Goal: Task Accomplishment & Management: Complete application form

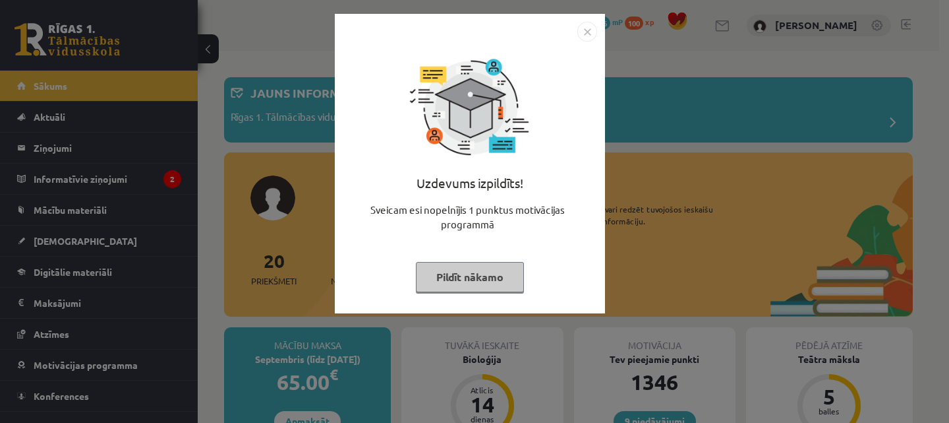
click at [448, 292] on div "Uzdevums izpildīts! Sveicam esi nopelnījis 1 punktus motivācijas programmā Pild…" at bounding box center [470, 174] width 255 height 264
click at [483, 272] on button "Pildīt nākamo" at bounding box center [470, 277] width 108 height 30
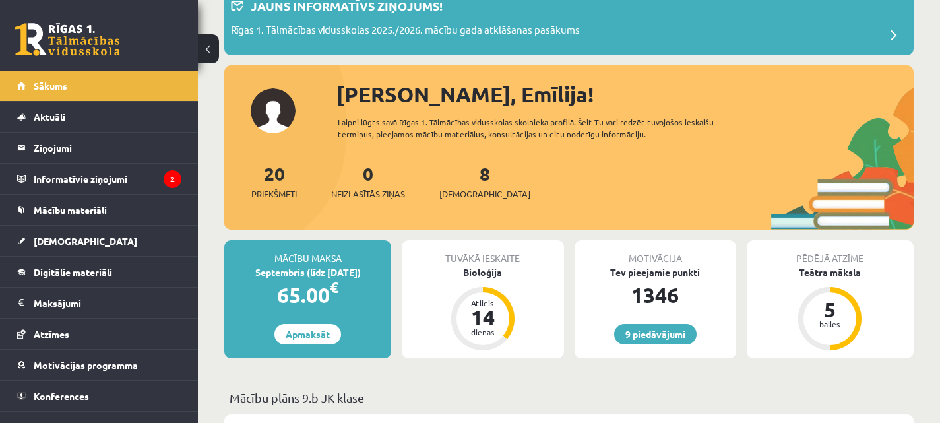
scroll to position [86, 0]
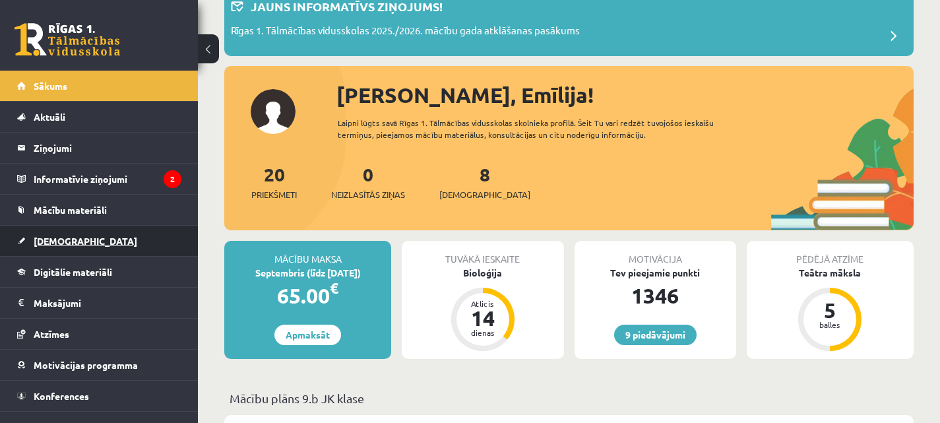
click at [50, 245] on span "[DEMOGRAPHIC_DATA]" at bounding box center [86, 241] width 104 height 12
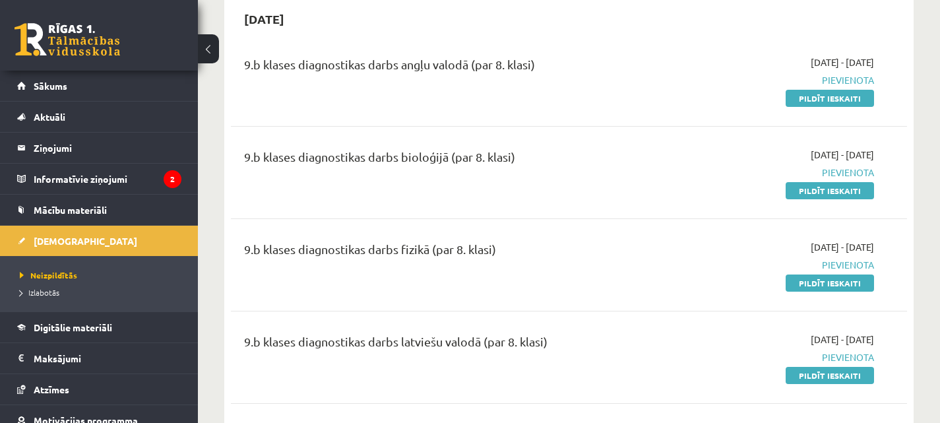
scroll to position [106, 0]
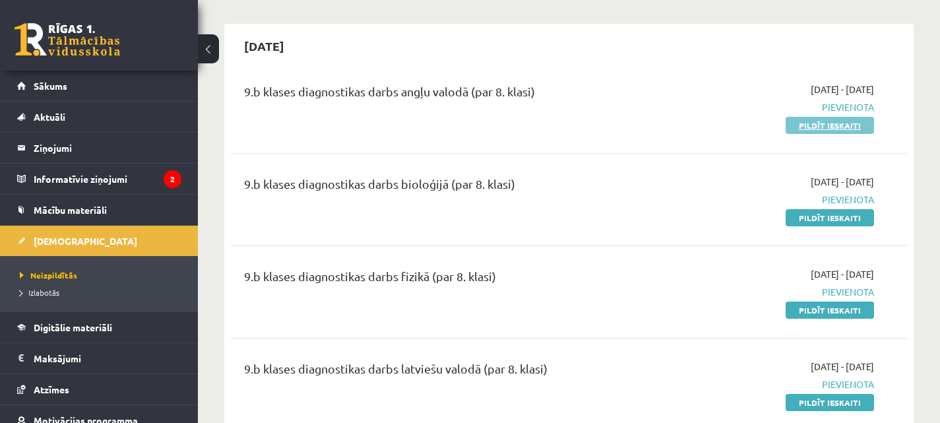
click at [837, 124] on link "Pildīt ieskaiti" at bounding box center [829, 125] width 88 height 17
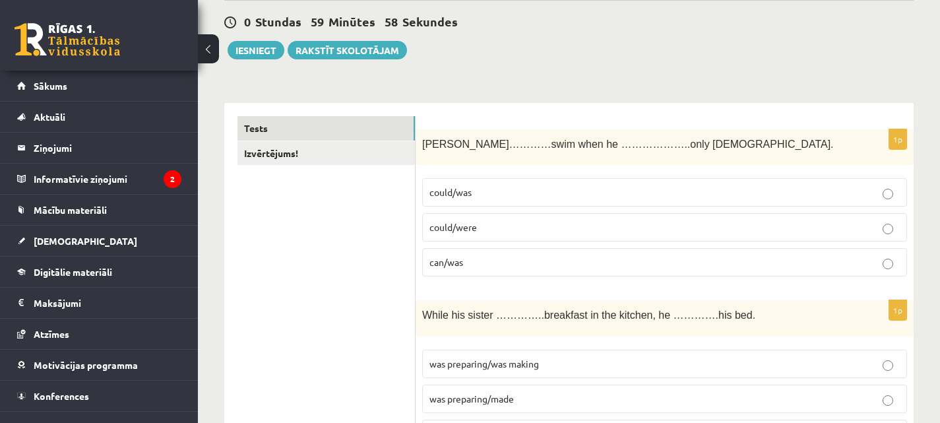
scroll to position [121, 0]
click at [514, 195] on p "could/was" at bounding box center [664, 192] width 470 height 14
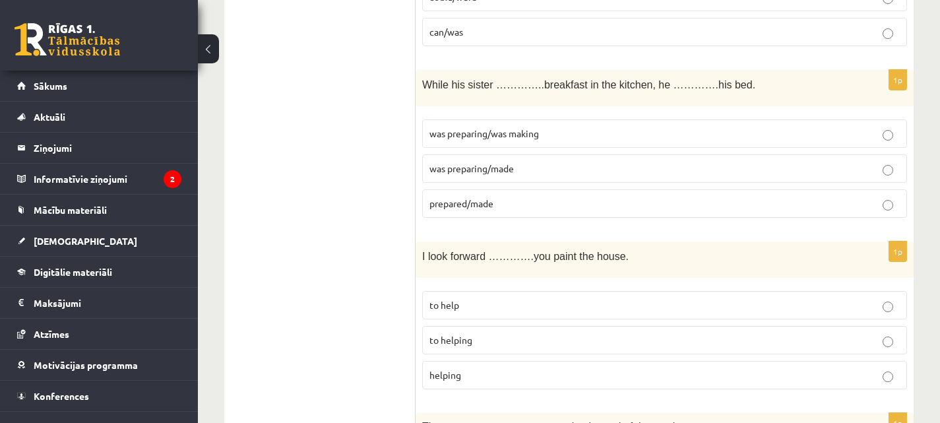
scroll to position [351, 0]
click at [582, 169] on p "was preparing/made" at bounding box center [664, 168] width 470 height 14
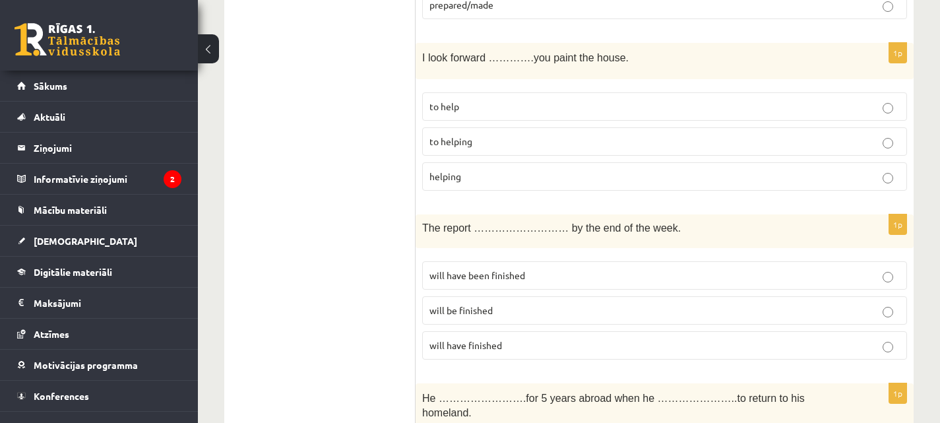
scroll to position [550, 0]
click at [640, 132] on label "to helping" at bounding box center [664, 141] width 485 height 28
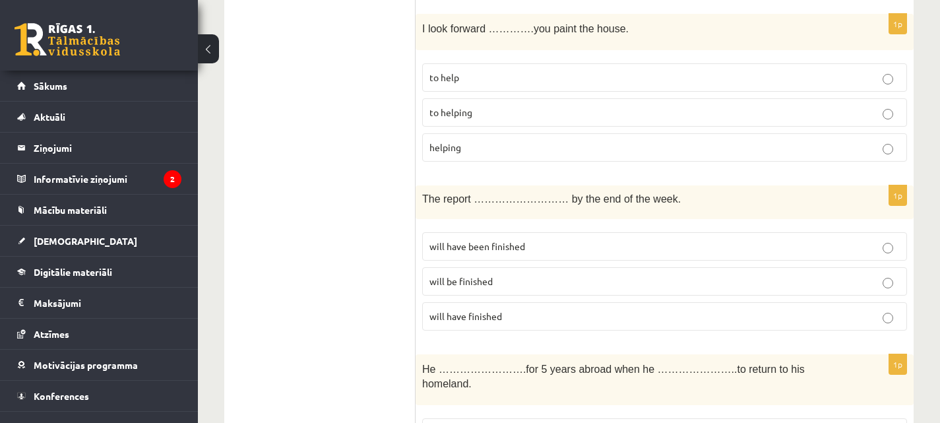
scroll to position [578, 0]
click at [621, 81] on p "to help" at bounding box center [664, 78] width 470 height 14
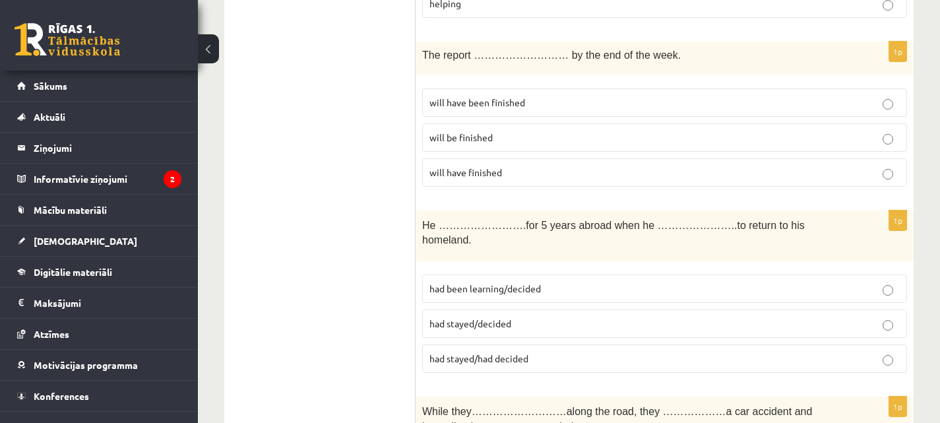
scroll to position [723, 0]
click at [574, 131] on p "will be finished" at bounding box center [664, 137] width 470 height 14
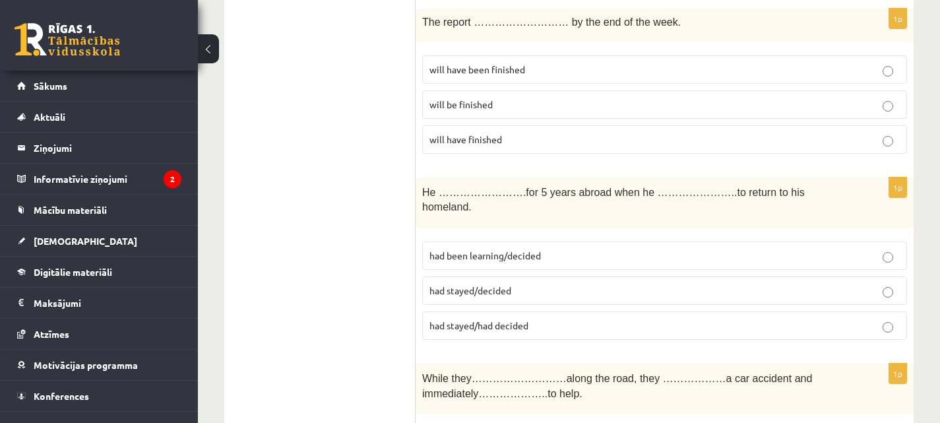
scroll to position [754, 0]
click at [545, 319] on p "had stayed/had decided" at bounding box center [664, 326] width 470 height 14
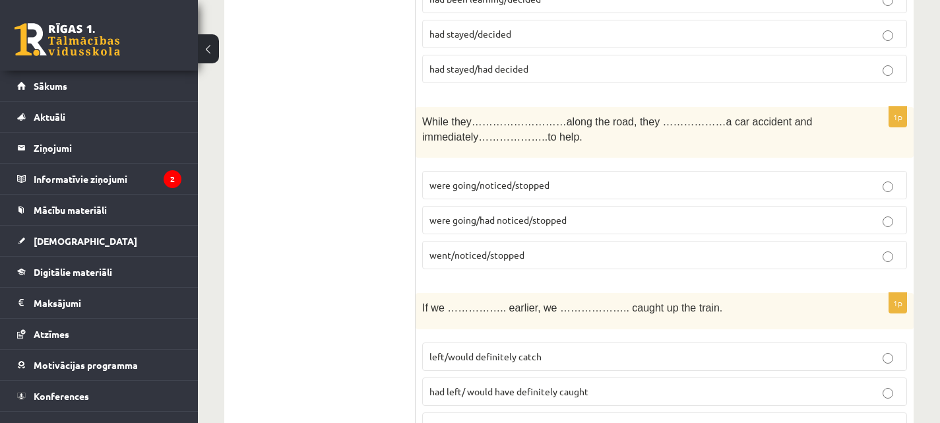
scroll to position [1011, 0]
click at [632, 214] on p "were going/had noticed/stopped" at bounding box center [664, 221] width 470 height 14
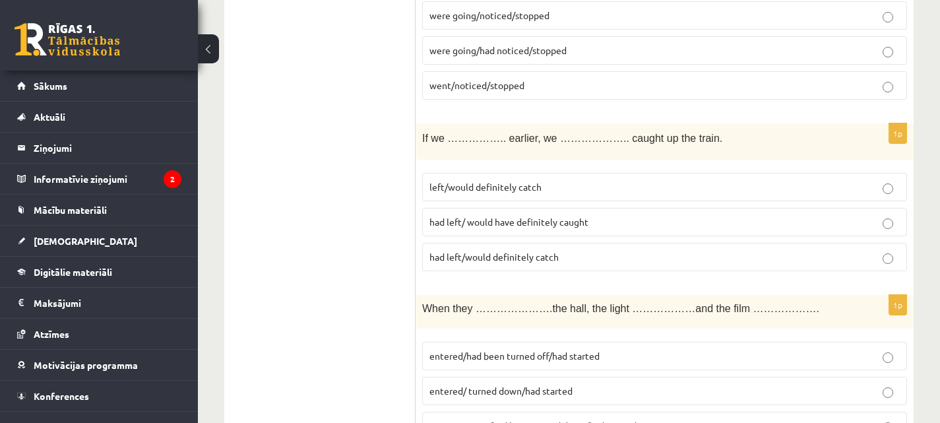
scroll to position [1182, 0]
click at [673, 172] on label "left/would definitely catch" at bounding box center [664, 186] width 485 height 28
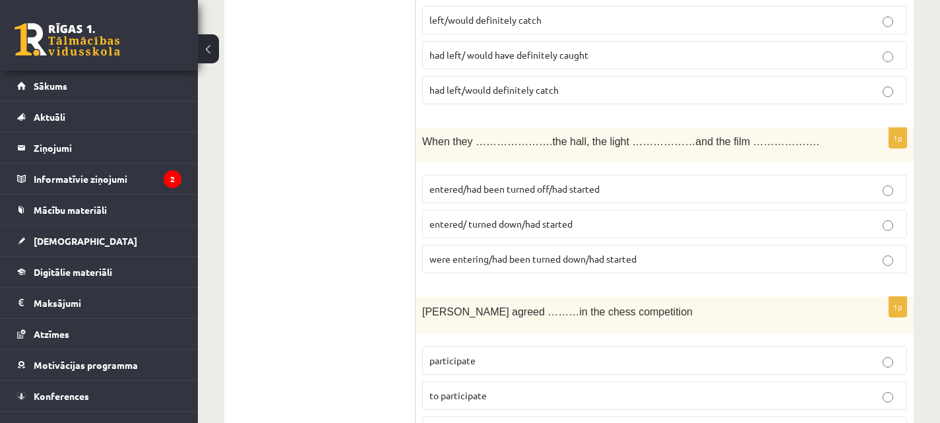
scroll to position [1348, 0]
click at [675, 251] on p "were entering/had been turned down/had started" at bounding box center [664, 258] width 470 height 14
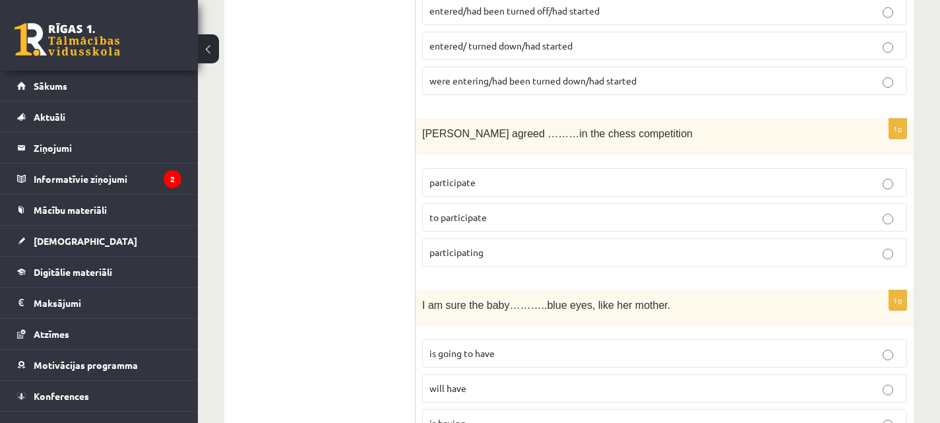
scroll to position [1527, 0]
click at [642, 207] on label "to participate" at bounding box center [664, 216] width 485 height 28
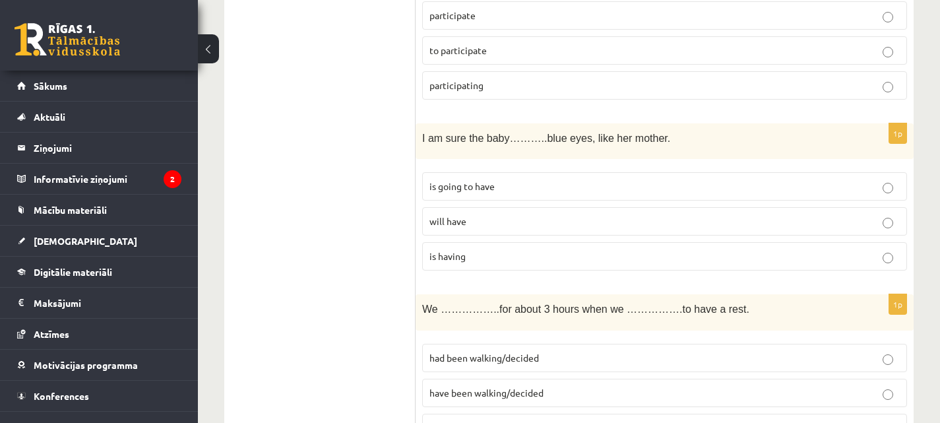
scroll to position [1693, 0]
click at [626, 214] on p "will have" at bounding box center [664, 221] width 470 height 14
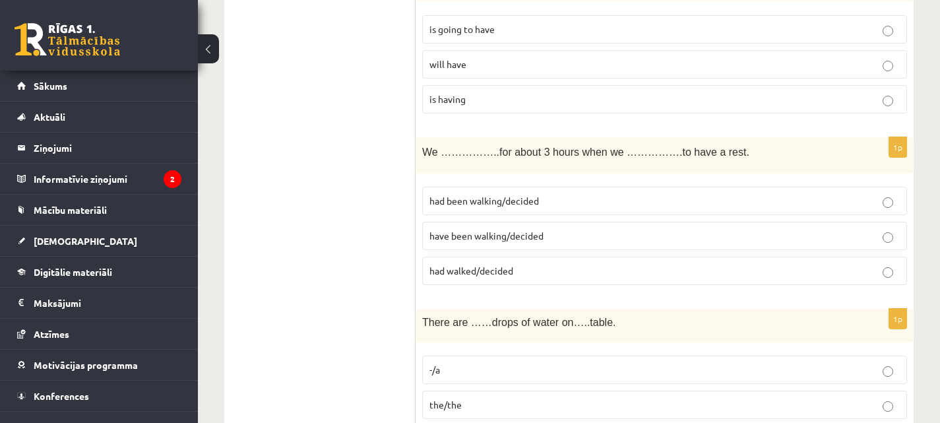
scroll to position [1851, 0]
click at [569, 262] on p "had walked/decided" at bounding box center [664, 269] width 470 height 14
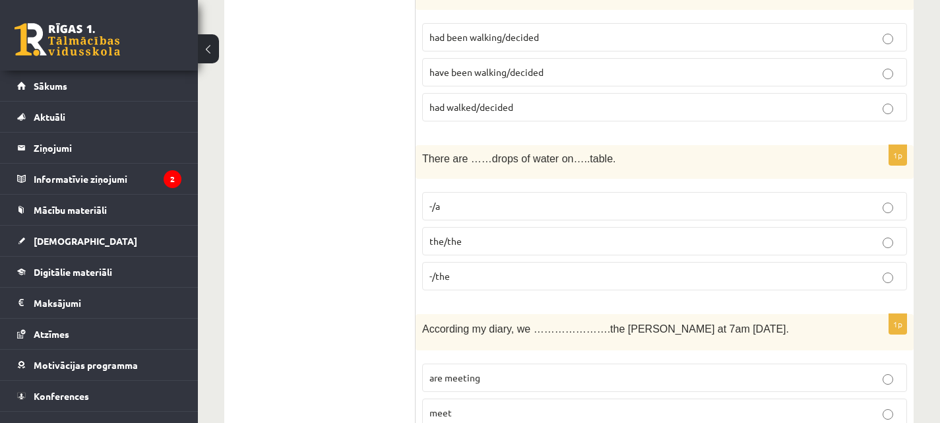
scroll to position [2016, 0]
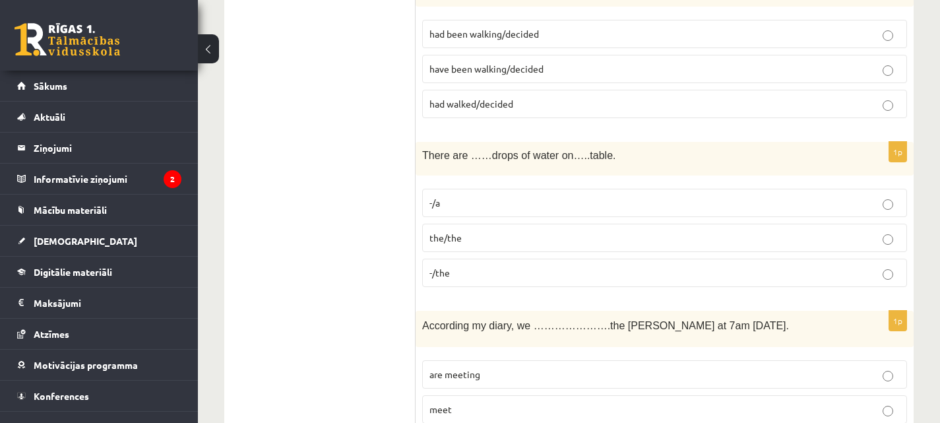
click at [536, 266] on p "-/the" at bounding box center [664, 273] width 470 height 14
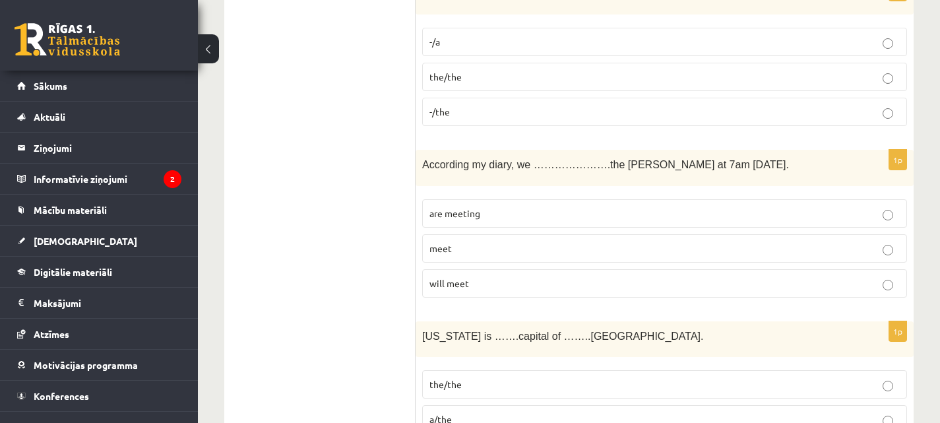
scroll to position [2179, 0]
click at [584, 275] on p "will meet" at bounding box center [664, 282] width 470 height 14
click at [519, 205] on p "are meeting" at bounding box center [664, 212] width 470 height 14
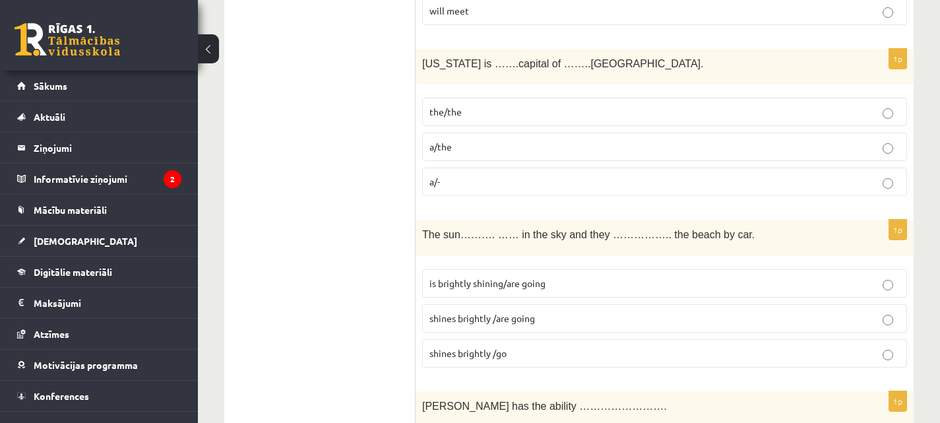
scroll to position [2450, 0]
click at [545, 132] on label "a/the" at bounding box center [664, 146] width 485 height 28
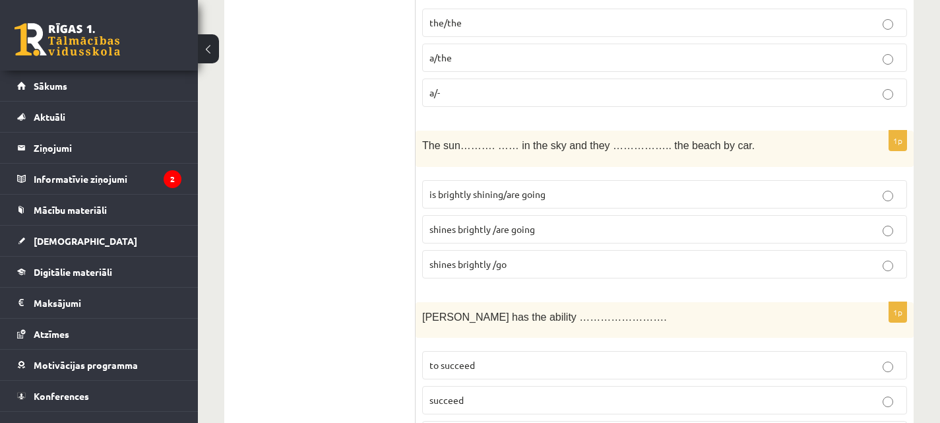
scroll to position [2540, 0]
click at [555, 185] on label "is brightly shining/are going" at bounding box center [664, 193] width 485 height 28
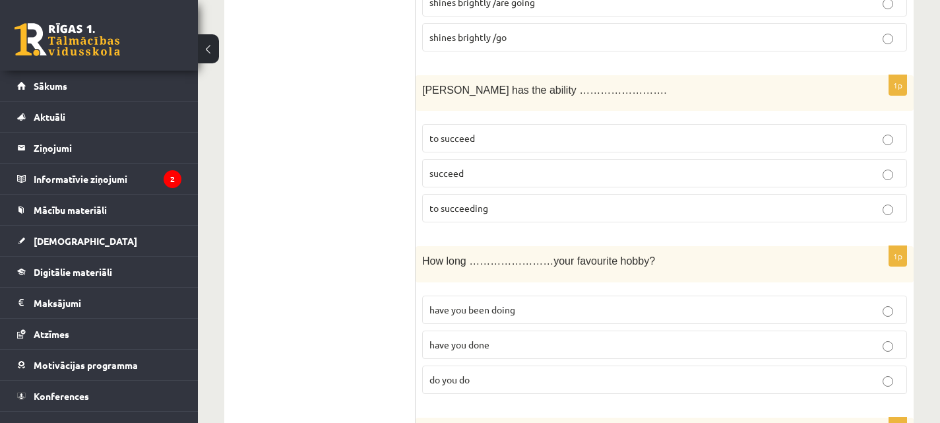
scroll to position [2767, 0]
click at [516, 130] on p "to succeed" at bounding box center [664, 137] width 470 height 14
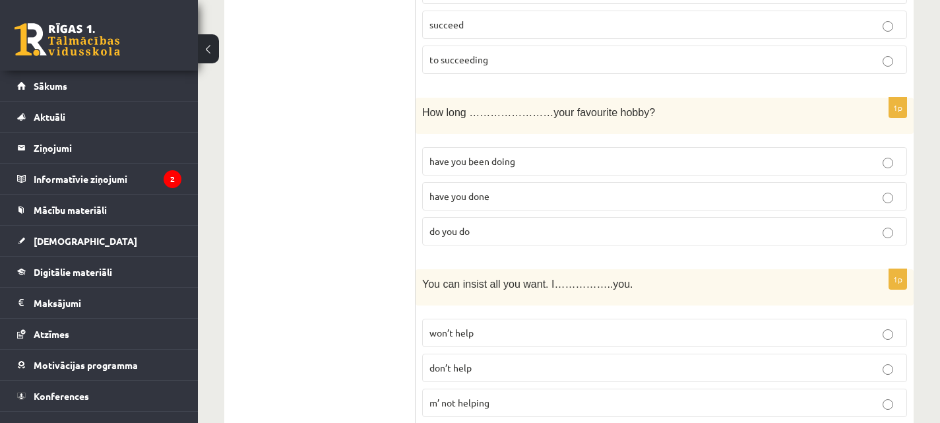
scroll to position [2916, 0]
click at [558, 152] on p "have you been doing" at bounding box center [664, 159] width 470 height 14
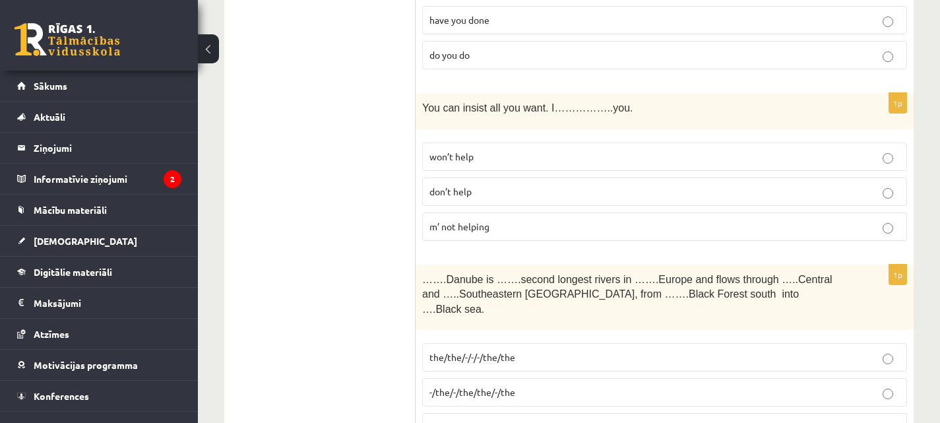
scroll to position [3091, 0]
click at [586, 218] on p "m’ not helping" at bounding box center [664, 225] width 470 height 14
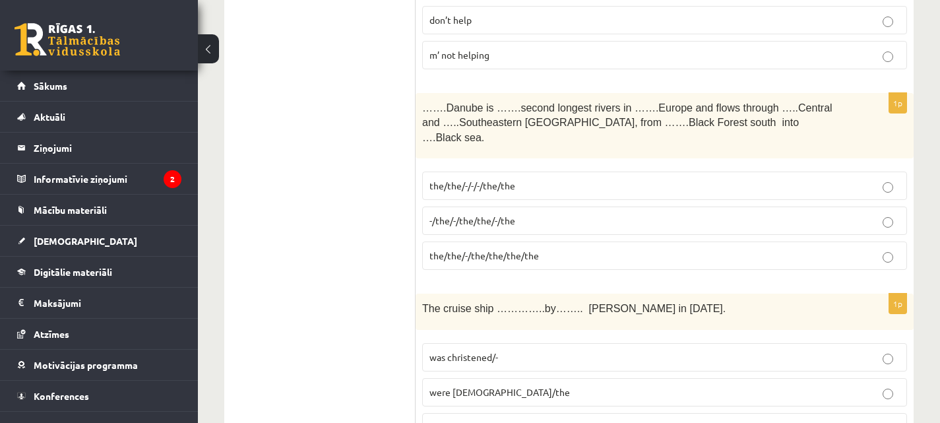
scroll to position [3262, 0]
click at [644, 178] on p "the/the/-/-/-/the/the" at bounding box center [664, 185] width 470 height 14
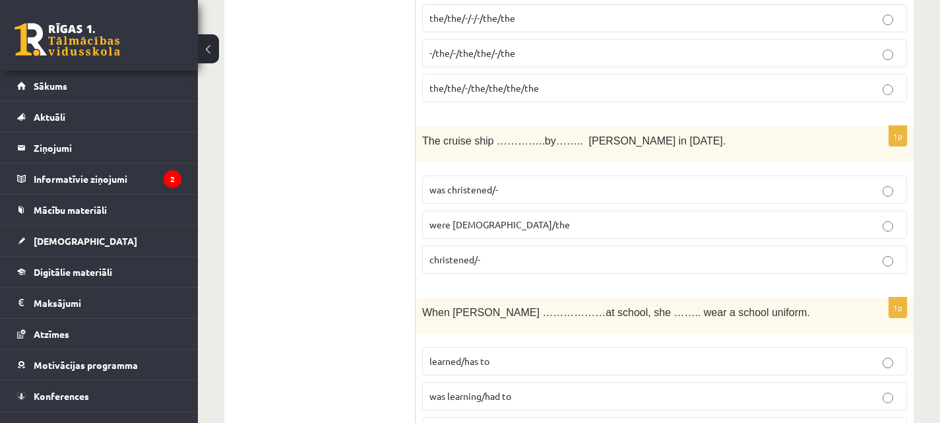
scroll to position [3428, 0]
click at [568, 183] on p "was christened/-" at bounding box center [664, 190] width 470 height 14
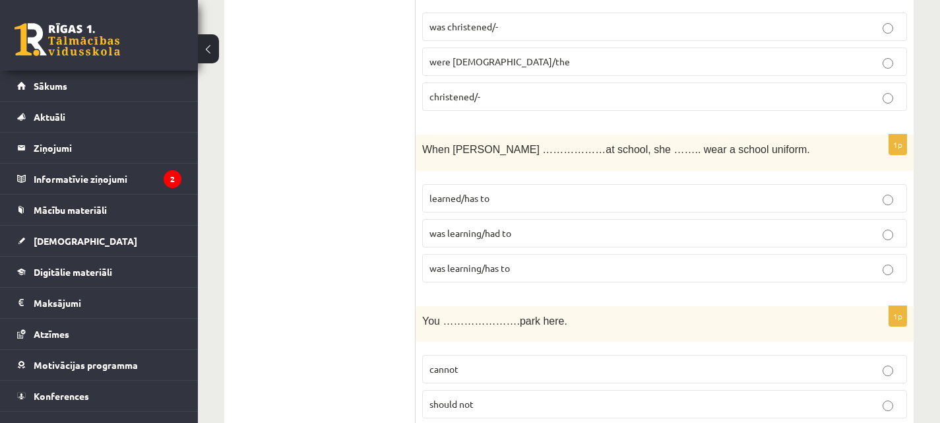
scroll to position [3599, 0]
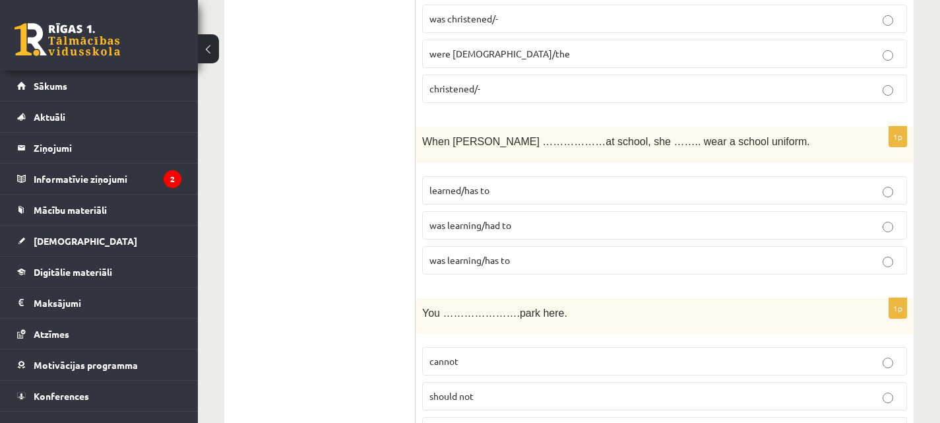
click at [550, 218] on p "was learning/had to" at bounding box center [664, 225] width 470 height 14
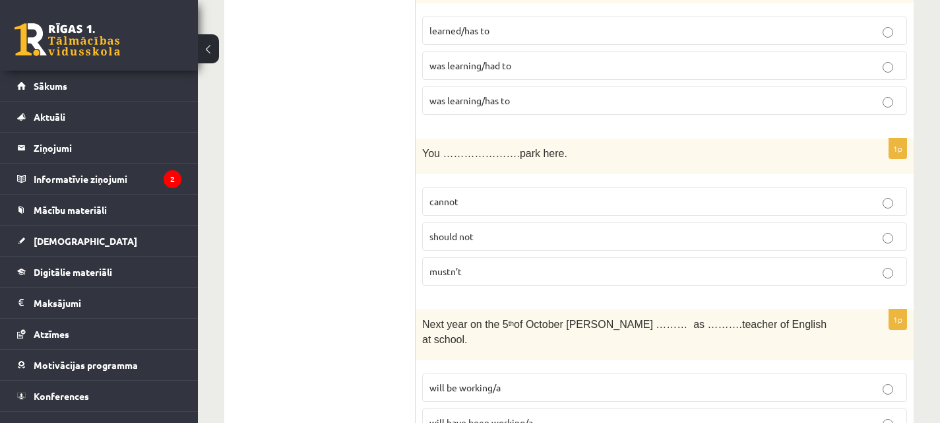
scroll to position [3761, 0]
click at [613, 220] on label "should not" at bounding box center [664, 234] width 485 height 28
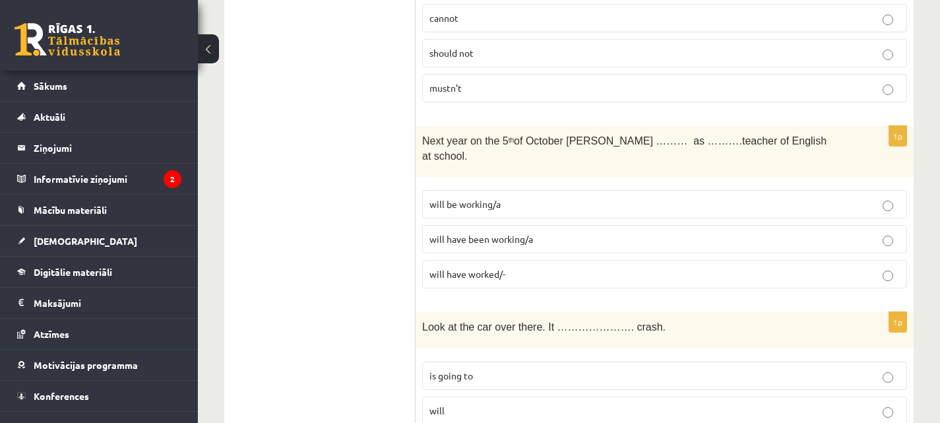
scroll to position [3945, 0]
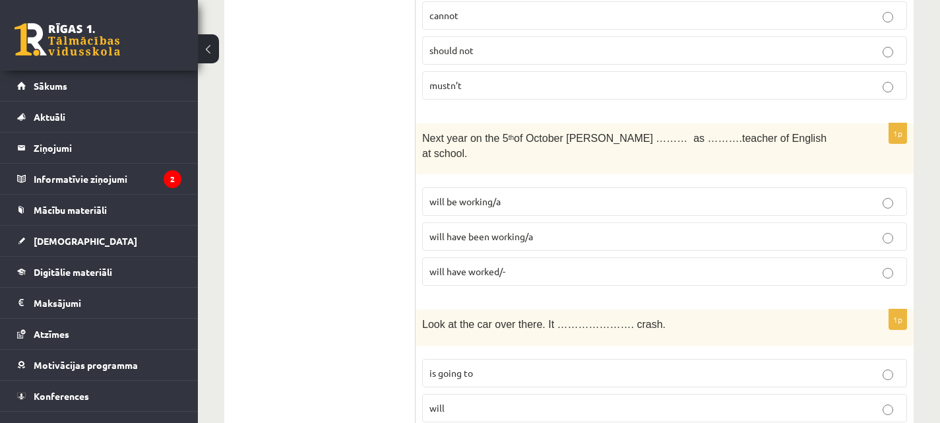
click at [646, 187] on label "will be working/a" at bounding box center [664, 201] width 485 height 28
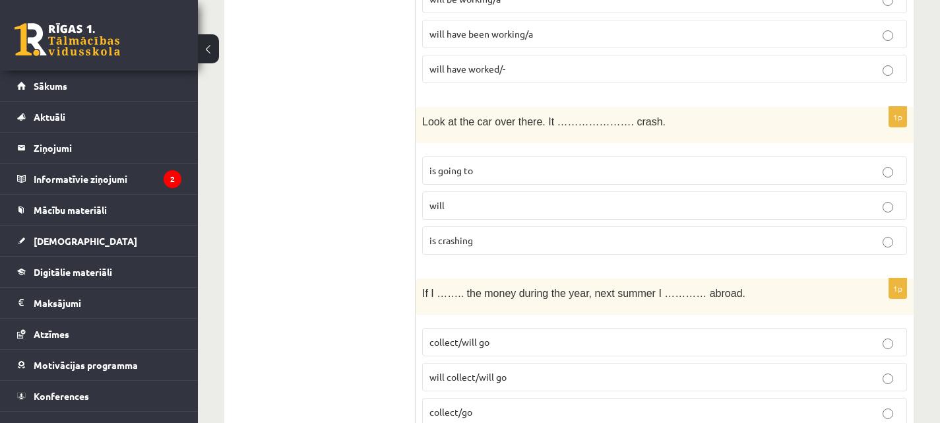
scroll to position [4149, 0]
click at [537, 196] on p "will" at bounding box center [664, 203] width 470 height 14
click at [563, 162] on p "is going to" at bounding box center [664, 169] width 470 height 14
click at [615, 196] on p "will" at bounding box center [664, 203] width 470 height 14
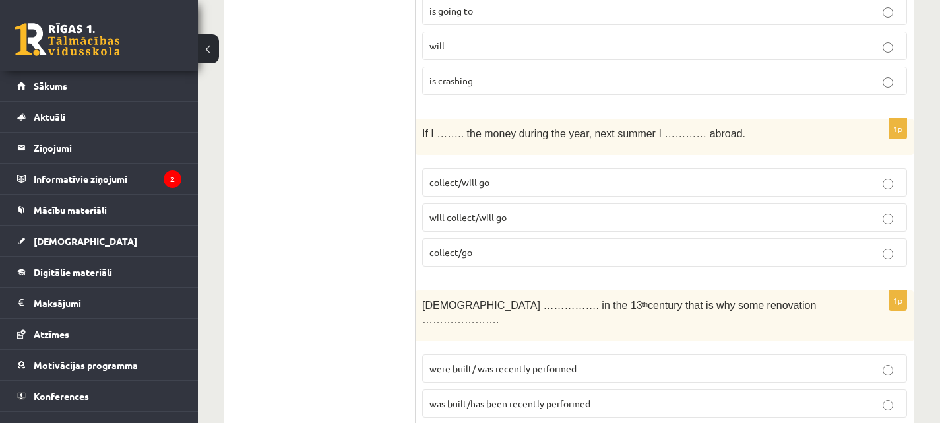
scroll to position [4308, 0]
click at [603, 202] on label "will collect/will go" at bounding box center [664, 216] width 485 height 28
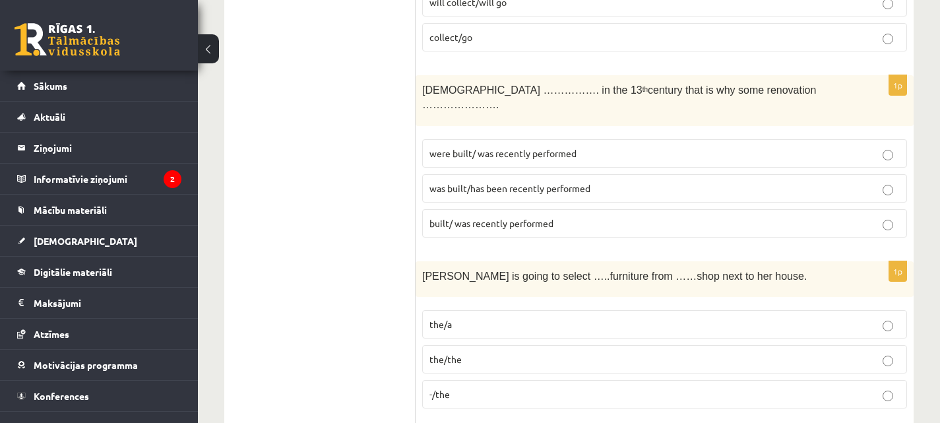
scroll to position [4521, 0]
click at [494, 183] on p "was built/has been recently performed" at bounding box center [664, 190] width 470 height 14
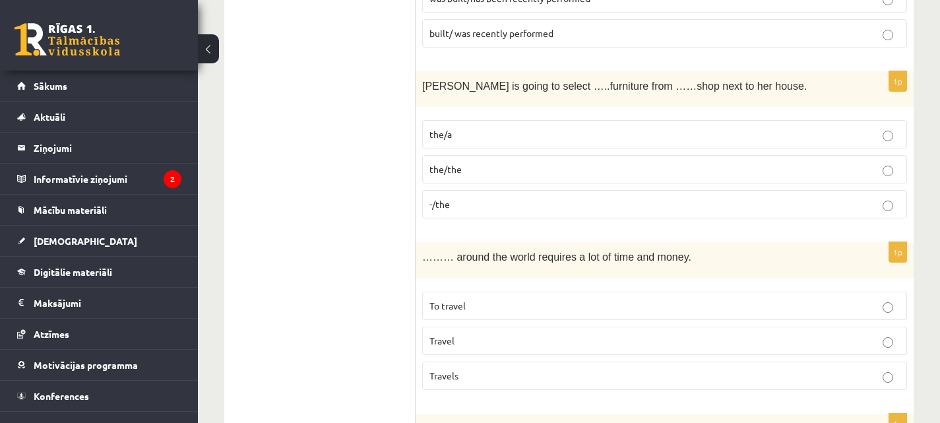
scroll to position [4711, 0]
click at [626, 198] on p "-/the" at bounding box center [664, 205] width 470 height 14
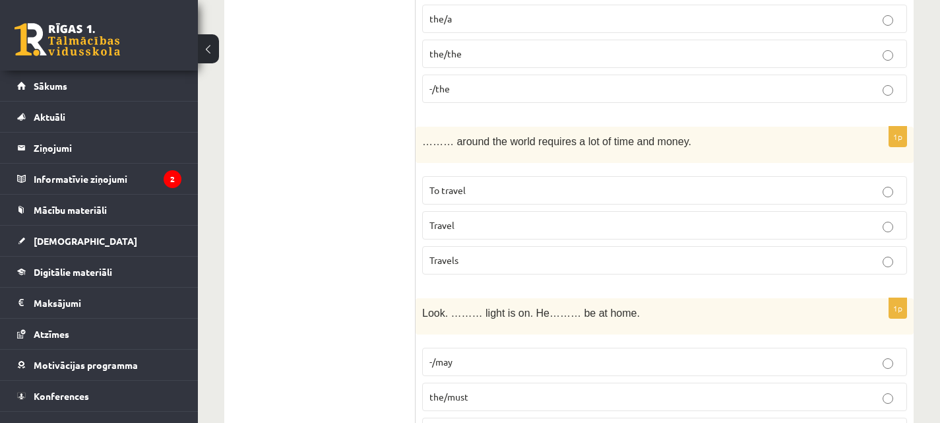
scroll to position [4828, 0]
click at [505, 183] on p "To travel" at bounding box center [664, 190] width 470 height 14
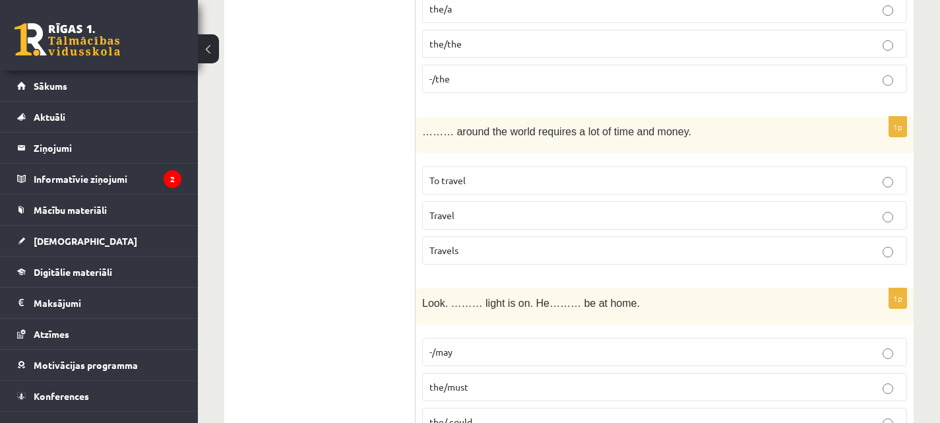
click at [491, 380] on p "the/must" at bounding box center [664, 387] width 470 height 14
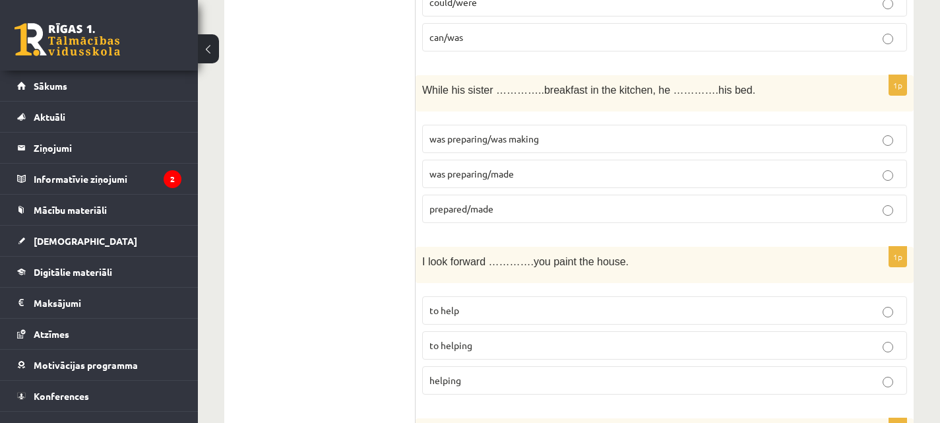
scroll to position [0, 0]
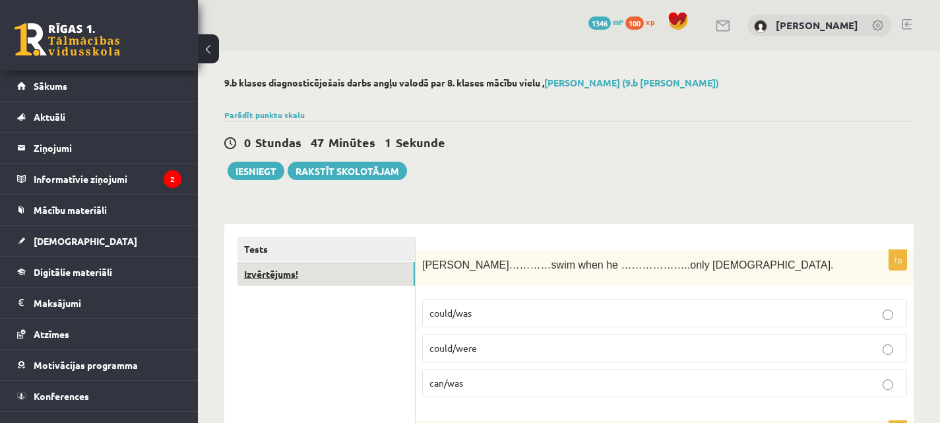
click at [303, 277] on link "Izvērtējums!" at bounding box center [325, 274] width 177 height 24
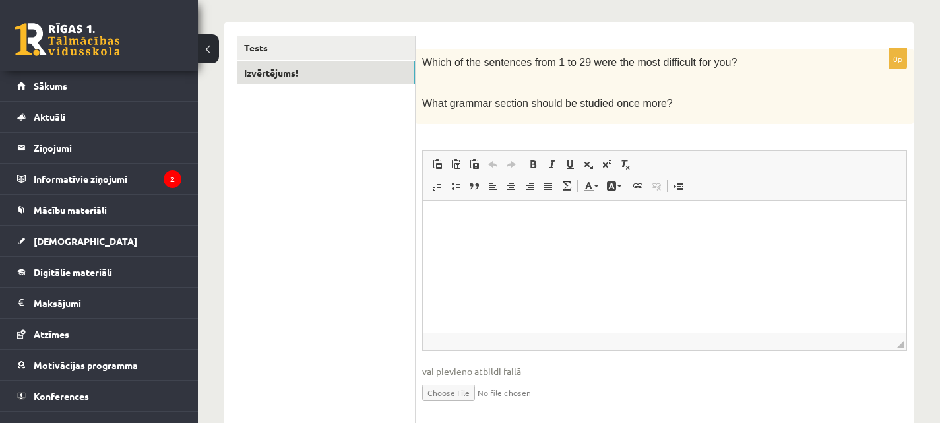
scroll to position [212, 0]
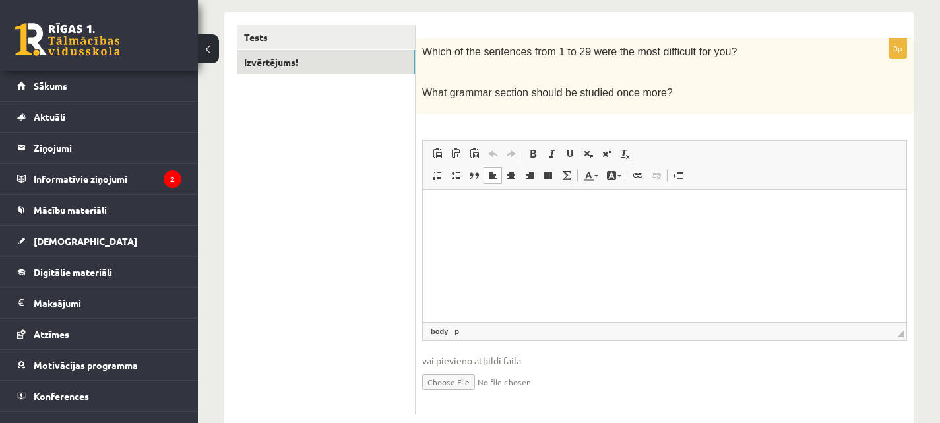
click at [553, 229] on html at bounding box center [664, 209] width 483 height 40
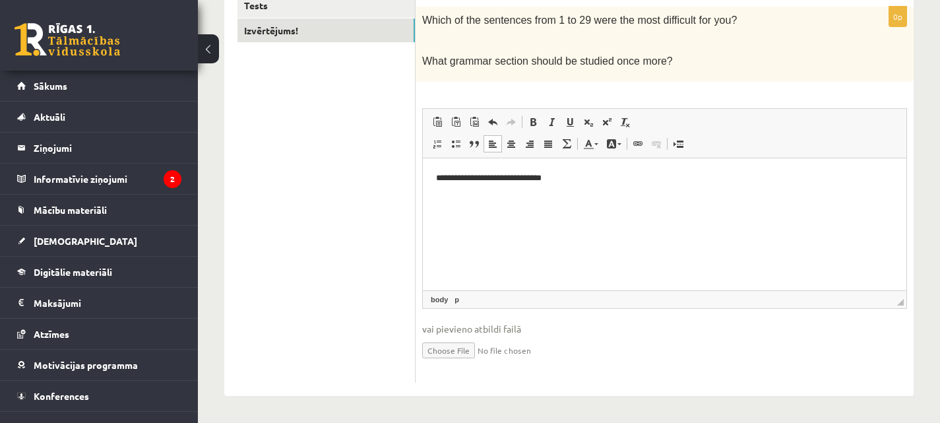
scroll to position [0, 0]
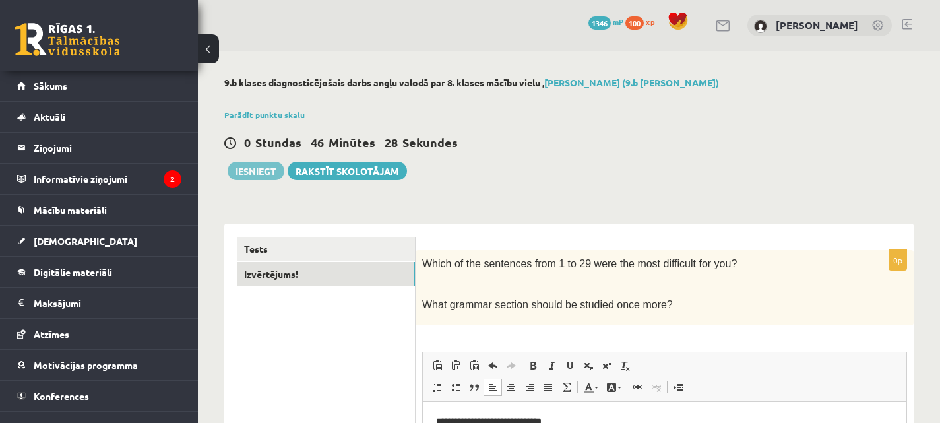
click at [276, 169] on button "Iesniegt" at bounding box center [255, 171] width 57 height 18
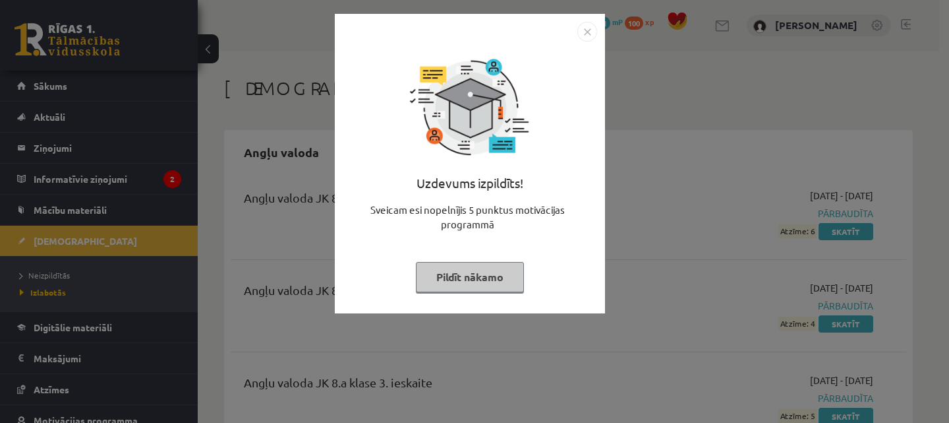
click at [590, 29] on img "Close" at bounding box center [588, 32] width 20 height 20
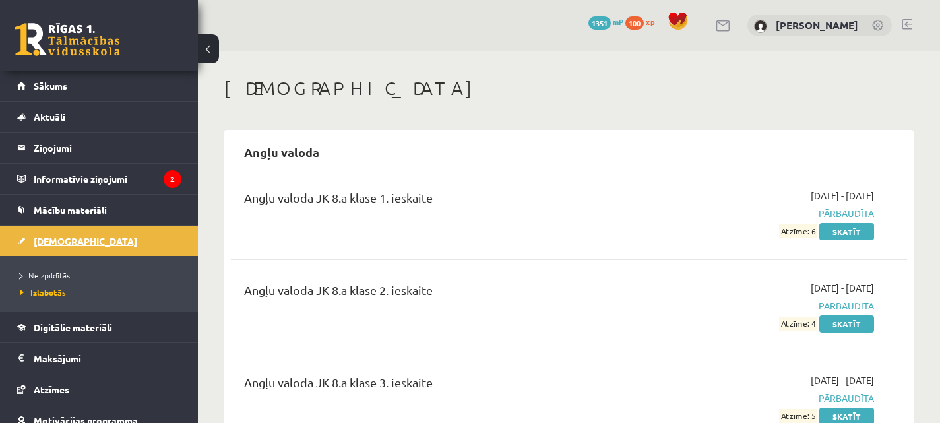
click at [36, 237] on span "[DEMOGRAPHIC_DATA]" at bounding box center [86, 241] width 104 height 12
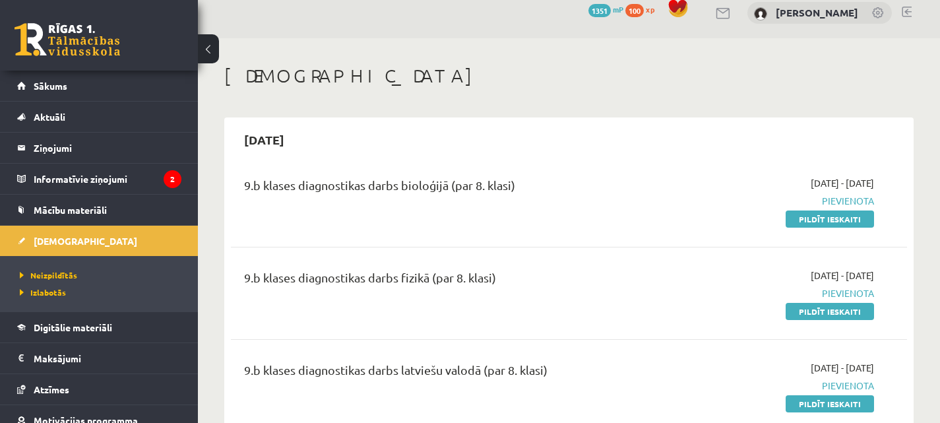
scroll to position [11, 0]
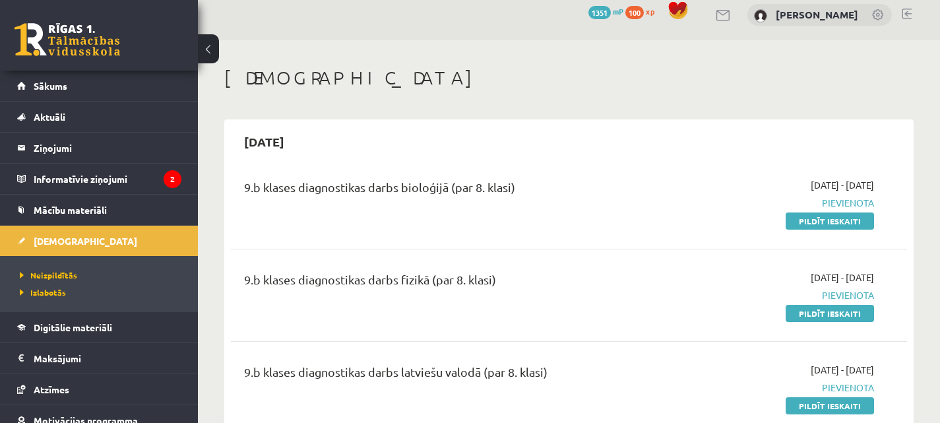
click at [832, 210] on div "2025-09-01 - 2025-09-15 Pievienota Pildīt ieskaiti" at bounding box center [775, 202] width 216 height 49
click at [832, 218] on link "Pildīt ieskaiti" at bounding box center [829, 220] width 88 height 17
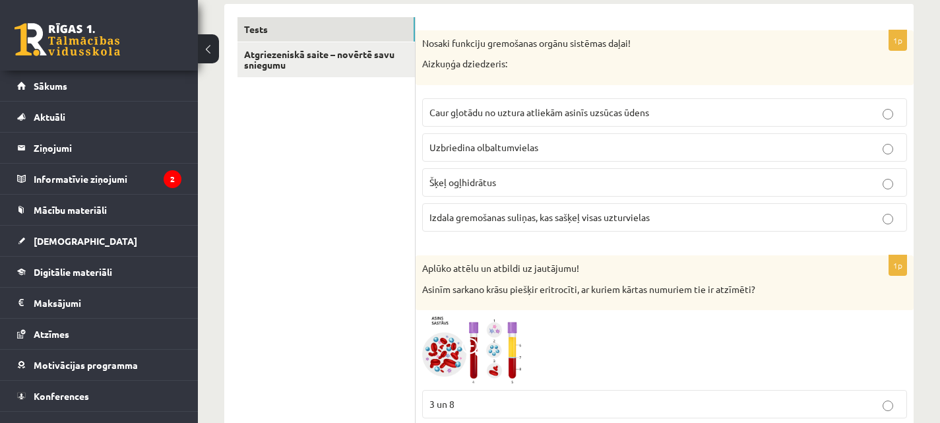
scroll to position [221, 0]
click at [580, 173] on label "Šķeļ ogļhidrātus" at bounding box center [664, 181] width 485 height 28
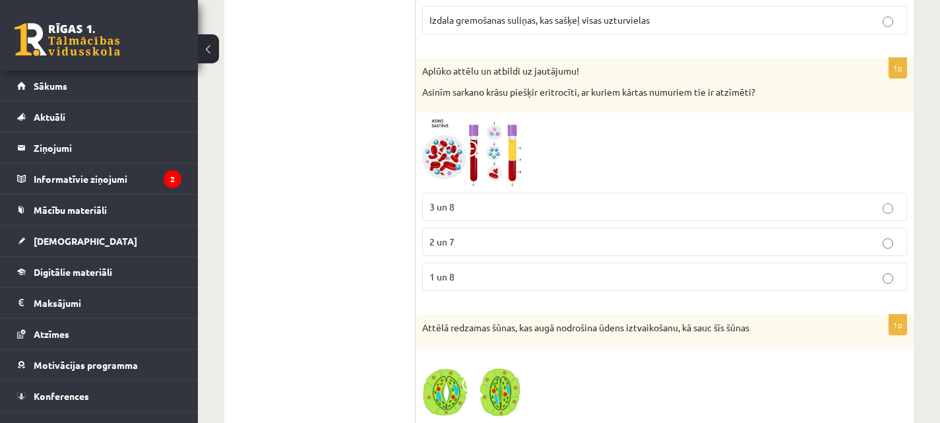
scroll to position [417, 0]
click at [446, 152] on img at bounding box center [471, 152] width 99 height 67
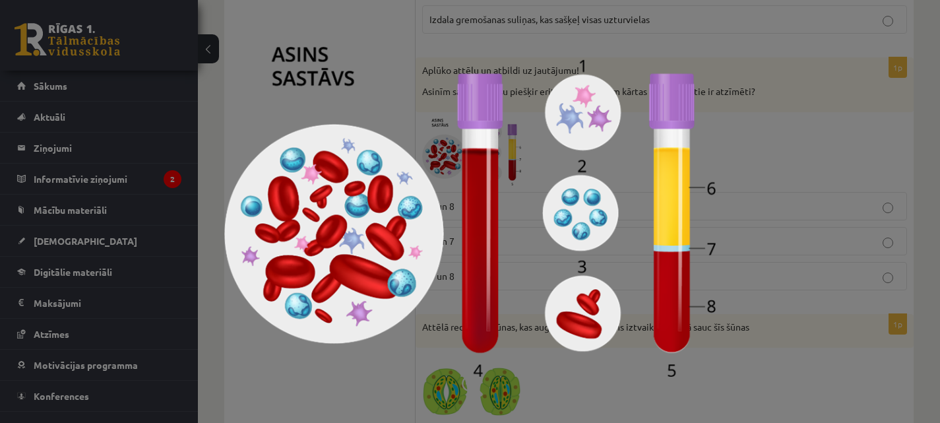
click at [706, 92] on img at bounding box center [469, 212] width 491 height 330
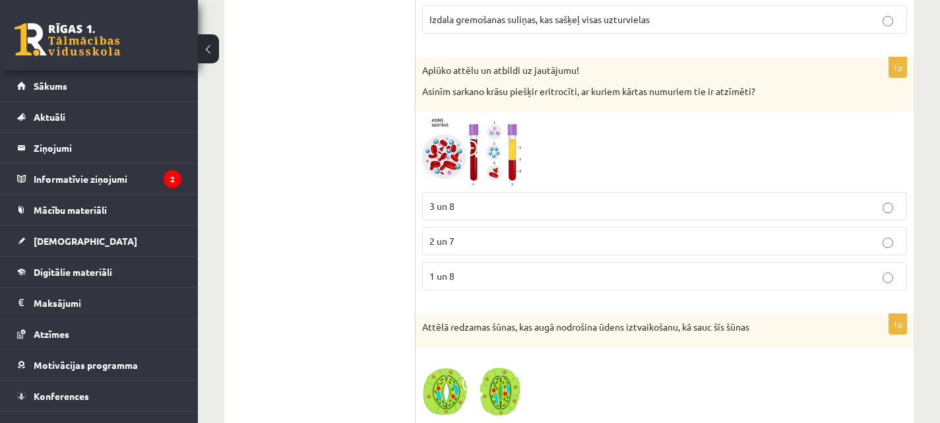
click at [494, 153] on img at bounding box center [471, 152] width 99 height 67
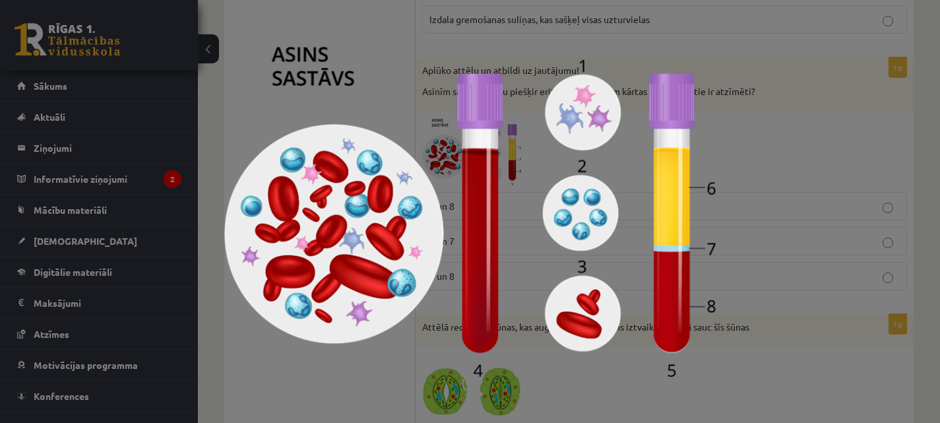
click at [508, 98] on img at bounding box center [469, 212] width 491 height 330
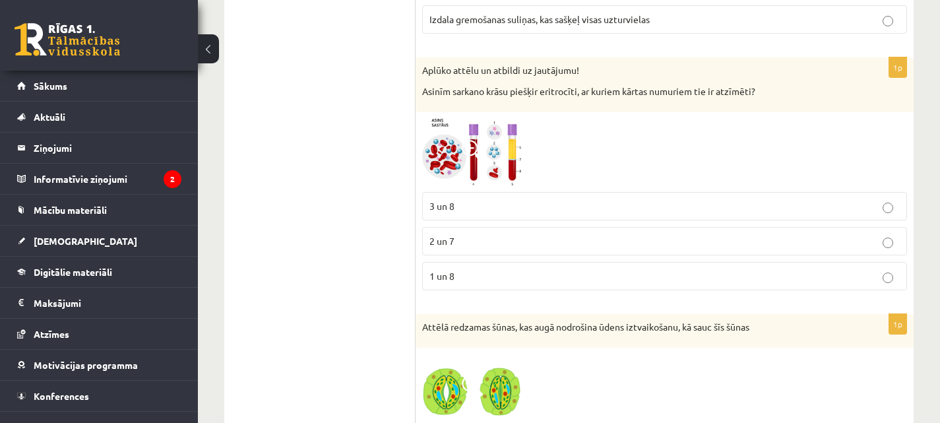
click at [477, 197] on label "3 un 8" at bounding box center [664, 206] width 485 height 28
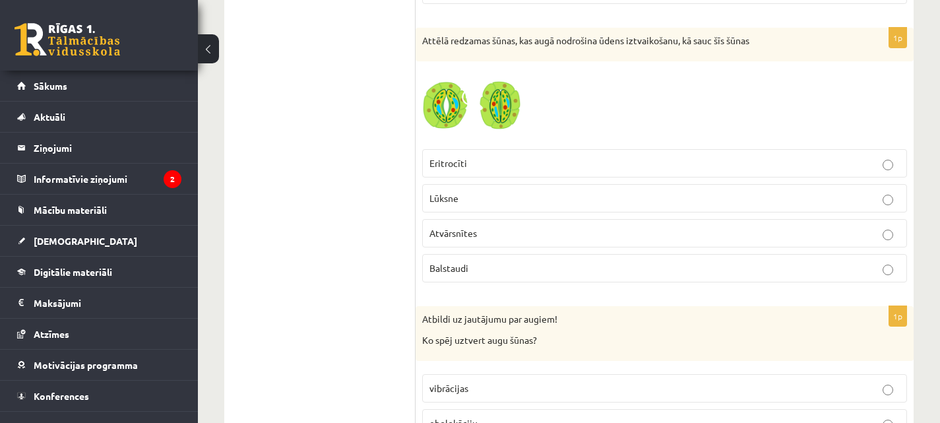
scroll to position [709, 0]
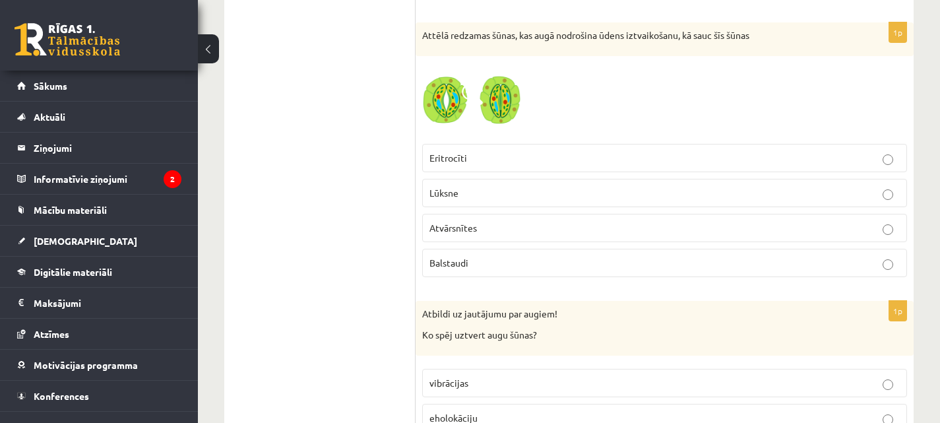
click at [497, 110] on img at bounding box center [471, 100] width 99 height 75
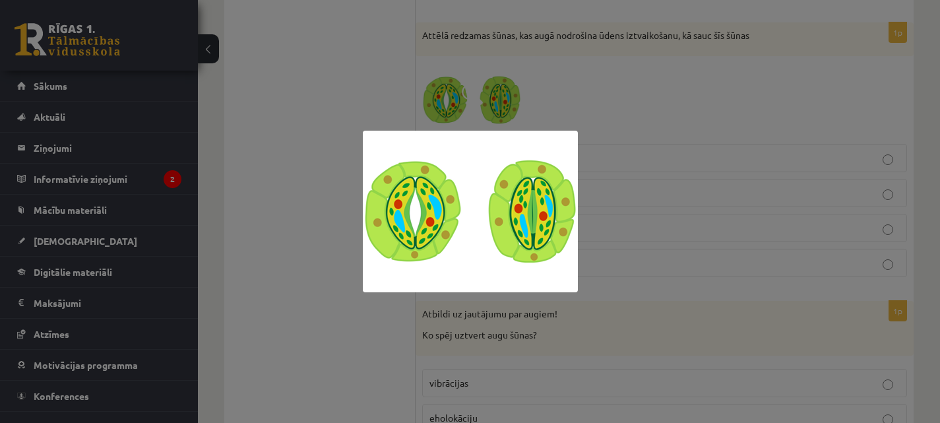
click at [649, 76] on div at bounding box center [470, 211] width 940 height 423
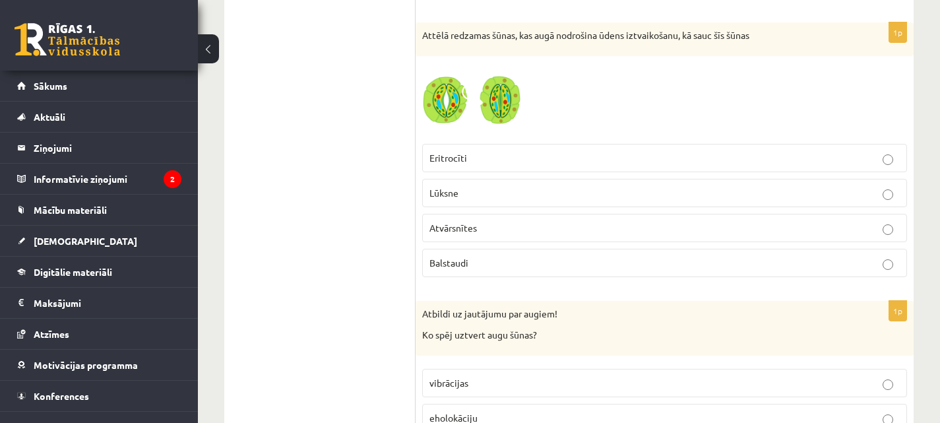
click at [514, 219] on label "Atvārsnītes" at bounding box center [664, 228] width 485 height 28
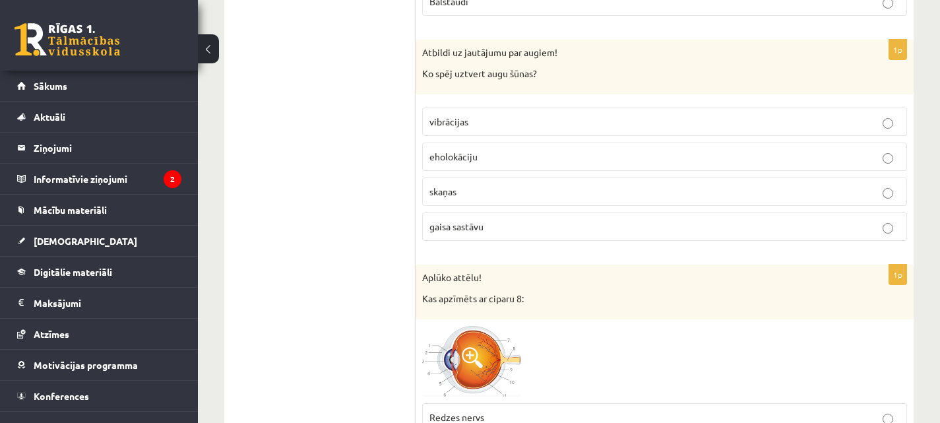
scroll to position [971, 0]
click at [483, 220] on span "gaisa sastāvu" at bounding box center [456, 225] width 54 height 12
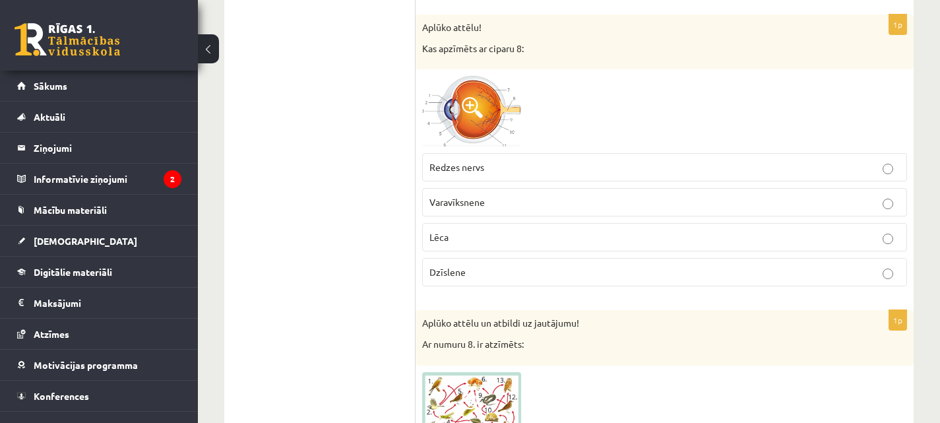
scroll to position [1224, 0]
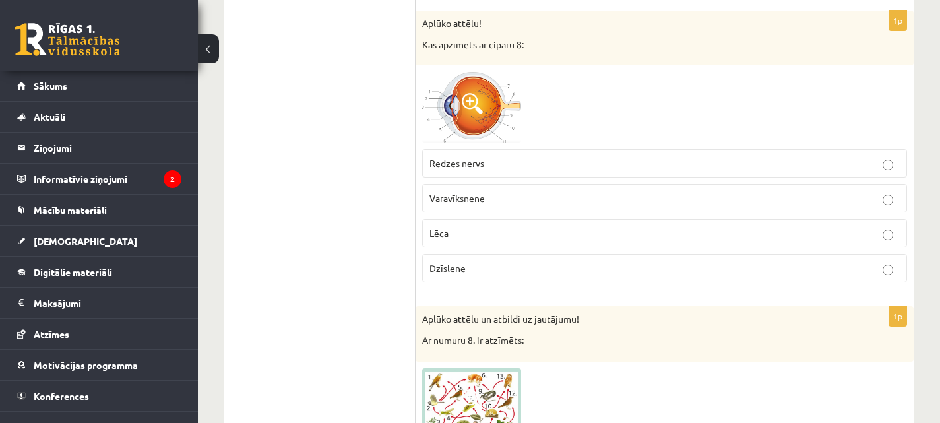
click at [457, 165] on span "Redzes nervs" at bounding box center [456, 163] width 55 height 12
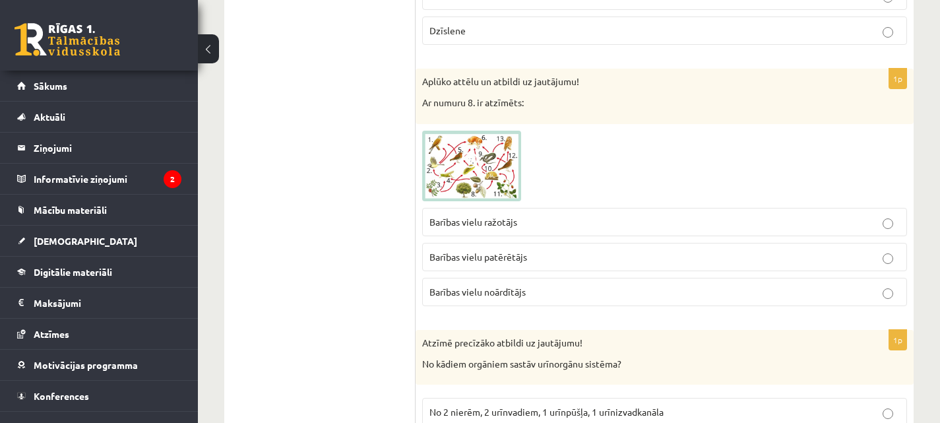
scroll to position [1466, 0]
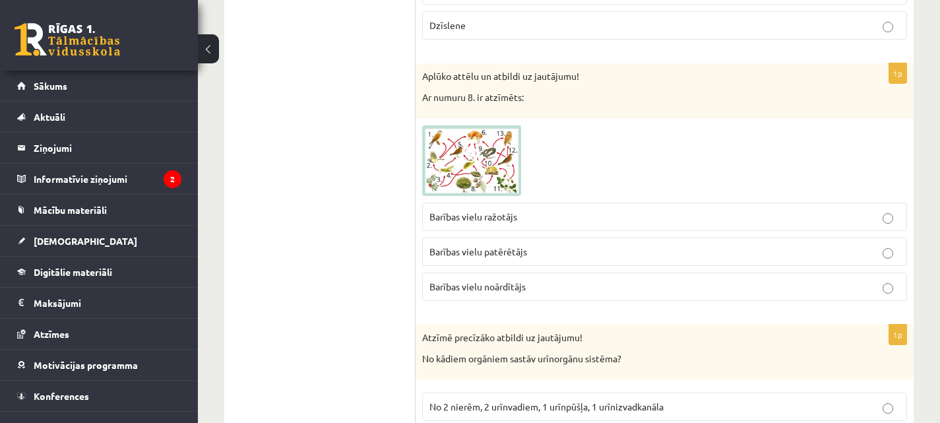
click at [472, 156] on span at bounding box center [472, 156] width 21 height 21
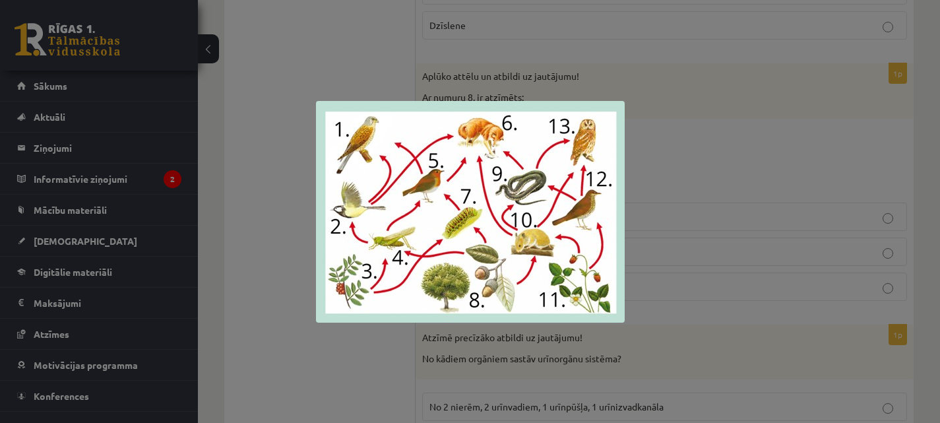
click at [673, 127] on div at bounding box center [470, 211] width 940 height 423
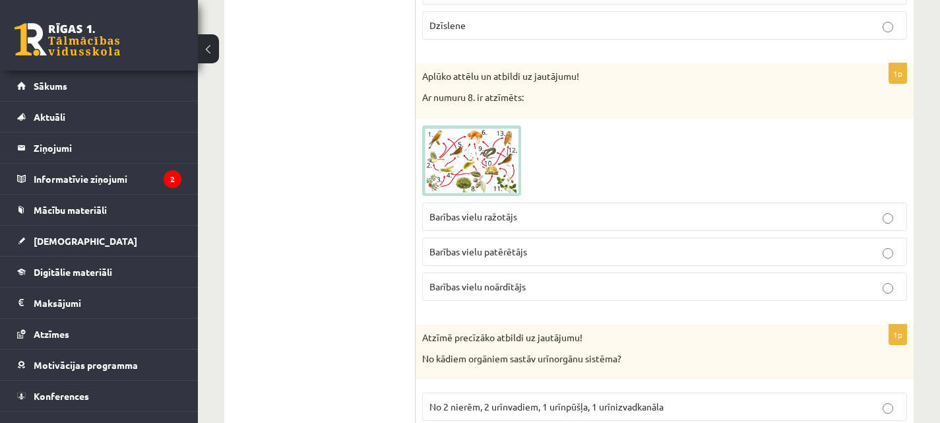
click at [546, 253] on p "Barības vielu patērētājs" at bounding box center [664, 252] width 470 height 14
click at [544, 217] on p "Barības vielu ražotājs" at bounding box center [664, 217] width 470 height 14
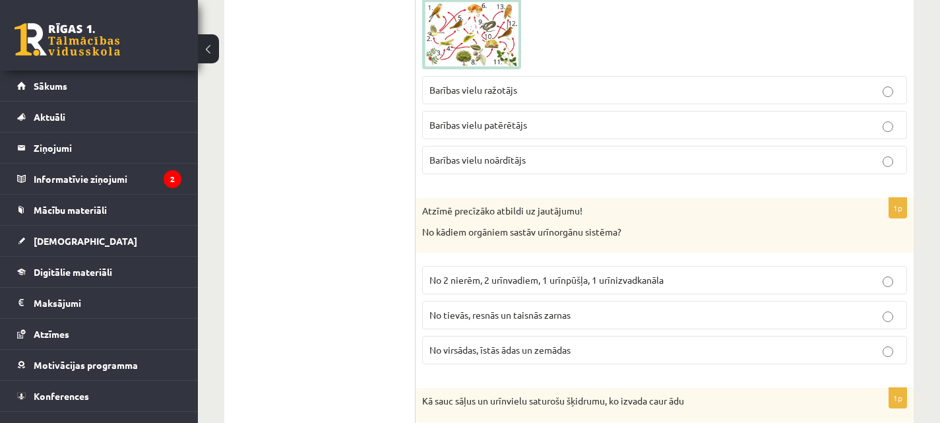
scroll to position [1594, 0]
click at [545, 162] on p "Barības vielu noārdītājs" at bounding box center [664, 159] width 470 height 14
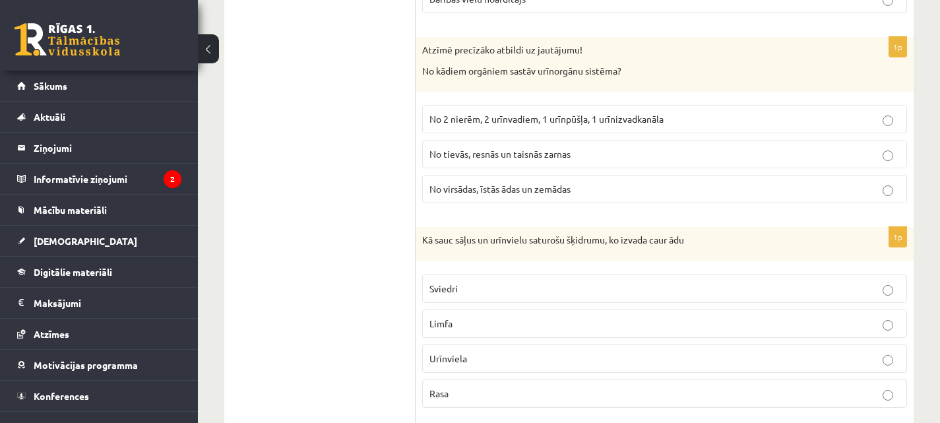
scroll to position [1756, 0]
click at [541, 112] on span "No 2 nierēm, 2 urīnvadiem, 1 urīnpūšļa, 1 urīnizvadkanāla" at bounding box center [546, 117] width 234 height 12
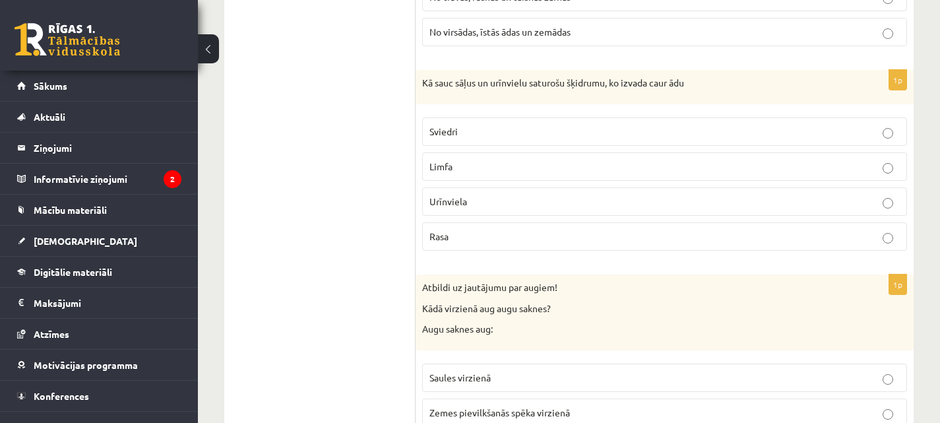
scroll to position [1911, 0]
click at [517, 134] on p "Sviedri" at bounding box center [664, 131] width 470 height 14
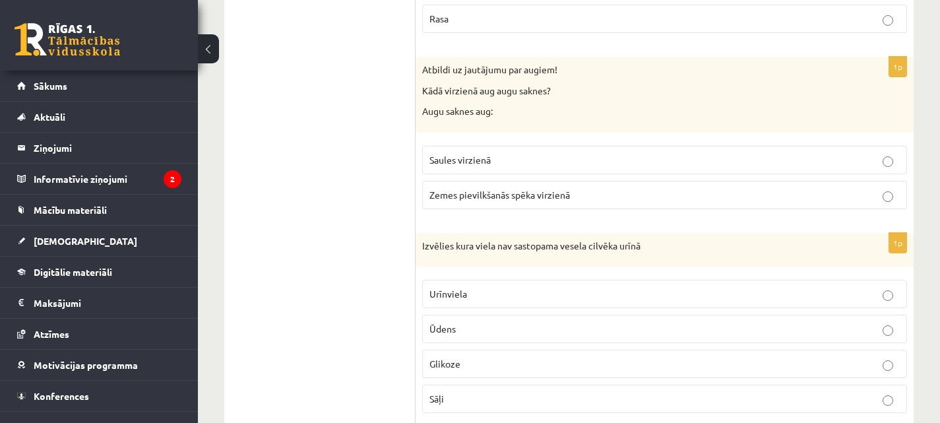
scroll to position [2130, 0]
click at [525, 192] on span "Zemes pievilkšanās spēka virzienā" at bounding box center [499, 193] width 140 height 12
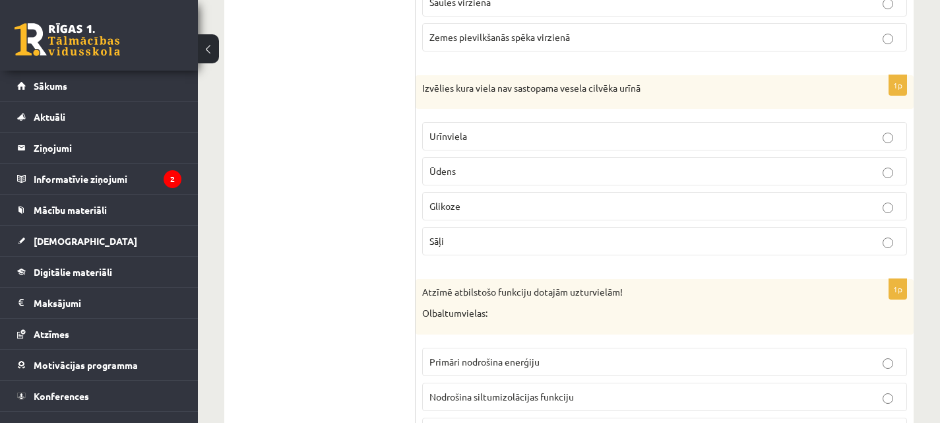
scroll to position [2291, 0]
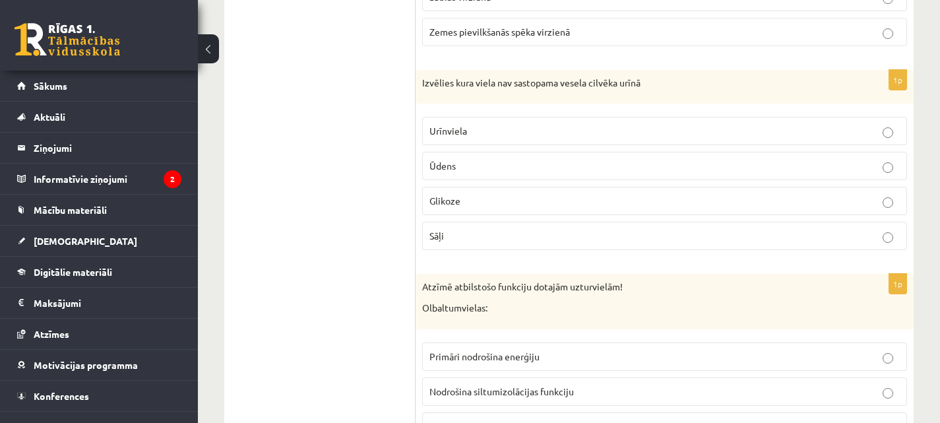
click at [527, 200] on p "Glikoze" at bounding box center [664, 201] width 470 height 14
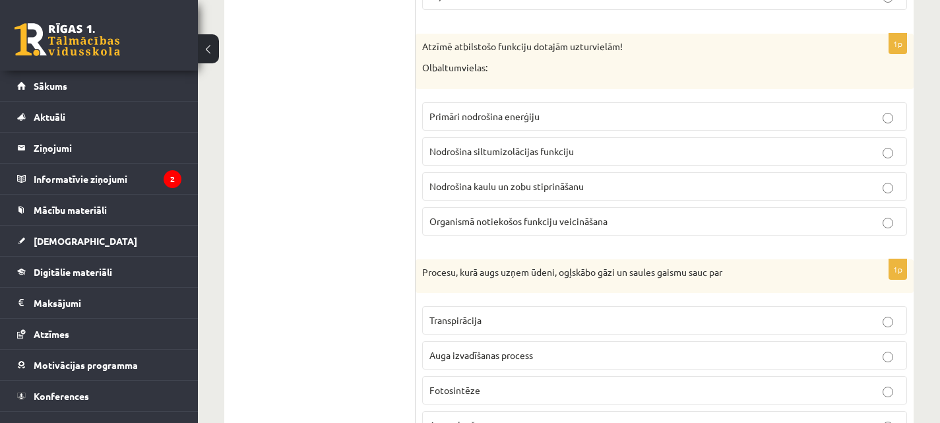
scroll to position [2532, 0]
click at [555, 191] on p "Nodrošina kaulu un zobu stiprināšanu" at bounding box center [664, 186] width 470 height 14
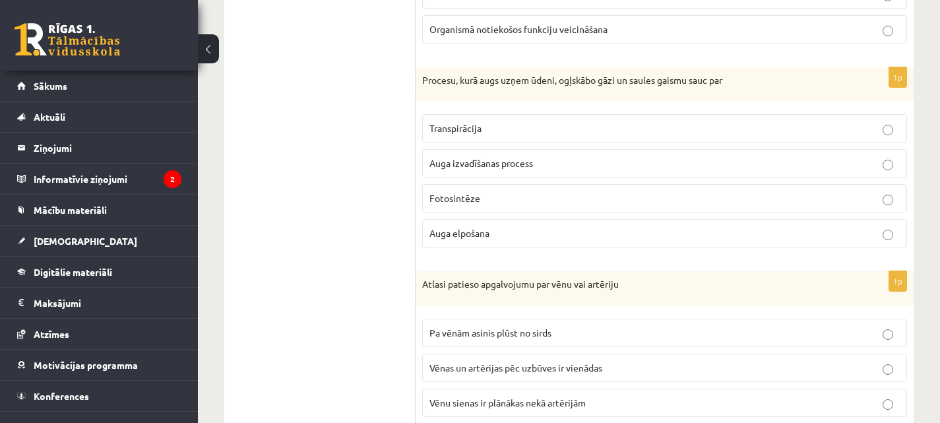
scroll to position [2722, 0]
click at [495, 208] on label "Fotosintēze" at bounding box center [664, 199] width 485 height 28
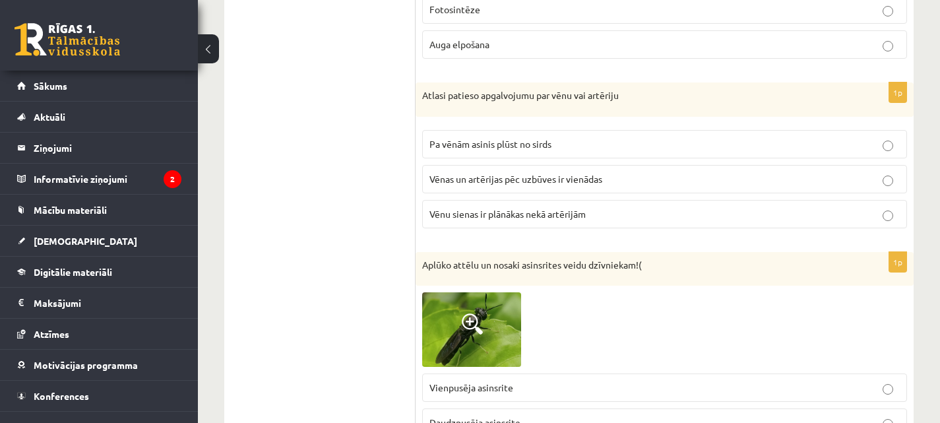
scroll to position [2913, 0]
click at [568, 215] on span "Vēnu sienas ir plānākas nekā artērijām" at bounding box center [507, 212] width 156 height 12
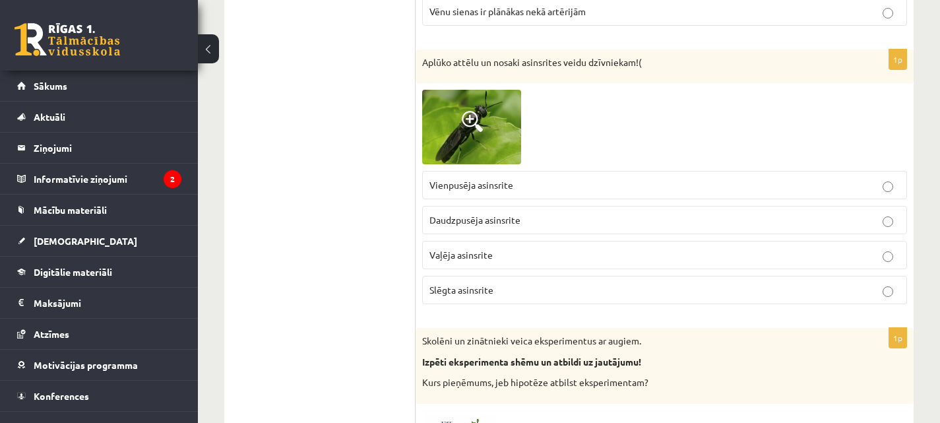
scroll to position [3113, 0]
click at [574, 182] on p "Vienpusēja asinsrite" at bounding box center [664, 186] width 470 height 14
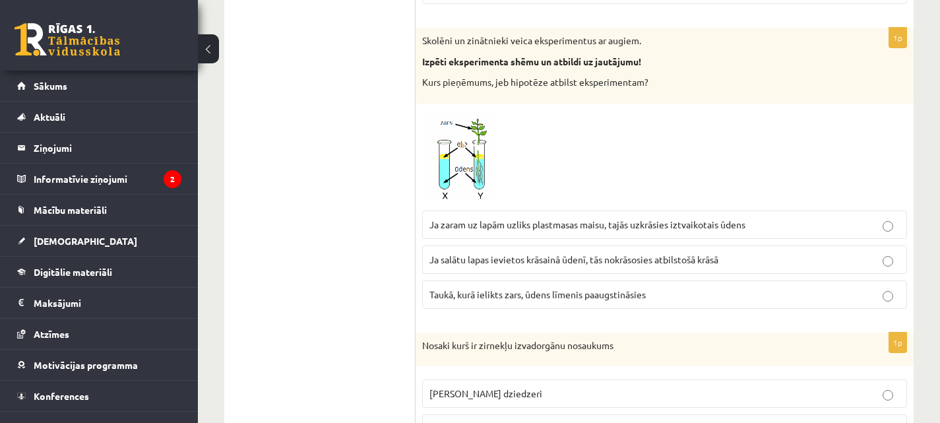
scroll to position [3415, 0]
click at [454, 162] on img at bounding box center [471, 156] width 99 height 94
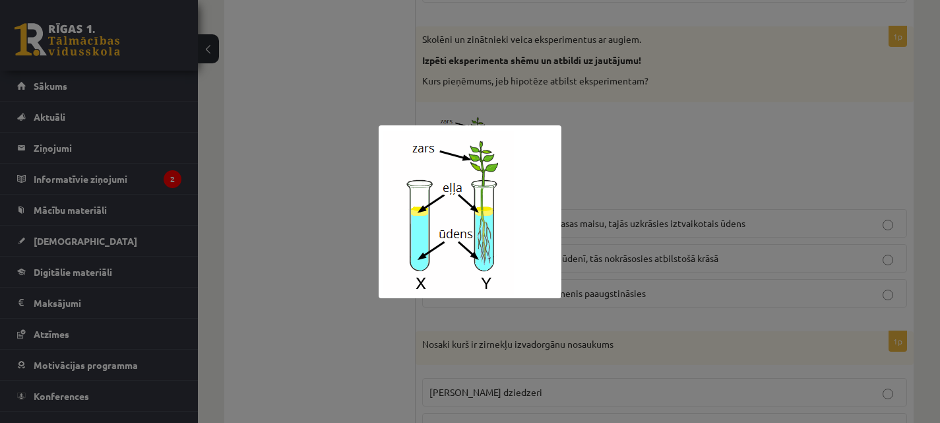
click at [845, 154] on div at bounding box center [470, 211] width 940 height 423
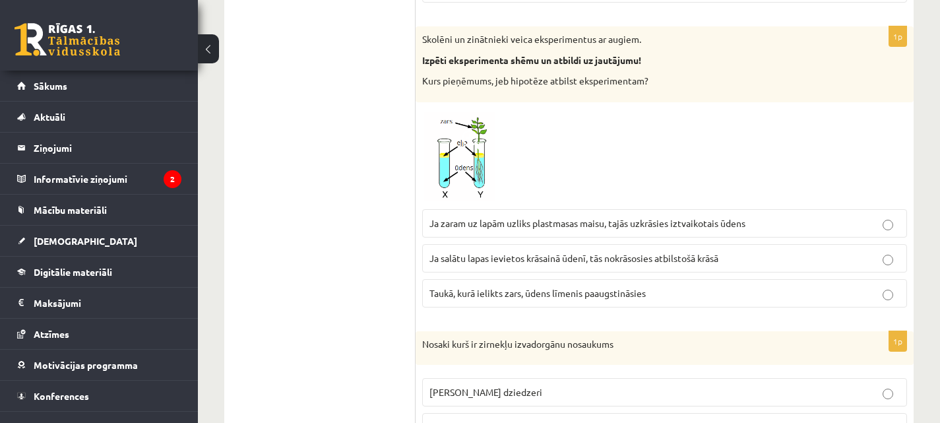
click at [769, 224] on p "Ja zaram uz lapām uzliks plastmasas maisu, tajās uzkrāsies iztvaikotais ūdens" at bounding box center [664, 223] width 470 height 14
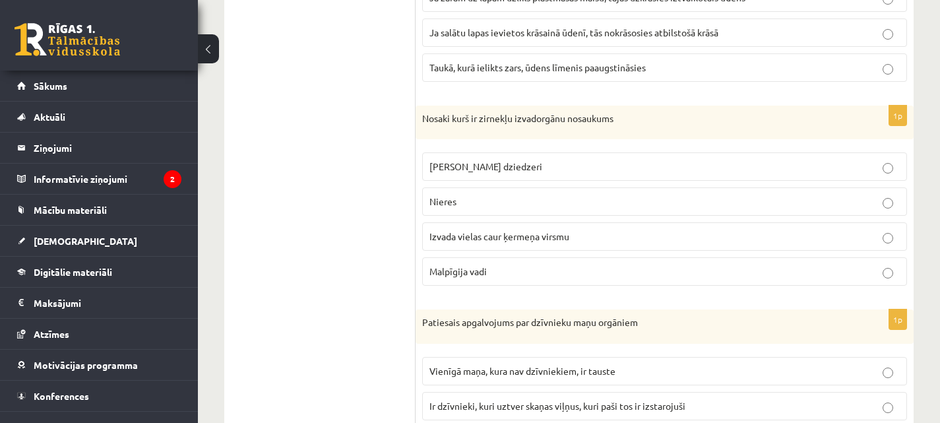
scroll to position [3644, 0]
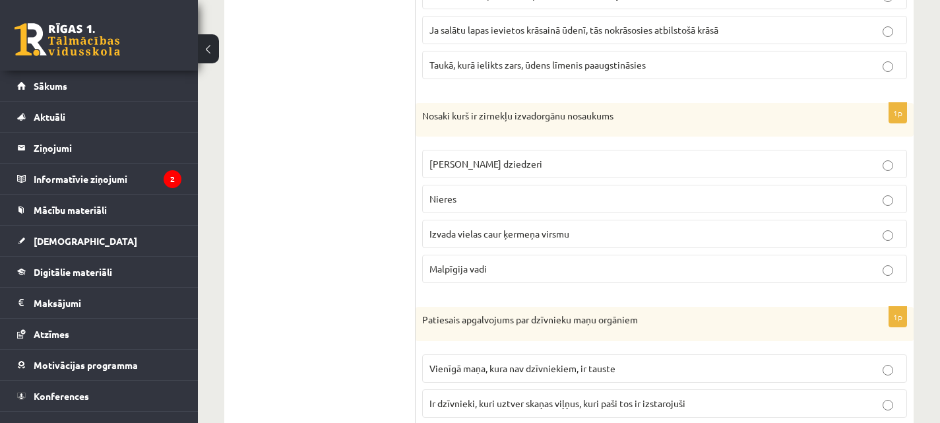
click at [624, 235] on p "Izvada vielas caur ķermeņa virsmu" at bounding box center [664, 234] width 470 height 14
click at [620, 156] on label "Zaļie dziedzeri" at bounding box center [664, 164] width 485 height 28
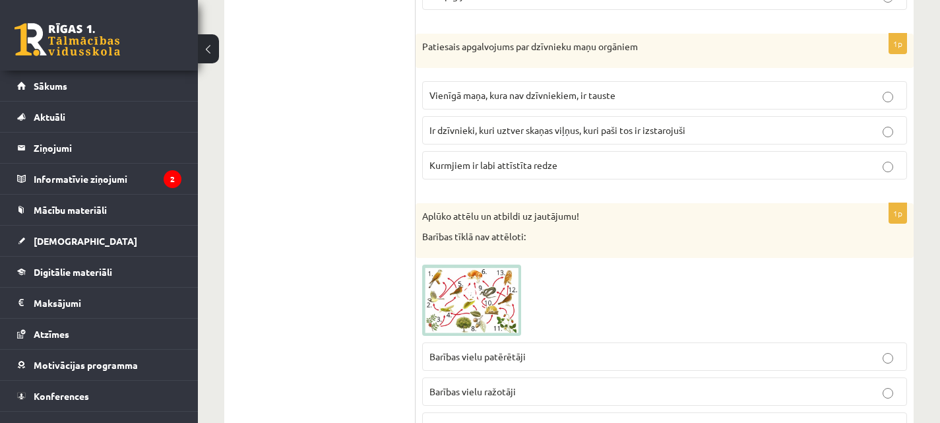
scroll to position [3919, 0]
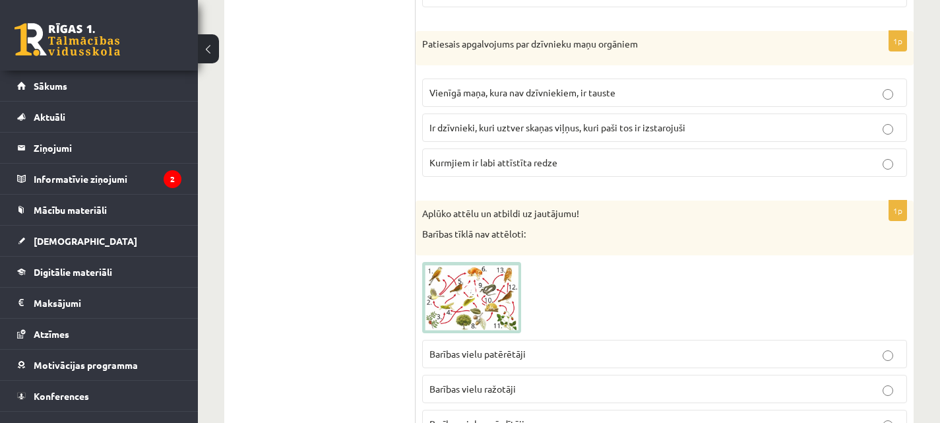
click at [533, 131] on span "Ir dzīvnieki, kuri uztver skaņas viļņus, kuri paši tos ir izstarojuši" at bounding box center [557, 127] width 256 height 12
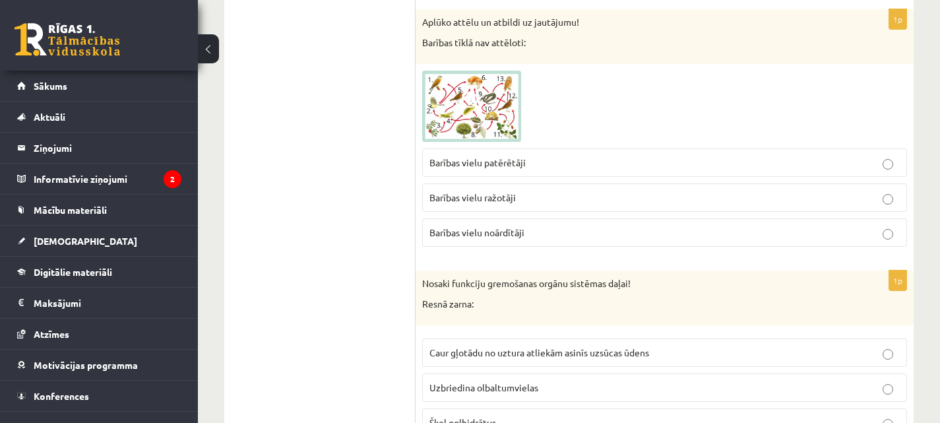
scroll to position [4110, 0]
click at [486, 116] on img at bounding box center [471, 106] width 99 height 71
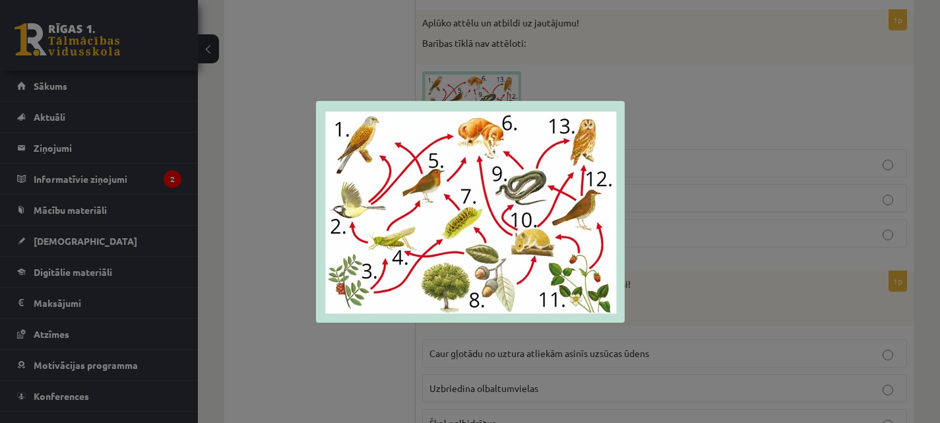
click at [496, 85] on div at bounding box center [470, 211] width 940 height 423
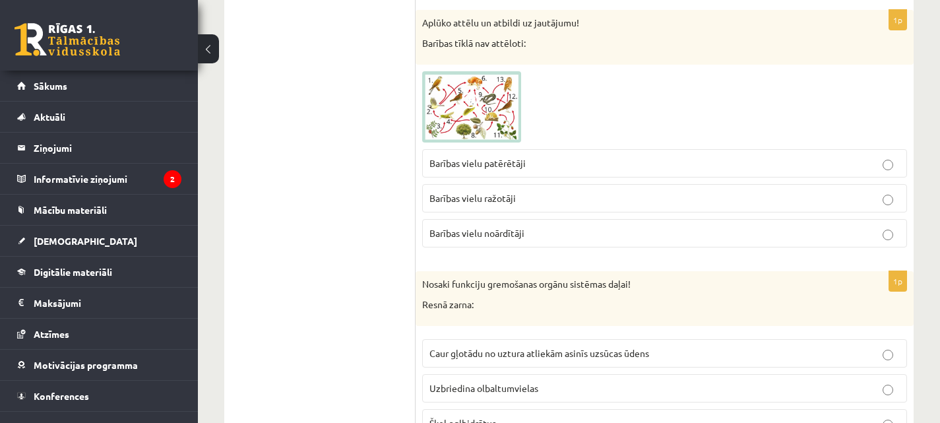
click at [535, 229] on p "Barības vielu noārdītāji" at bounding box center [664, 233] width 470 height 14
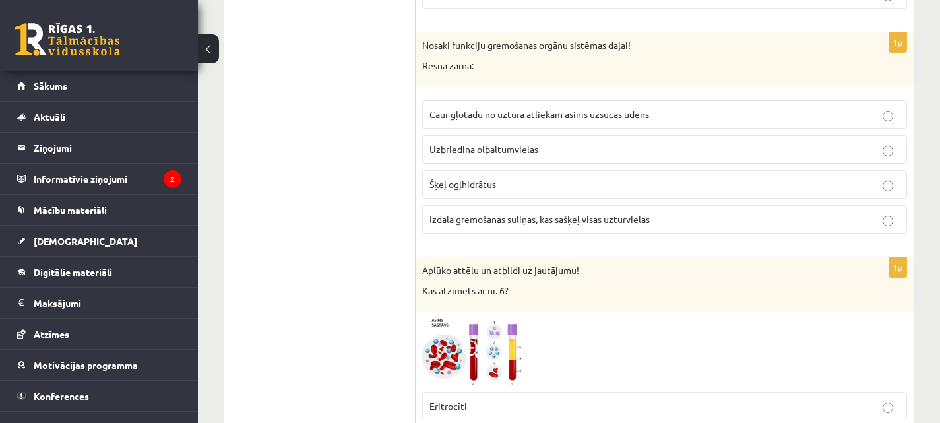
scroll to position [4353, 0]
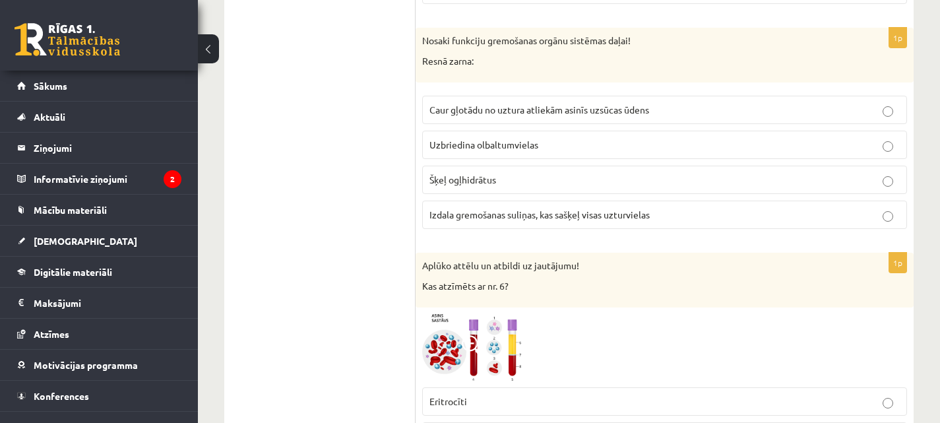
click at [564, 219] on span "Izdala gremošanas suliņas, kas sašķeļ visas uzturvielas" at bounding box center [539, 214] width 220 height 12
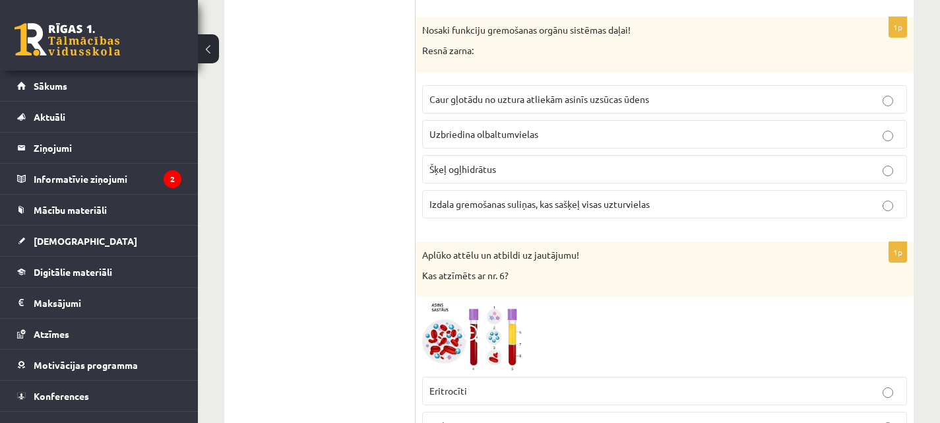
scroll to position [4364, 0]
click at [616, 97] on span "Caur gļotādu no uztura atliekām asinīs uzsūcas ūdens" at bounding box center [539, 98] width 220 height 12
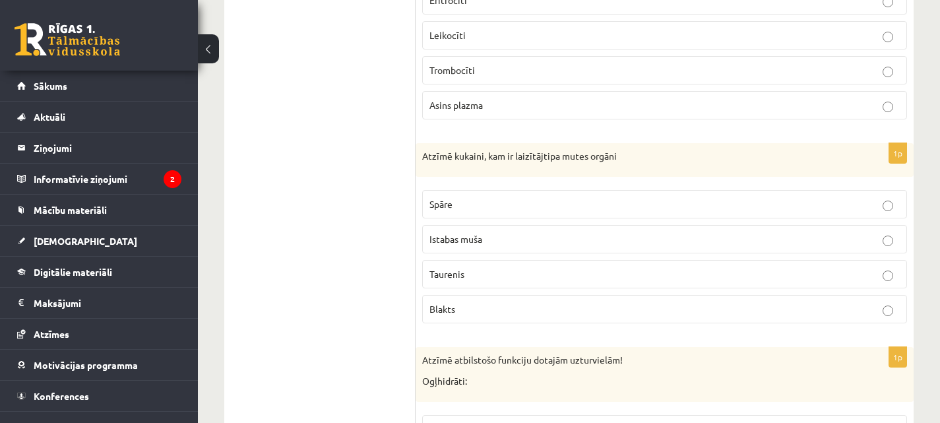
scroll to position [4755, 0]
click at [486, 275] on p "Taurenis" at bounding box center [664, 273] width 470 height 14
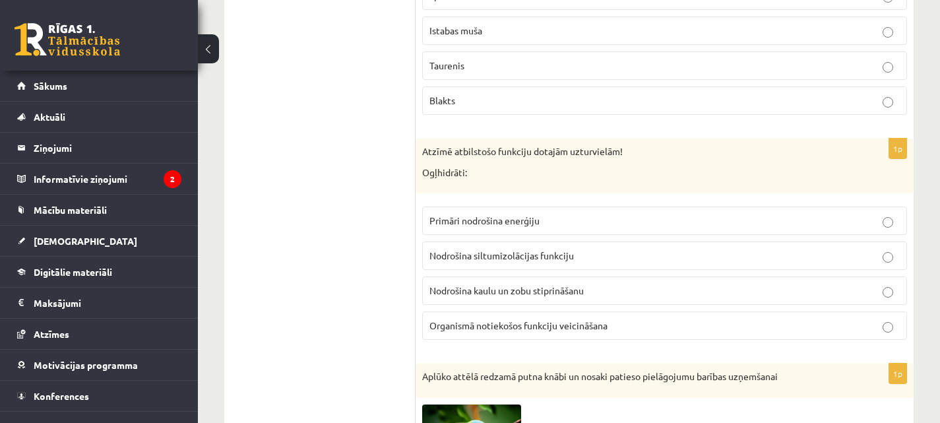
scroll to position [4964, 0]
click at [533, 224] on span "Primāri nodrošina enerģiju" at bounding box center [484, 219] width 110 height 12
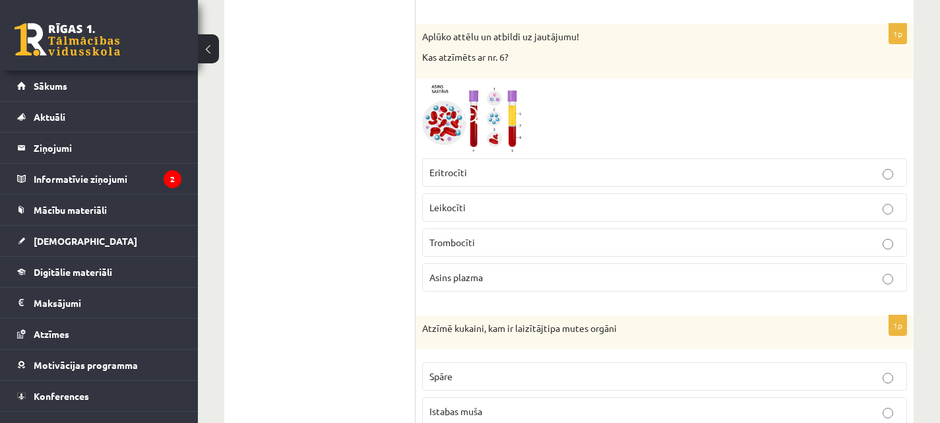
scroll to position [4581, 0]
click at [487, 284] on p "Asins plazma" at bounding box center [664, 278] width 470 height 14
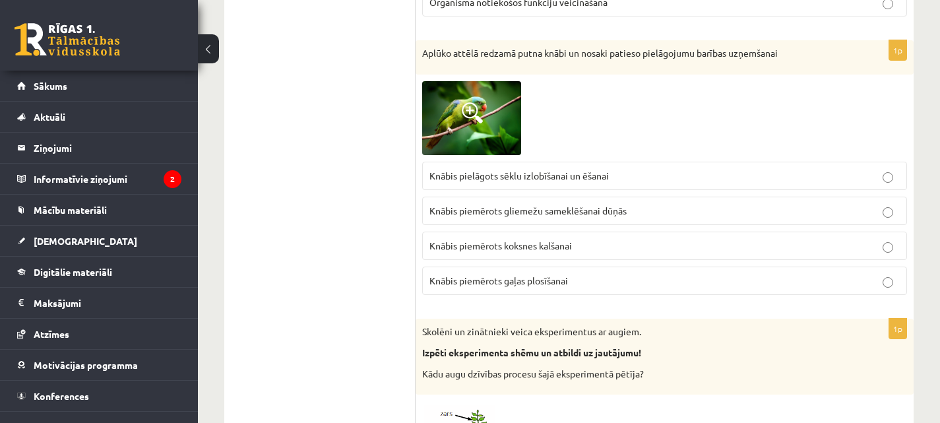
scroll to position [5287, 0]
click at [462, 109] on span at bounding box center [472, 111] width 21 height 21
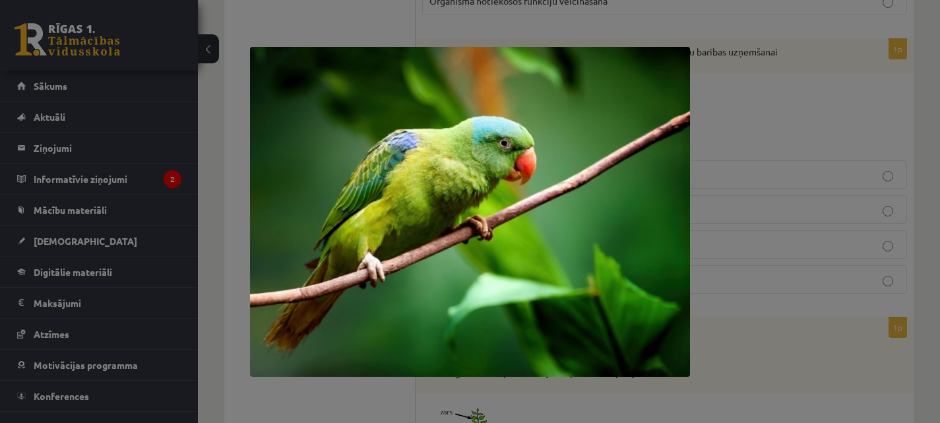
click at [733, 75] on div at bounding box center [470, 211] width 940 height 423
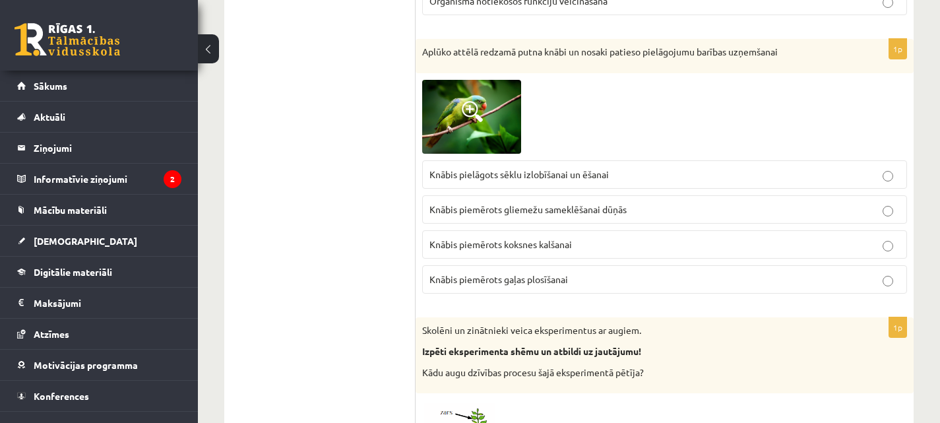
click at [630, 170] on p "Knābis pielāgots sēklu izlobīšanai un ēšanai" at bounding box center [664, 174] width 470 height 14
click at [644, 205] on p "Knābis piemērots gliemežu sameklēšanai dūņās" at bounding box center [664, 209] width 470 height 14
click at [523, 164] on label "Knābis pielāgots sēklu izlobīšanai un ēšanai" at bounding box center [664, 174] width 485 height 28
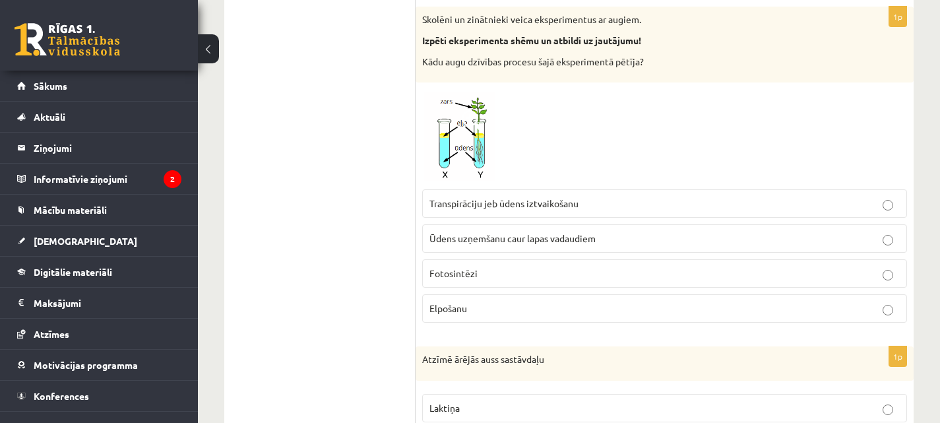
scroll to position [5597, 0]
click at [512, 205] on span "Transpirāciju jeb ūdens iztvaikošanu" at bounding box center [503, 204] width 149 height 12
click at [514, 237] on span "Ūdens uzņemšanu caur lapas vadaudiem" at bounding box center [512, 239] width 166 height 12
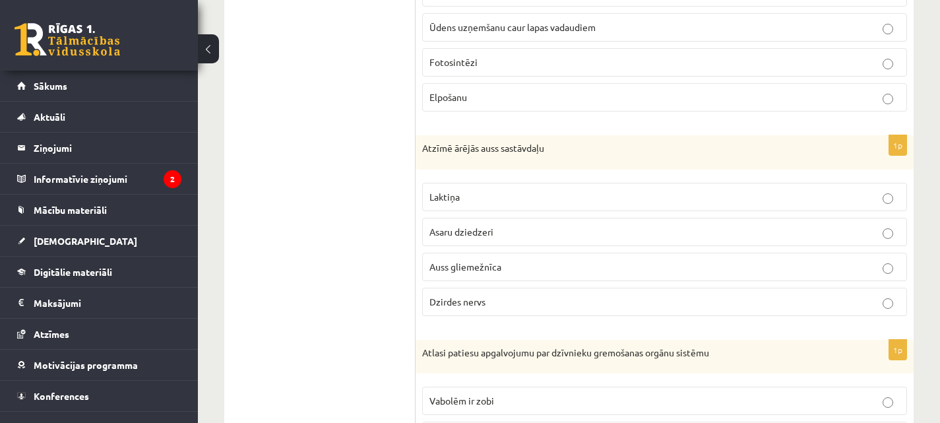
scroll to position [5809, 0]
click at [475, 195] on p "Laktiņa" at bounding box center [664, 196] width 470 height 14
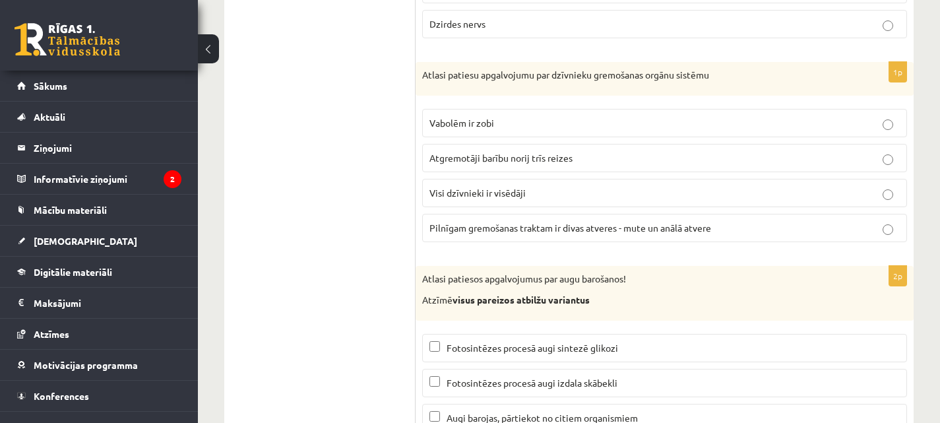
scroll to position [6087, 0]
click at [569, 237] on label "Pilnīgam gremošanas traktam ir divas atveres - mute un anālā atvere" at bounding box center [664, 227] width 485 height 28
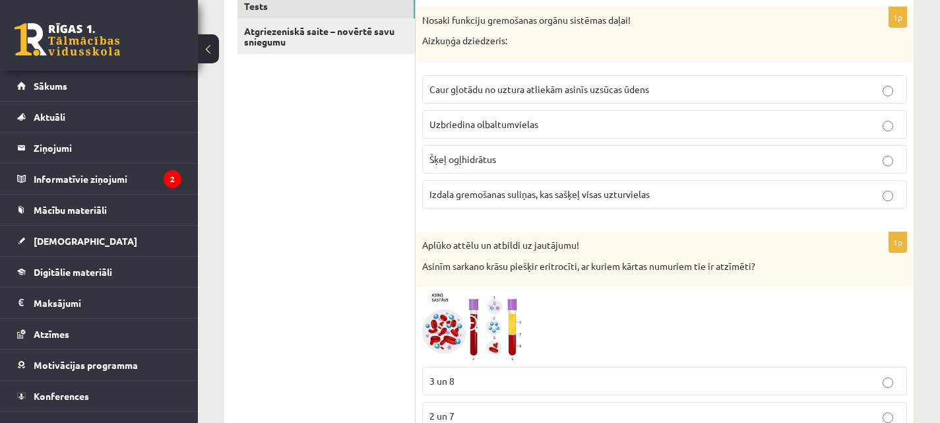
scroll to position [0, 0]
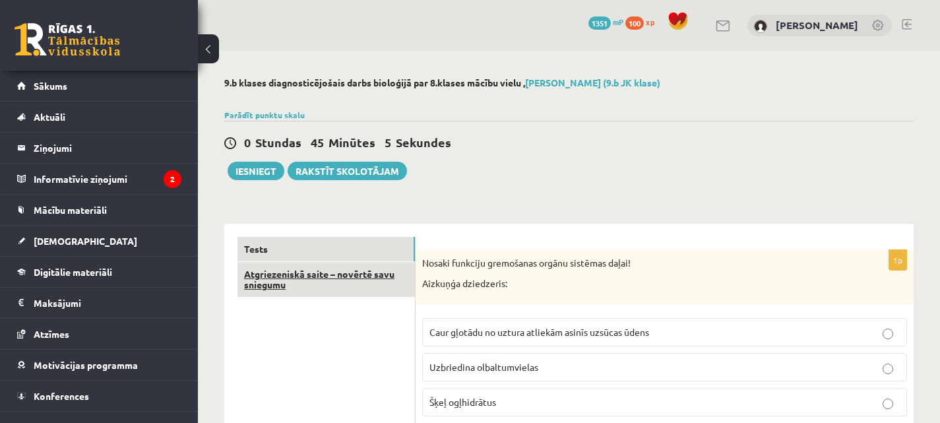
click at [348, 270] on link "Atgriezeniskā saite – novērtē savu sniegumu" at bounding box center [325, 280] width 177 height 36
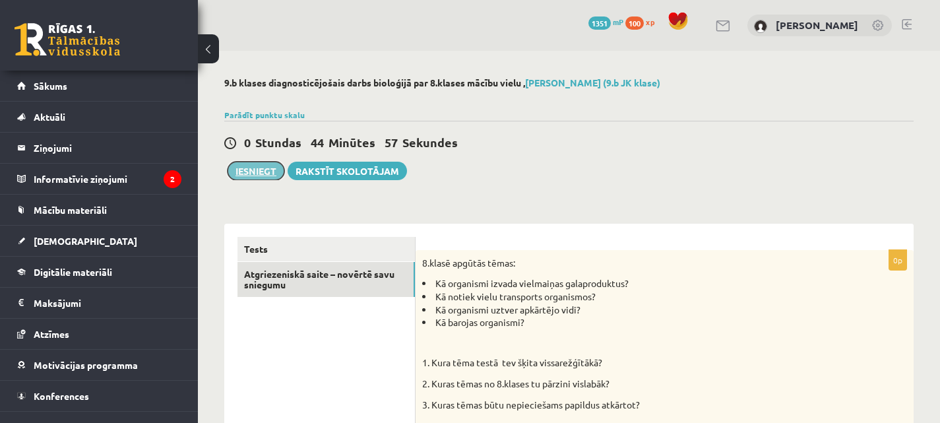
click at [247, 172] on button "Iesniegt" at bounding box center [255, 171] width 57 height 18
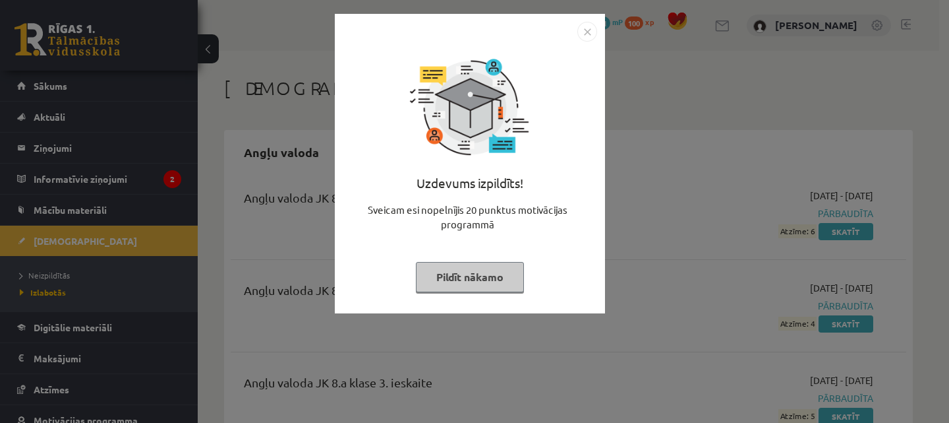
click at [479, 279] on button "Pildīt nākamo" at bounding box center [470, 277] width 108 height 30
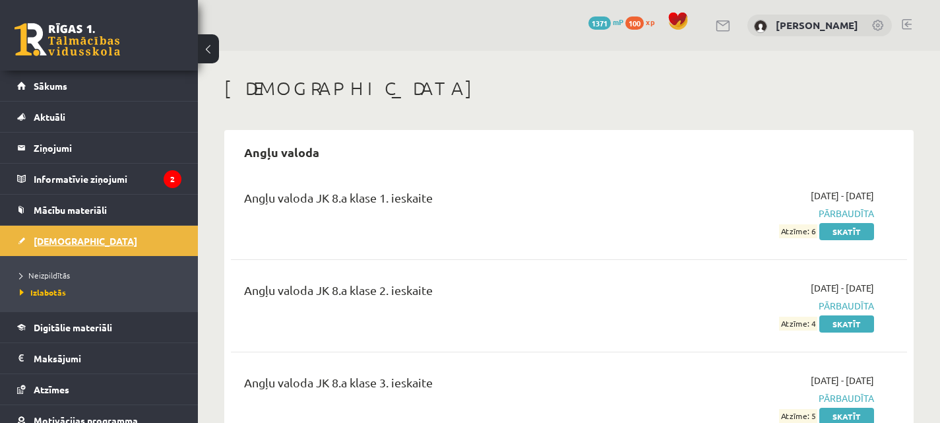
click at [59, 239] on span "[DEMOGRAPHIC_DATA]" at bounding box center [86, 241] width 104 height 12
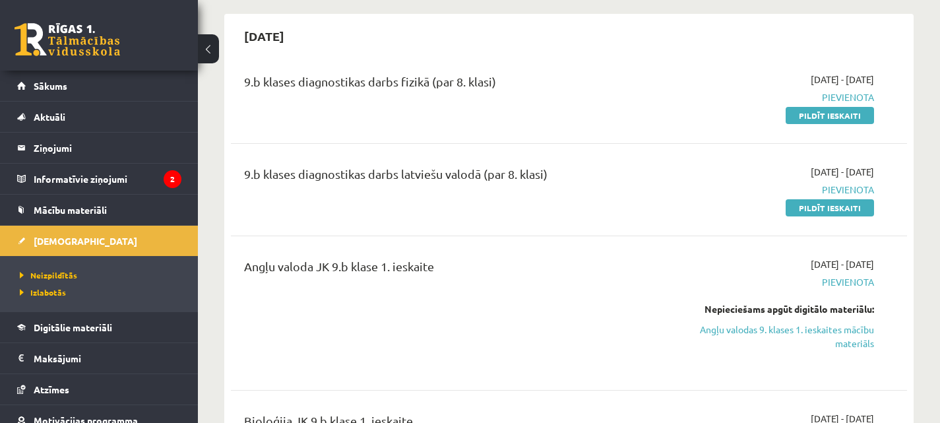
scroll to position [114, 0]
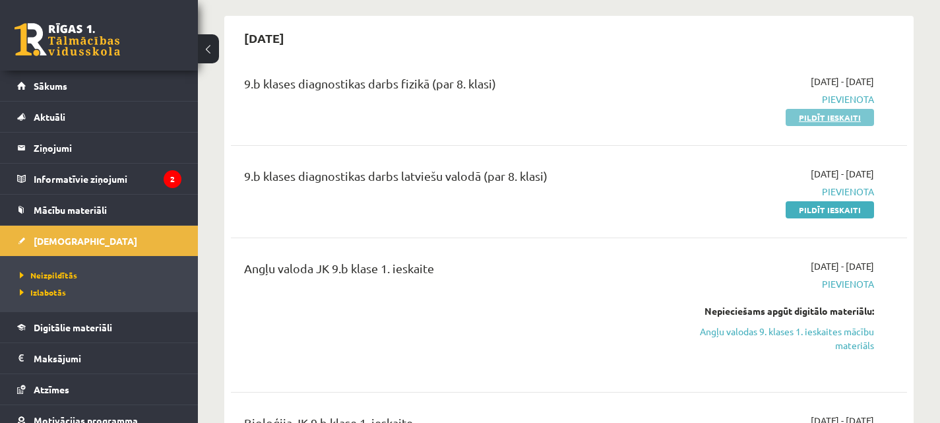
click at [804, 111] on link "Pildīt ieskaiti" at bounding box center [829, 117] width 88 height 17
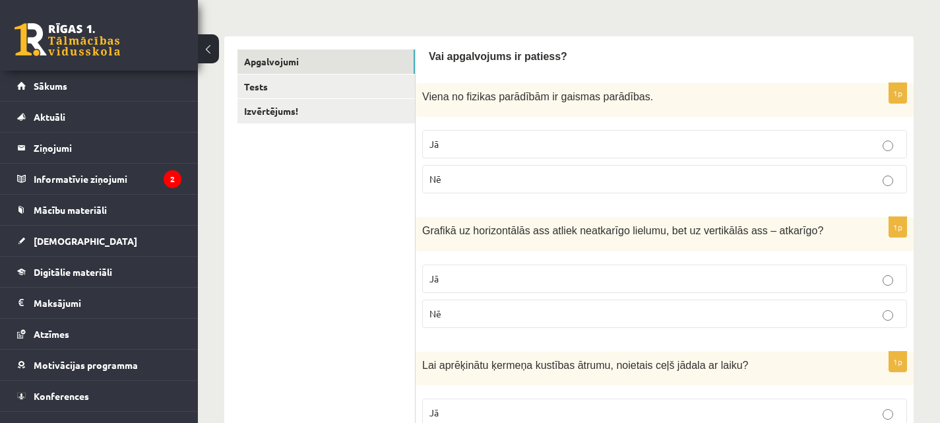
scroll to position [188, 0]
click at [545, 138] on p "Jā" at bounding box center [664, 143] width 470 height 14
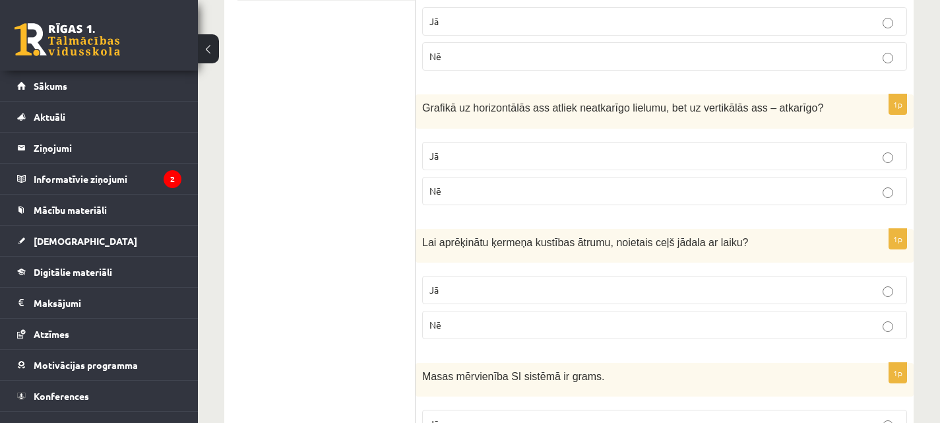
scroll to position [313, 0]
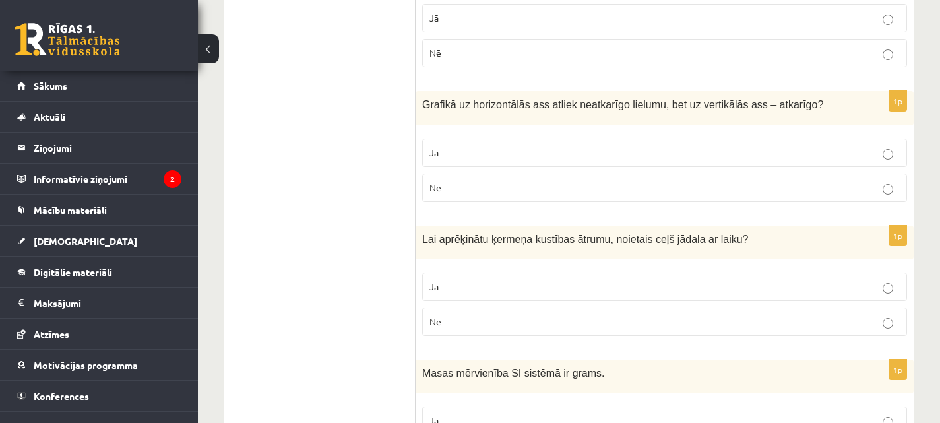
click at [569, 152] on p "Jā" at bounding box center [664, 153] width 470 height 14
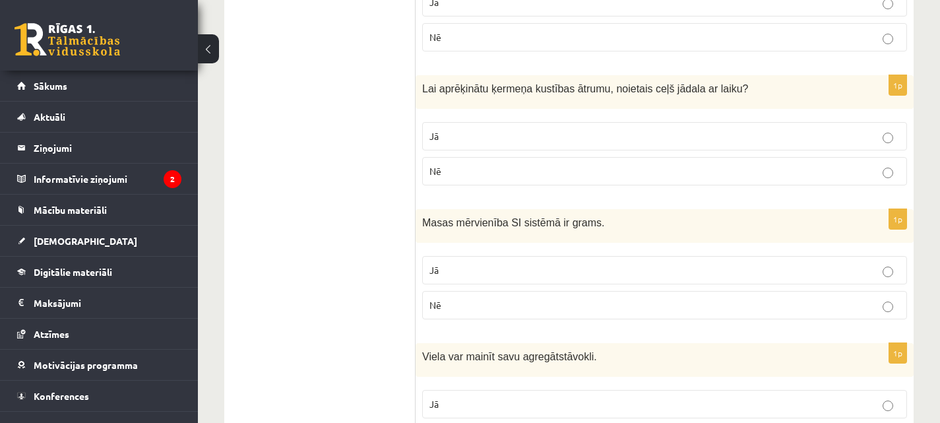
scroll to position [464, 0]
click at [550, 133] on p "Jā" at bounding box center [664, 136] width 470 height 14
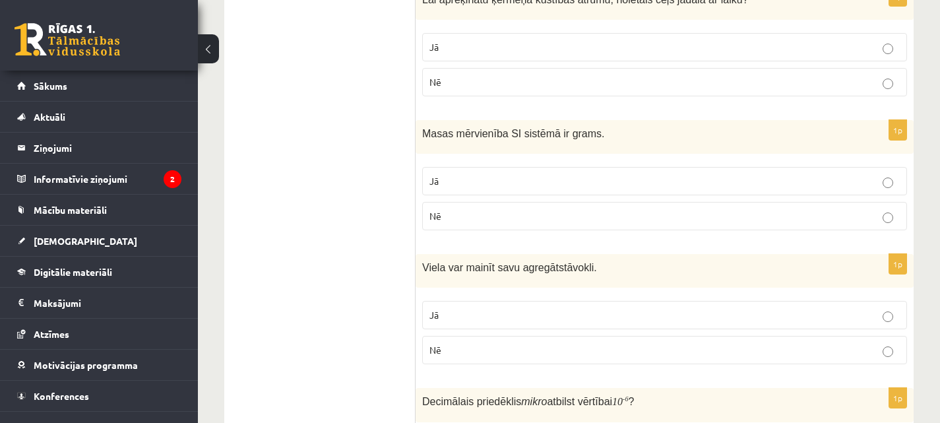
scroll to position [555, 0]
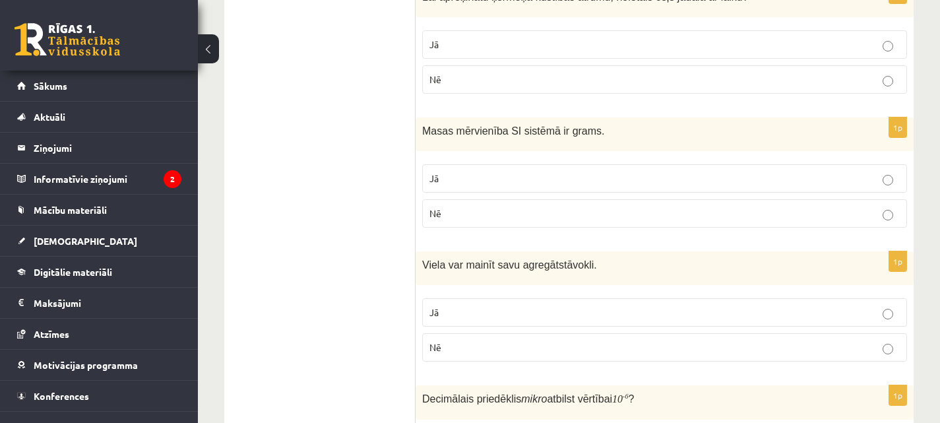
click at [632, 204] on label "Nē" at bounding box center [664, 213] width 485 height 28
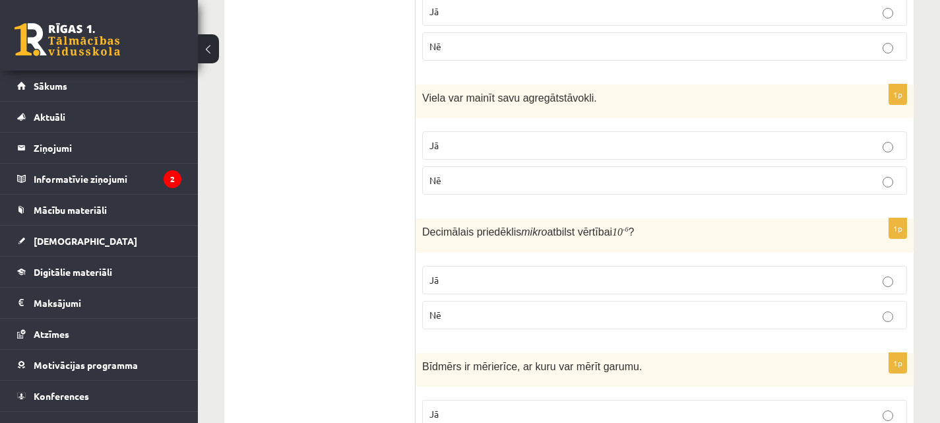
scroll to position [723, 0]
click at [577, 136] on label "Jā" at bounding box center [664, 145] width 485 height 28
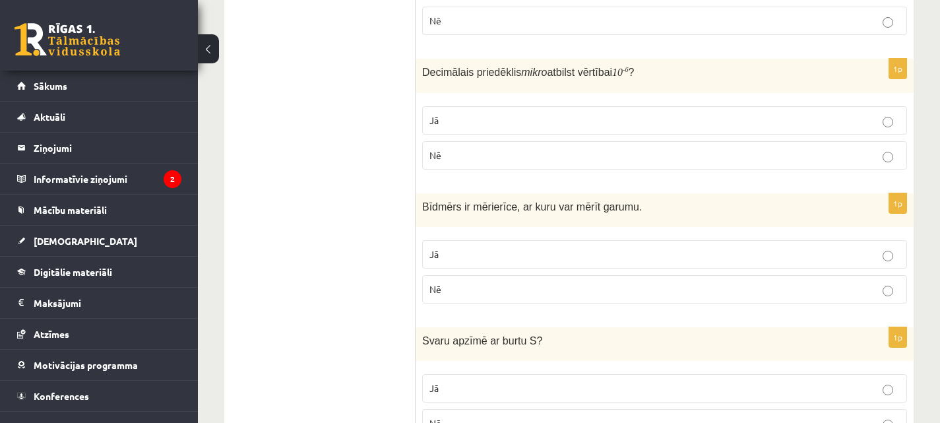
scroll to position [883, 0]
click at [716, 118] on p "Jā" at bounding box center [664, 119] width 470 height 14
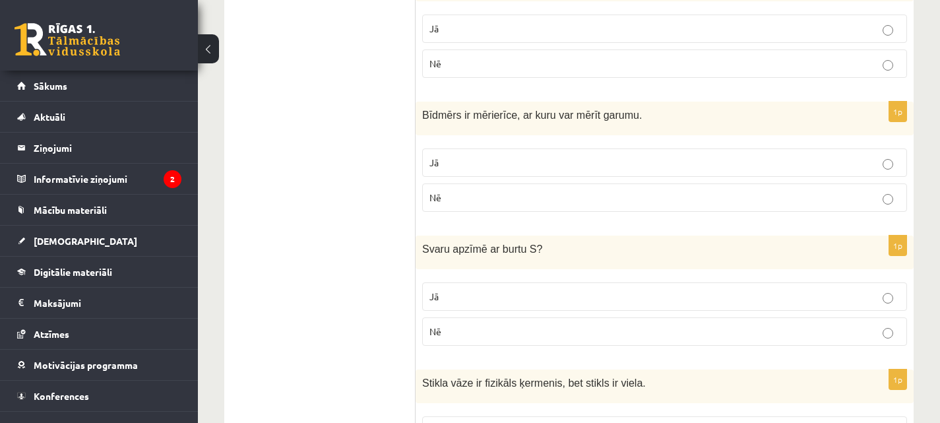
scroll to position [974, 0]
click at [702, 192] on p "Nē" at bounding box center [664, 197] width 470 height 14
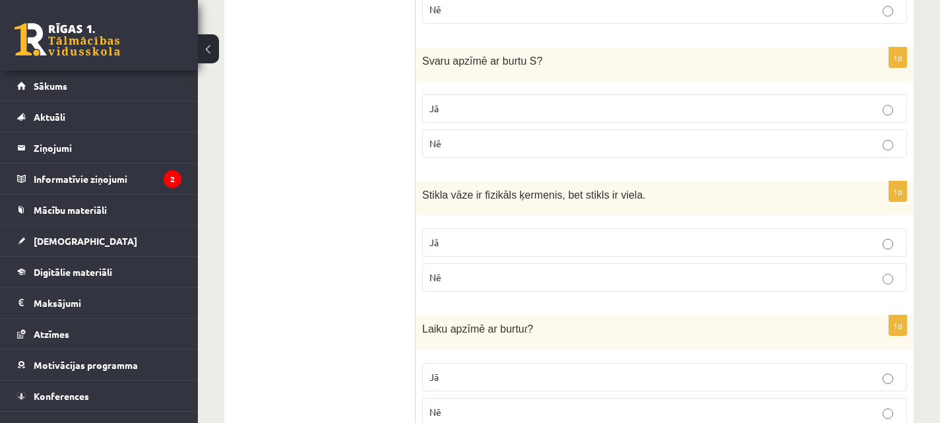
scroll to position [1162, 0]
click at [735, 129] on label "Nē" at bounding box center [664, 143] width 485 height 28
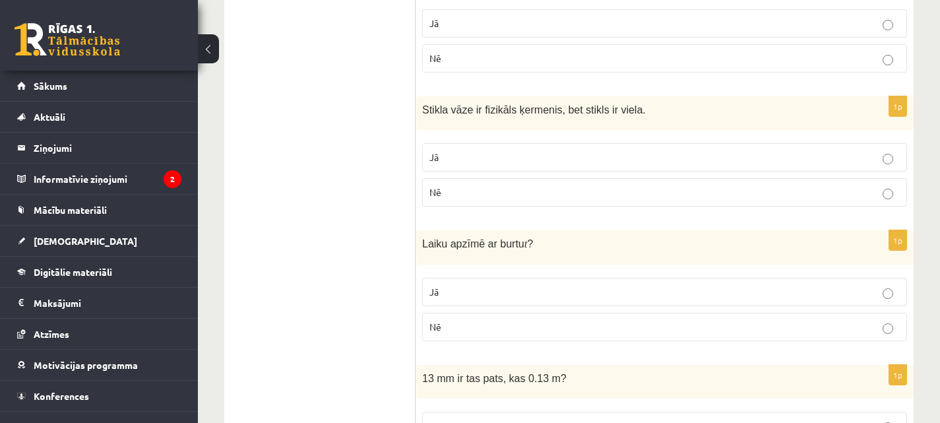
scroll to position [1249, 0]
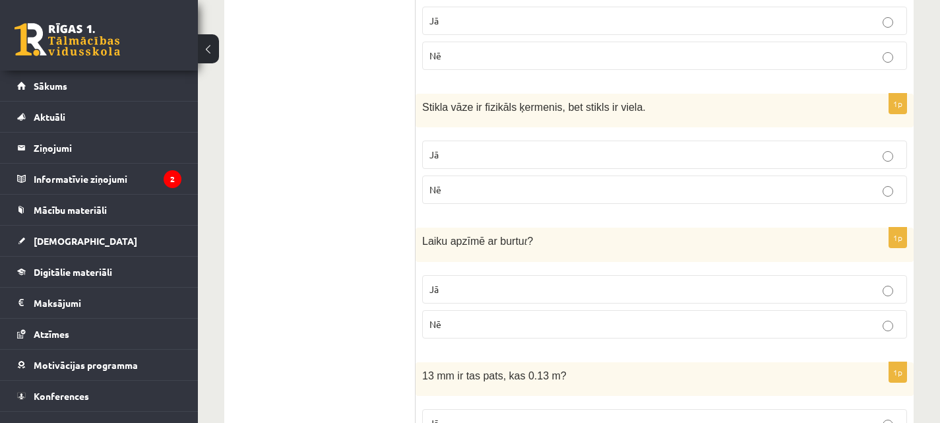
click at [661, 146] on label "Jā" at bounding box center [664, 154] width 485 height 28
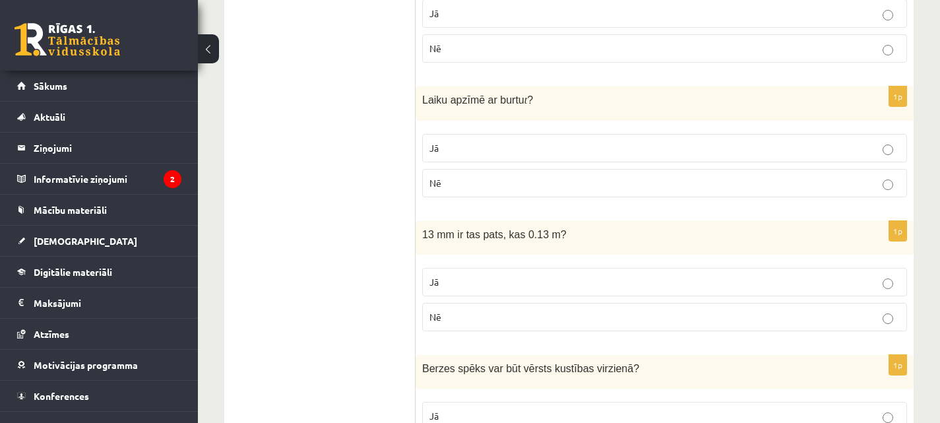
scroll to position [1394, 0]
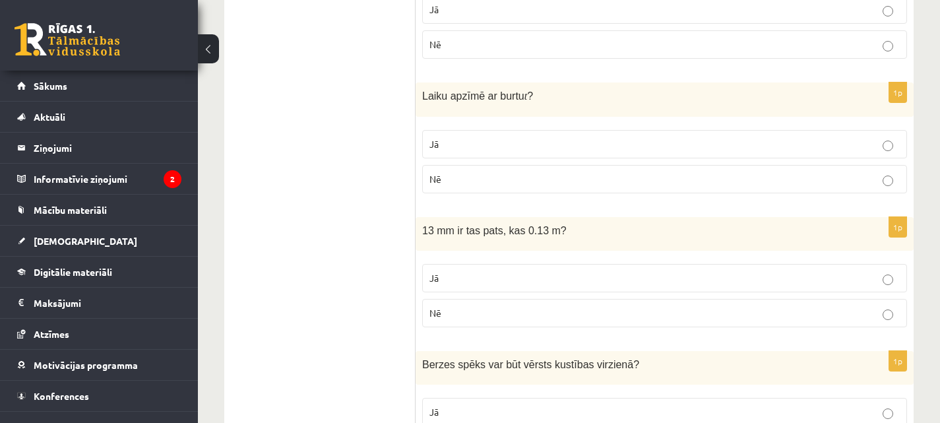
click at [621, 155] on label "Jā" at bounding box center [664, 144] width 485 height 28
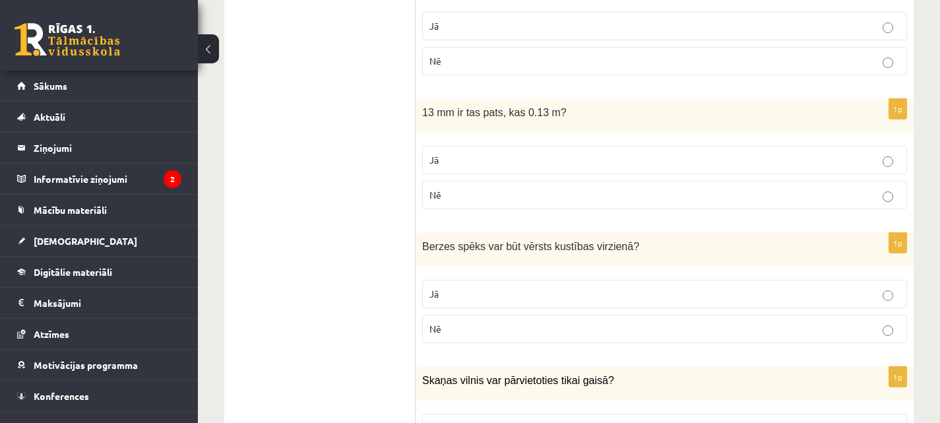
scroll to position [1513, 0]
click at [558, 200] on p "Nē" at bounding box center [664, 194] width 470 height 14
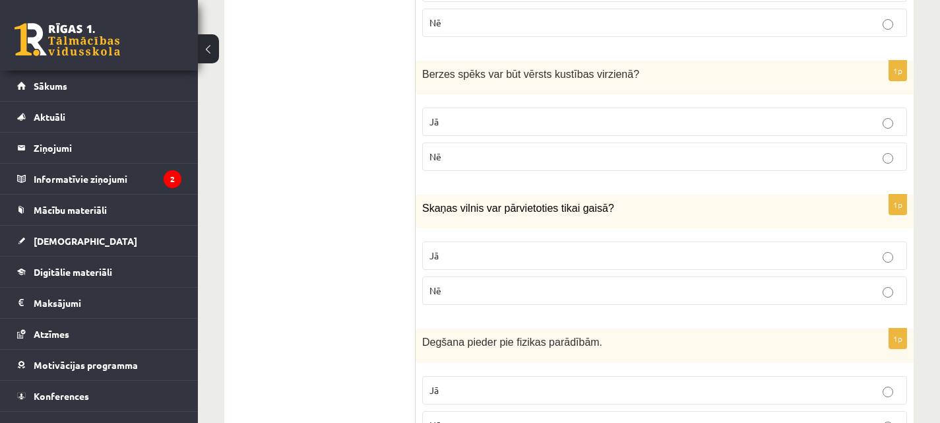
scroll to position [1685, 0]
click at [638, 153] on p "Nē" at bounding box center [664, 156] width 470 height 14
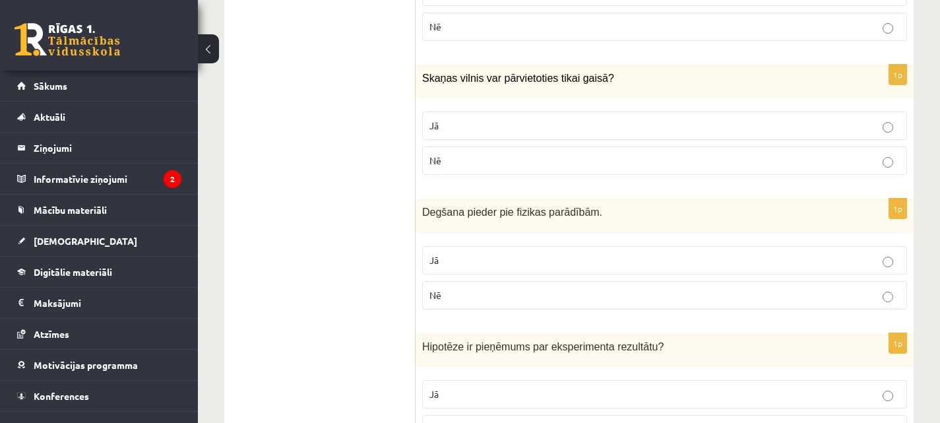
scroll to position [1815, 0]
click at [650, 160] on p "Nē" at bounding box center [664, 160] width 470 height 14
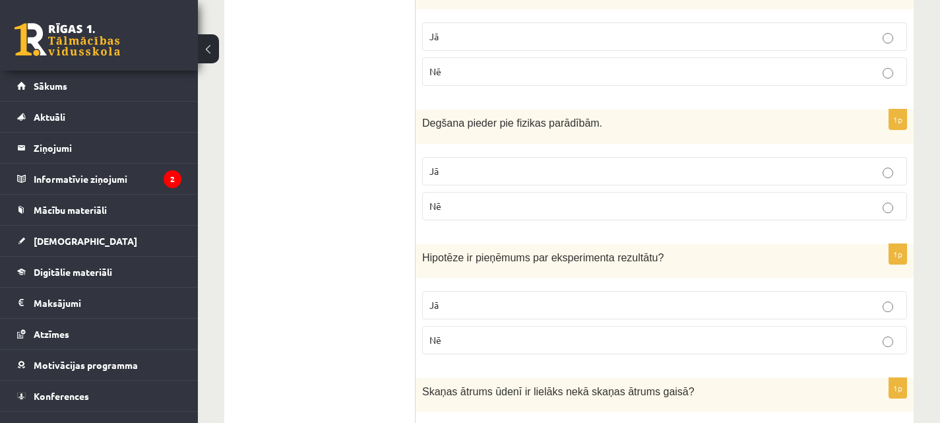
scroll to position [1904, 0]
click at [673, 209] on p "Nē" at bounding box center [664, 205] width 470 height 14
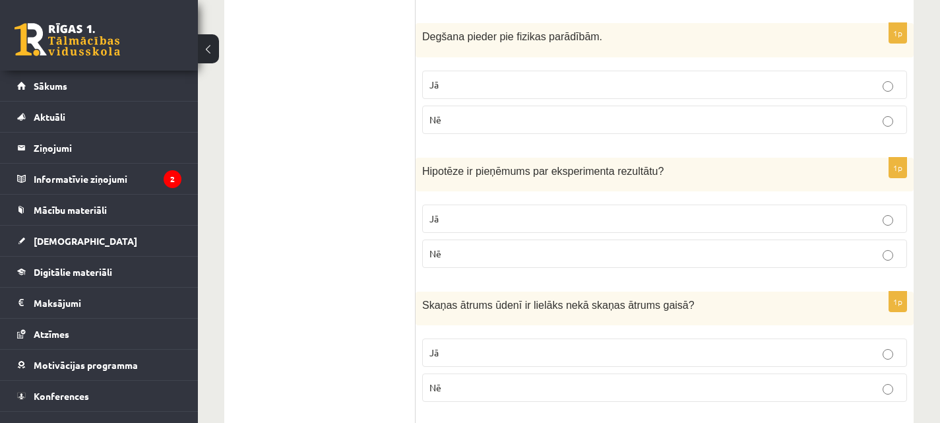
scroll to position [2062, 0]
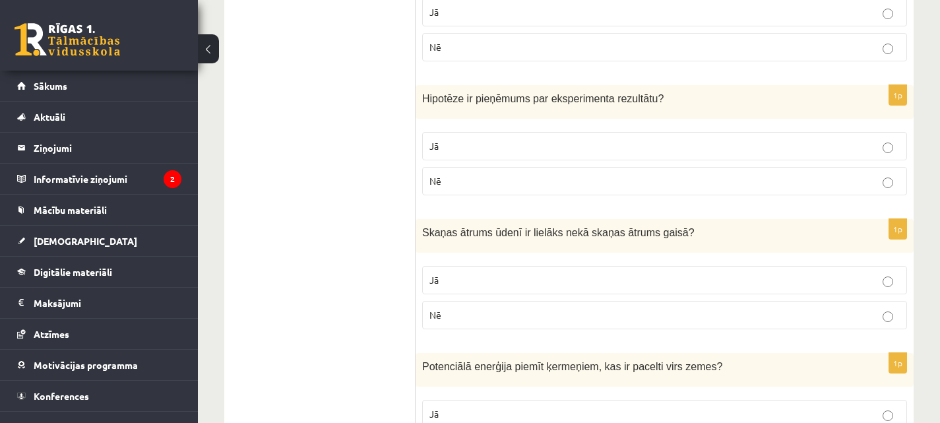
click at [685, 142] on p "Jā" at bounding box center [664, 146] width 470 height 14
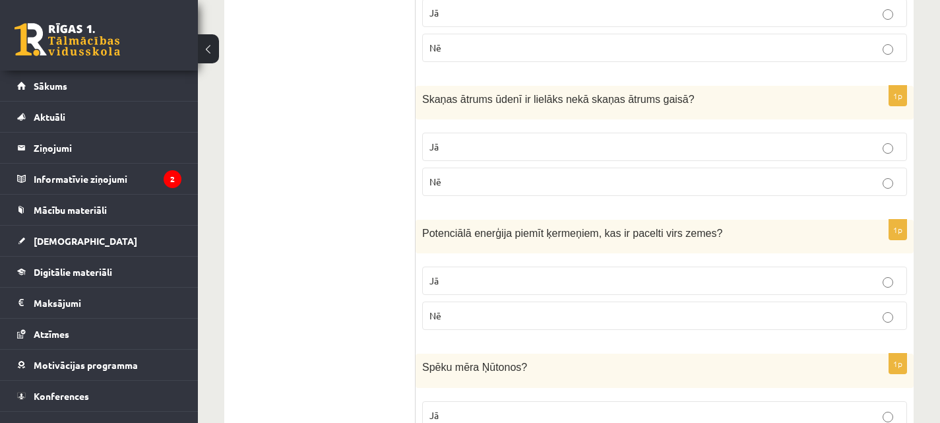
scroll to position [2198, 0]
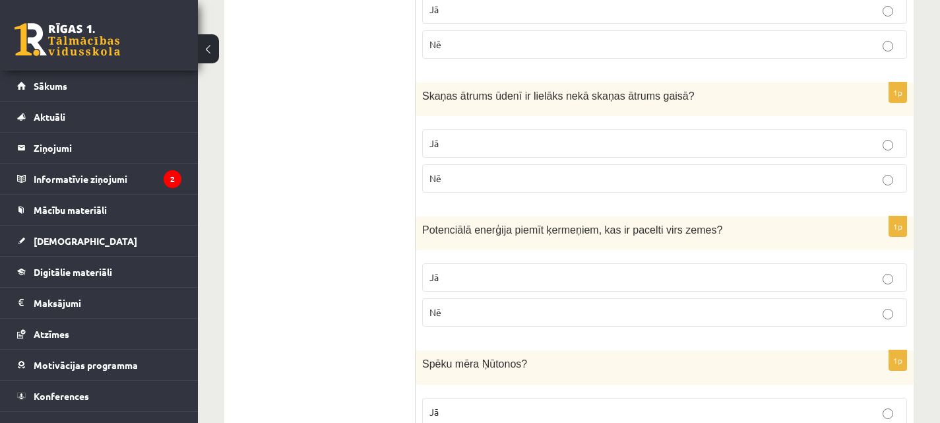
click at [711, 142] on p "Jā" at bounding box center [664, 143] width 470 height 14
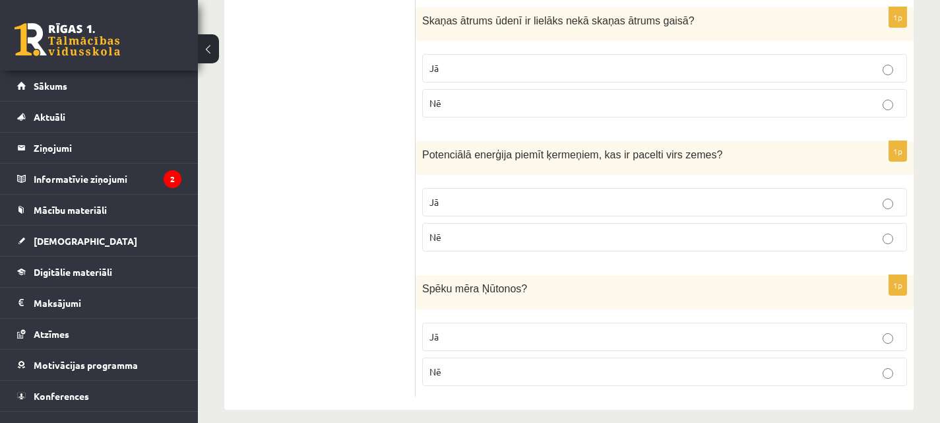
scroll to position [2286, 0]
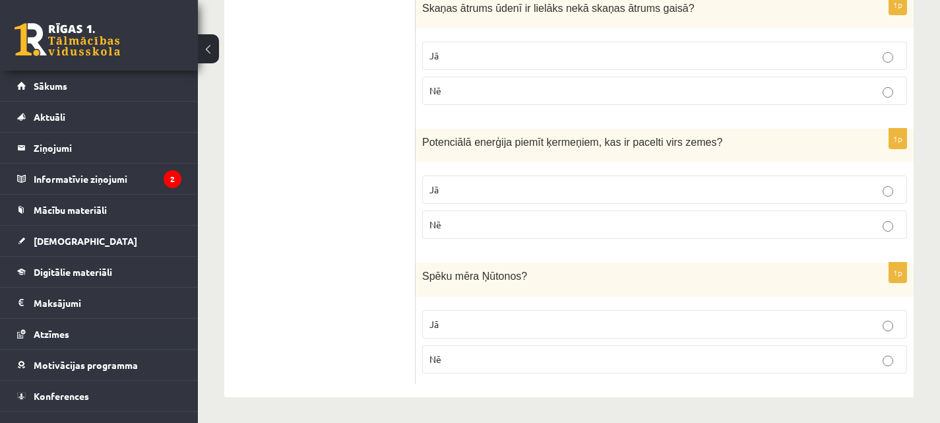
click at [703, 186] on p "Jā" at bounding box center [664, 190] width 470 height 14
click at [665, 331] on label "Jā" at bounding box center [664, 324] width 485 height 28
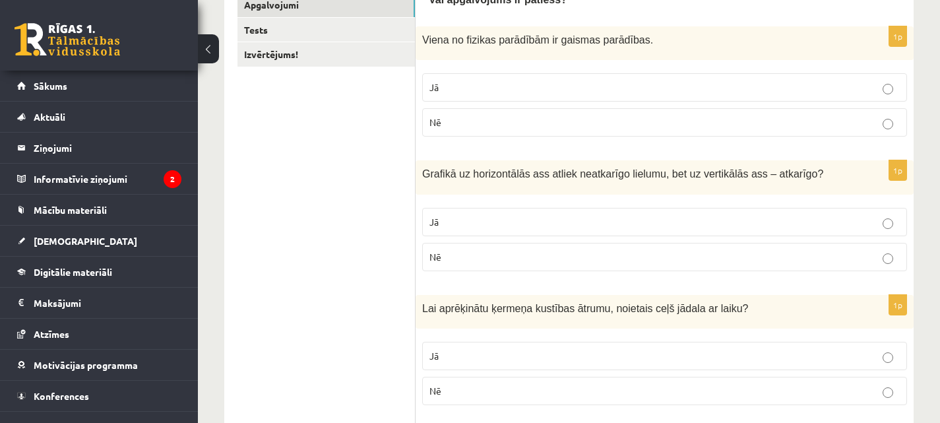
scroll to position [0, 0]
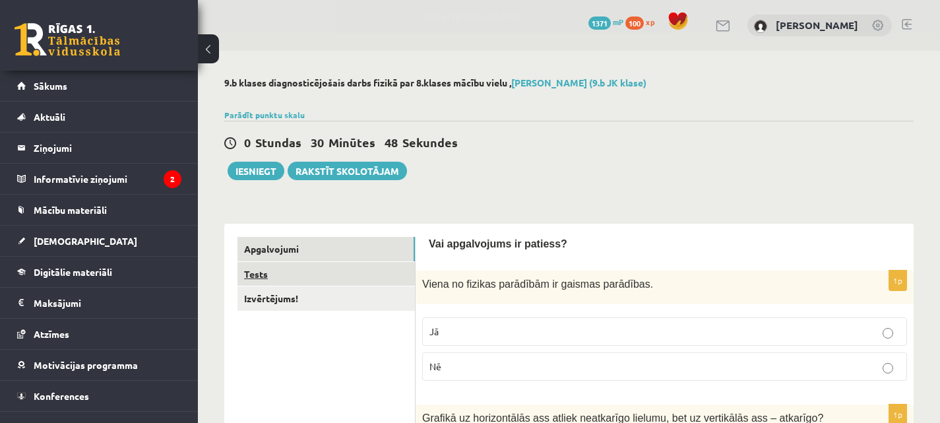
click at [309, 272] on link "Tests" at bounding box center [325, 274] width 177 height 24
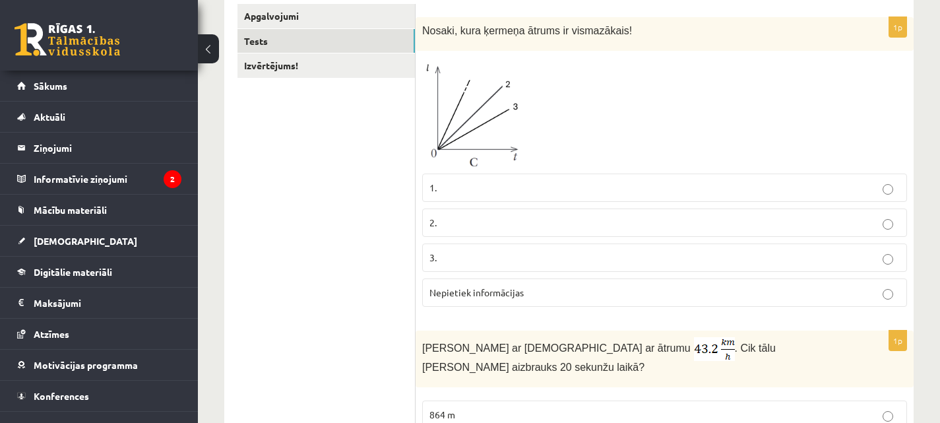
scroll to position [234, 0]
click at [462, 191] on p "1." at bounding box center [664, 186] width 470 height 14
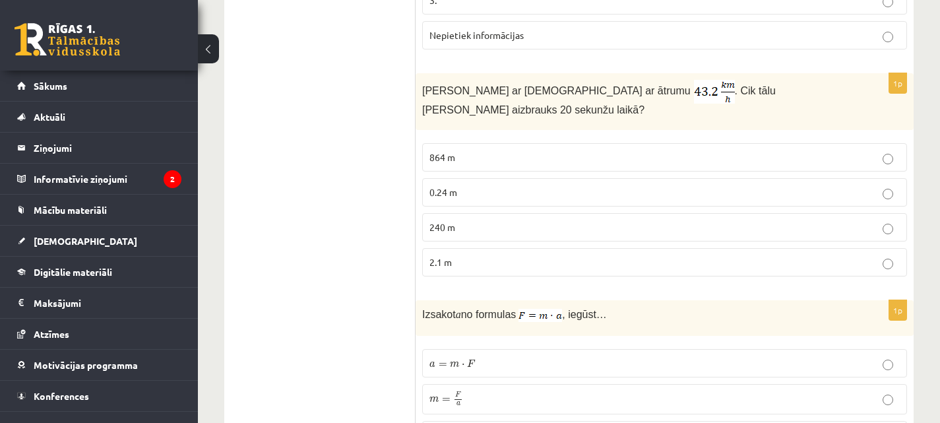
scroll to position [491, 0]
click at [527, 220] on p "240 m" at bounding box center [664, 227] width 470 height 14
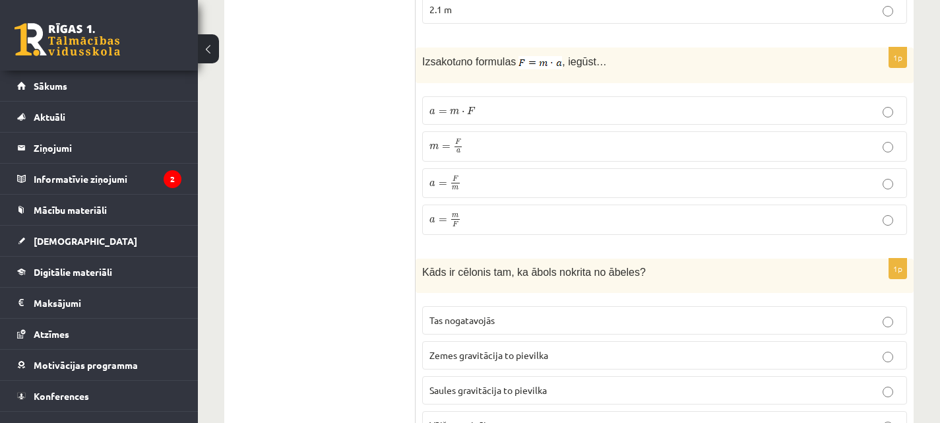
scroll to position [743, 0]
click at [498, 167] on label "a = F m a = F m" at bounding box center [664, 182] width 485 height 30
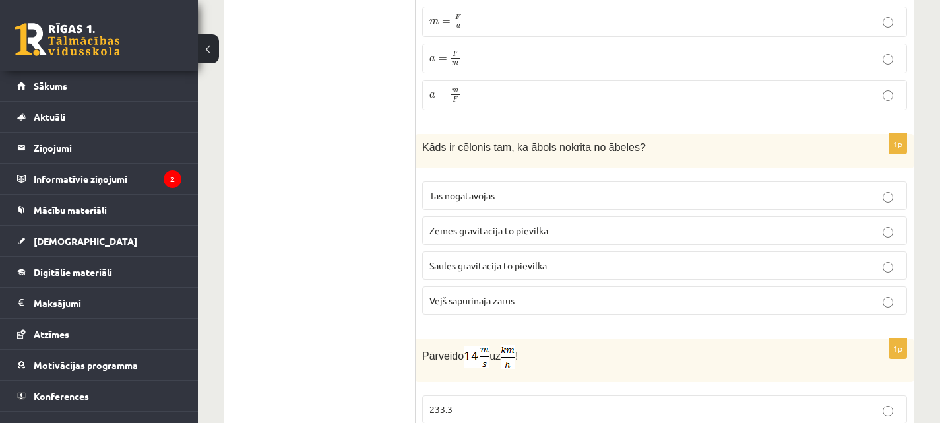
scroll to position [868, 0]
click at [534, 223] on span "Zemes gravitācija to pievilka" at bounding box center [488, 229] width 119 height 12
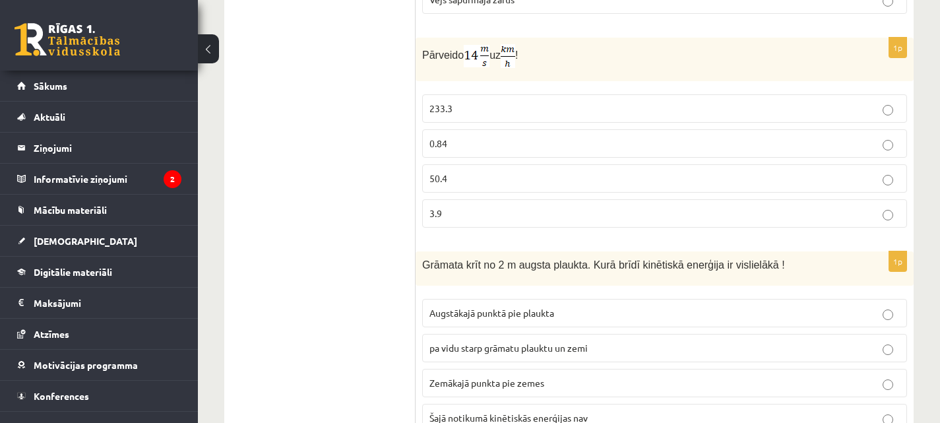
scroll to position [1168, 0]
click at [564, 171] on p "50.4" at bounding box center [664, 178] width 470 height 14
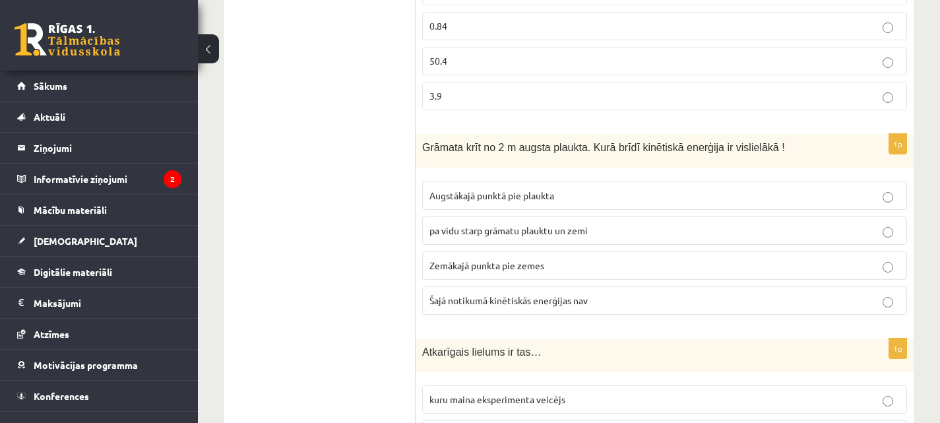
scroll to position [1294, 0]
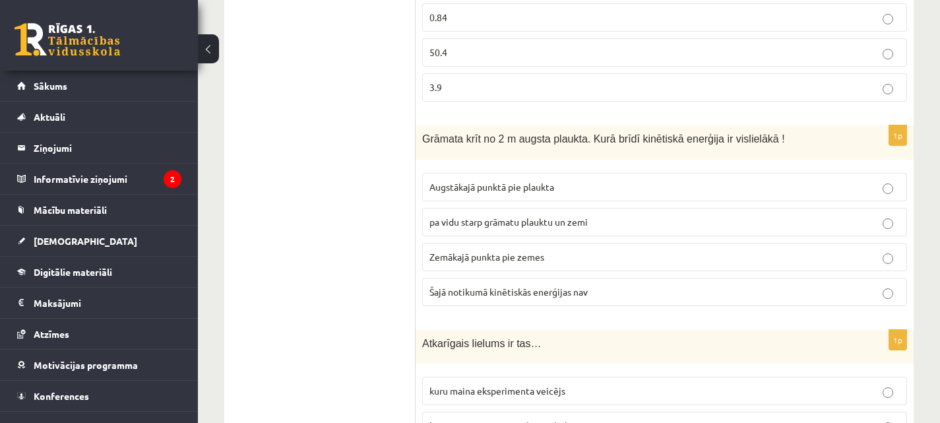
click at [573, 250] on p "Zemākajā punkta pie zemes" at bounding box center [664, 257] width 470 height 14
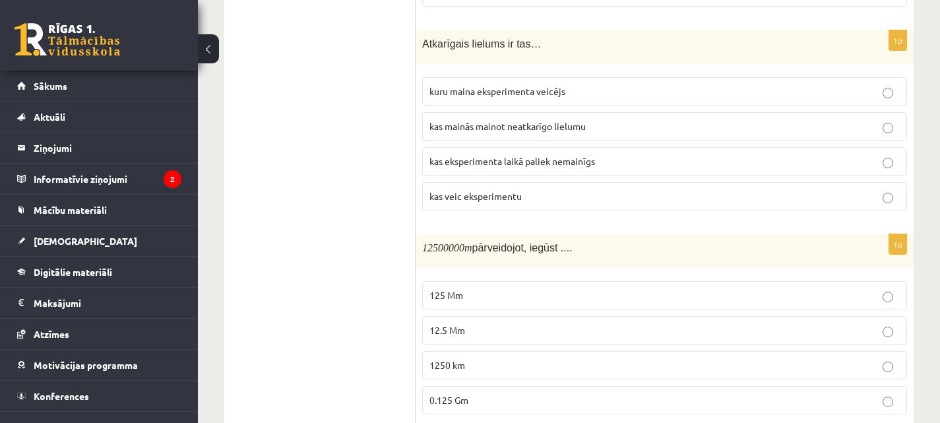
scroll to position [1595, 0]
click at [476, 117] on p "kas mainās mainot neatkarīgo lielumu" at bounding box center [664, 124] width 470 height 14
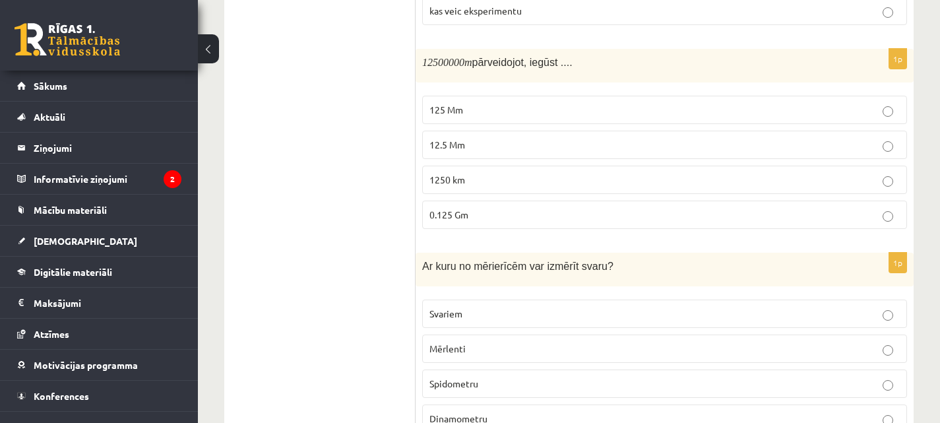
scroll to position [1781, 0]
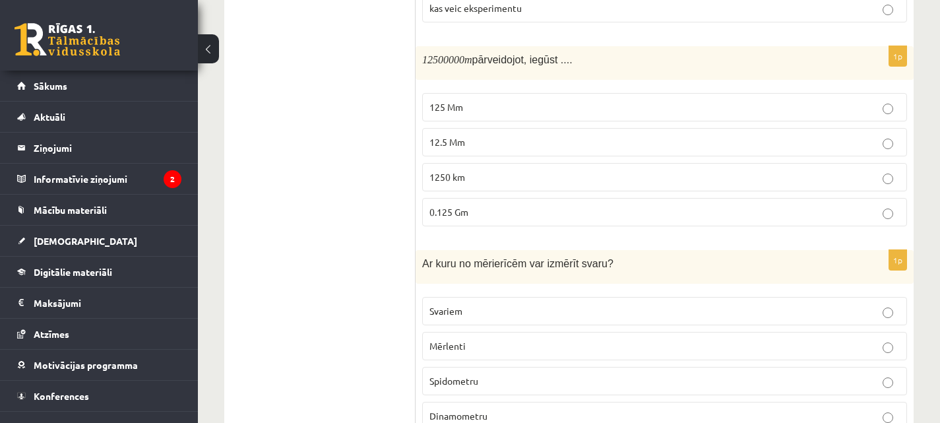
click at [572, 205] on p "0.125 Gm" at bounding box center [664, 212] width 470 height 14
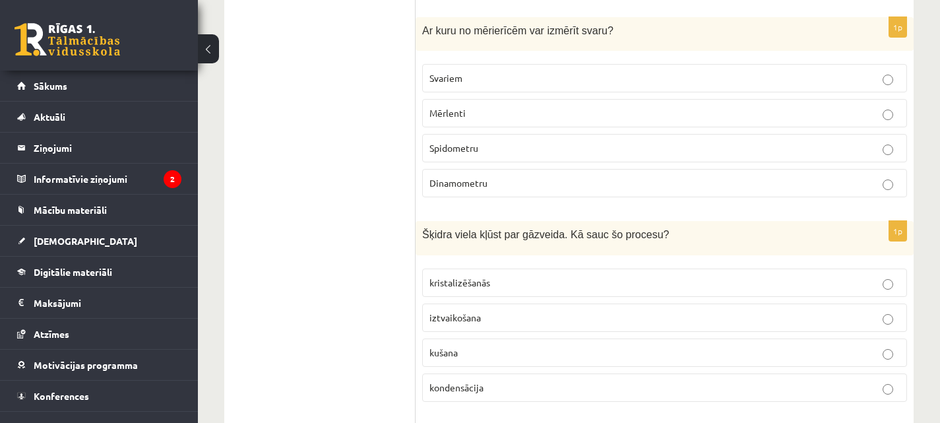
scroll to position [2009, 0]
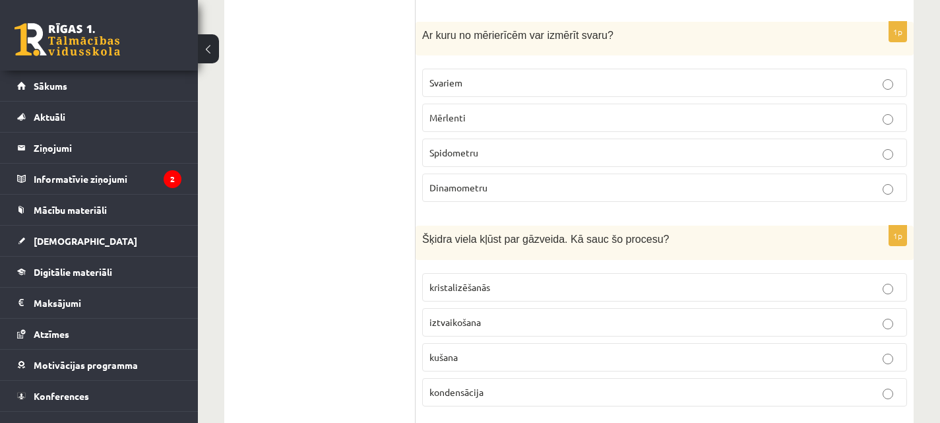
click at [601, 76] on p "Svariem" at bounding box center [664, 83] width 470 height 14
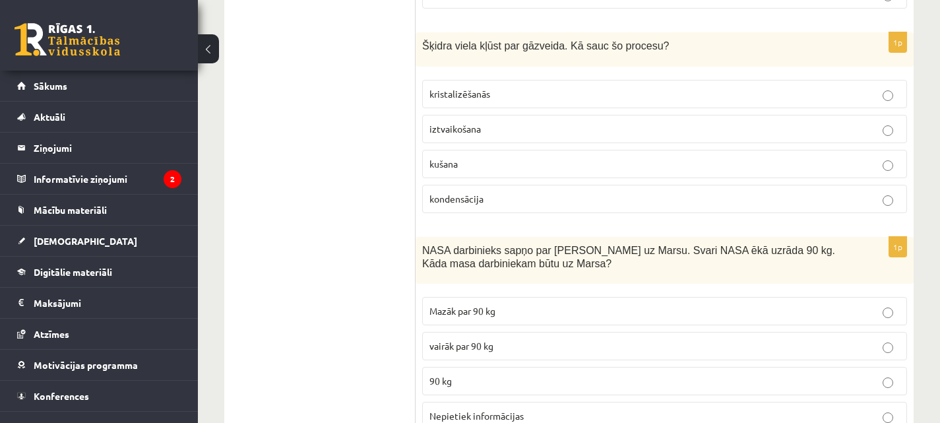
scroll to position [2203, 0]
click at [527, 121] on p "iztvaikošana" at bounding box center [664, 128] width 470 height 14
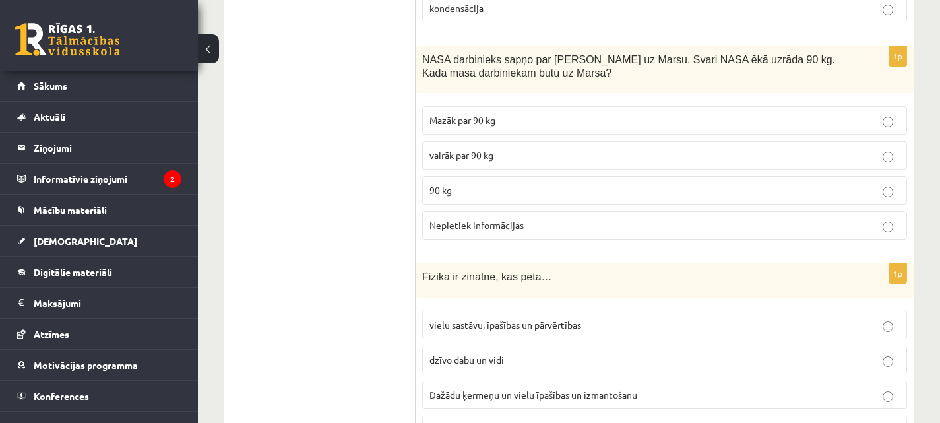
scroll to position [2393, 0]
click at [643, 183] on p "90 kg" at bounding box center [664, 190] width 470 height 14
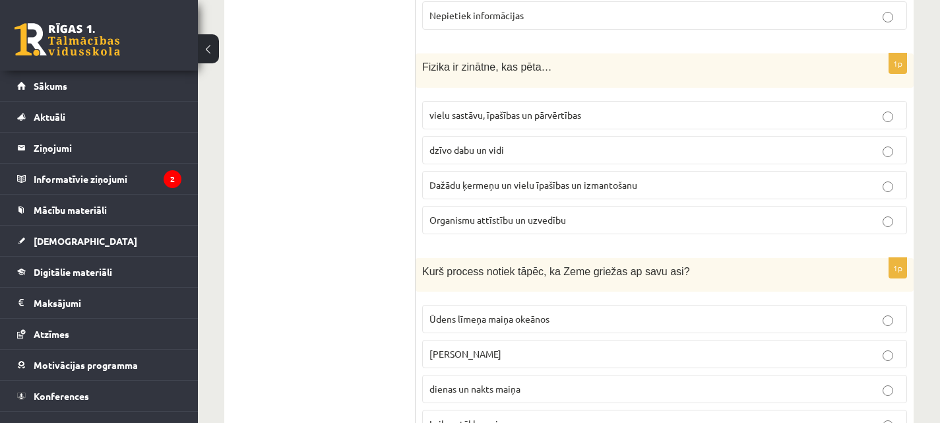
scroll to position [2603, 0]
click at [609, 107] on p "vielu sastāvu, īpašības un pārvērtības" at bounding box center [664, 114] width 470 height 14
click at [599, 178] on span "Dažādu ķermeņu un vielu īpašības un izmantošanu" at bounding box center [533, 184] width 208 height 12
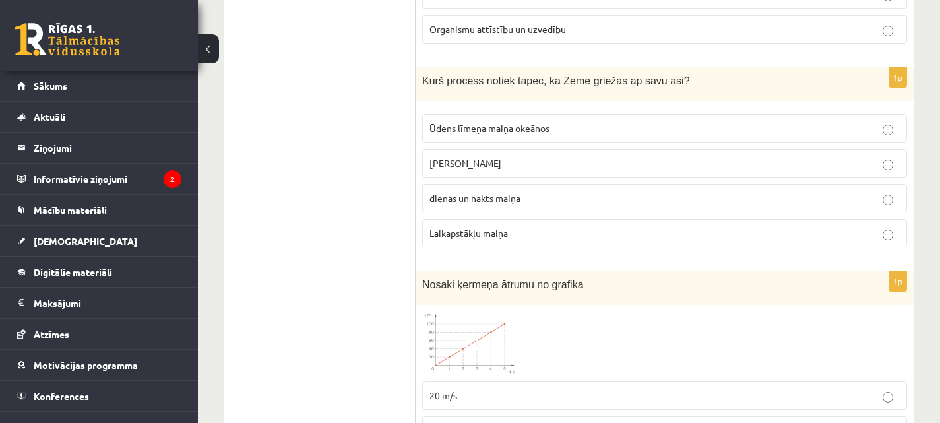
scroll to position [2793, 0]
click at [551, 191] on p "dienas un nakts maiņa" at bounding box center [664, 198] width 470 height 14
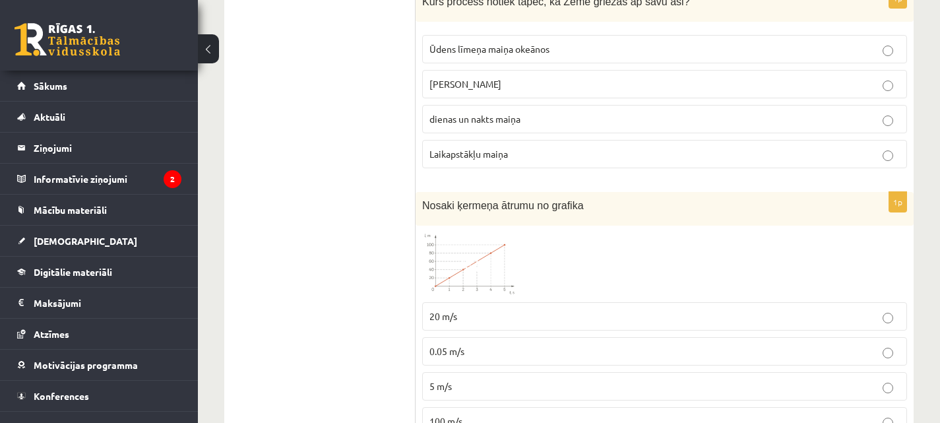
scroll to position [2920, 0]
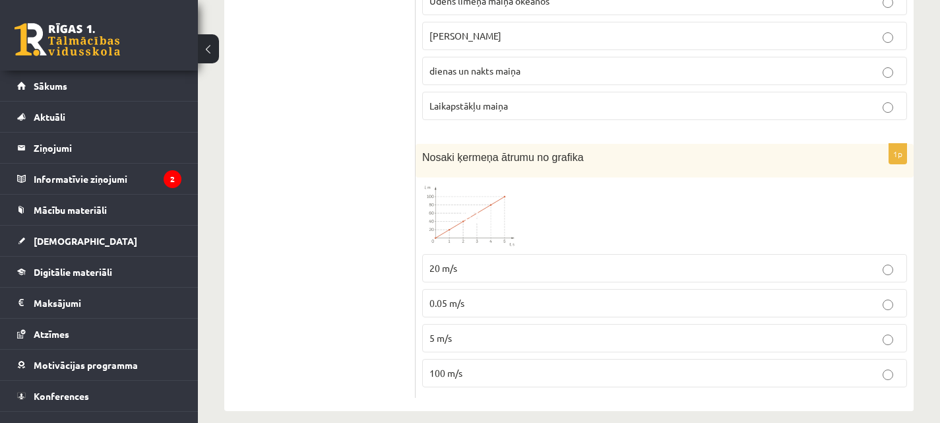
click at [458, 296] on p "0.05 m/s" at bounding box center [664, 303] width 470 height 14
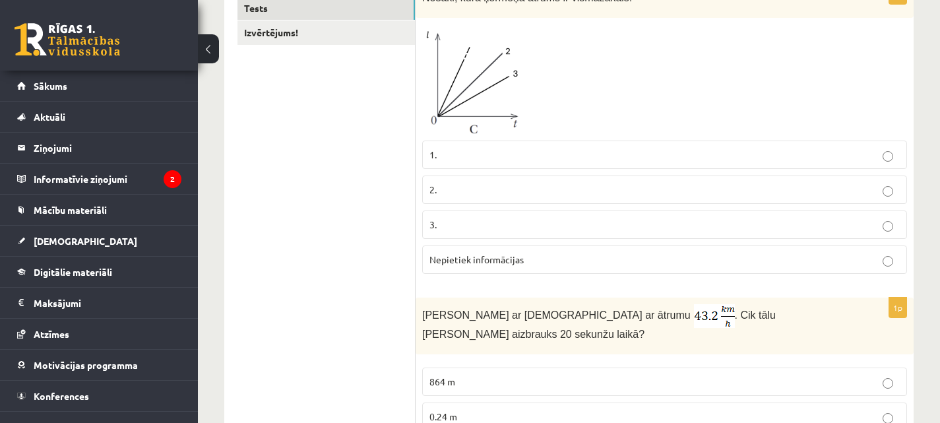
scroll to position [0, 0]
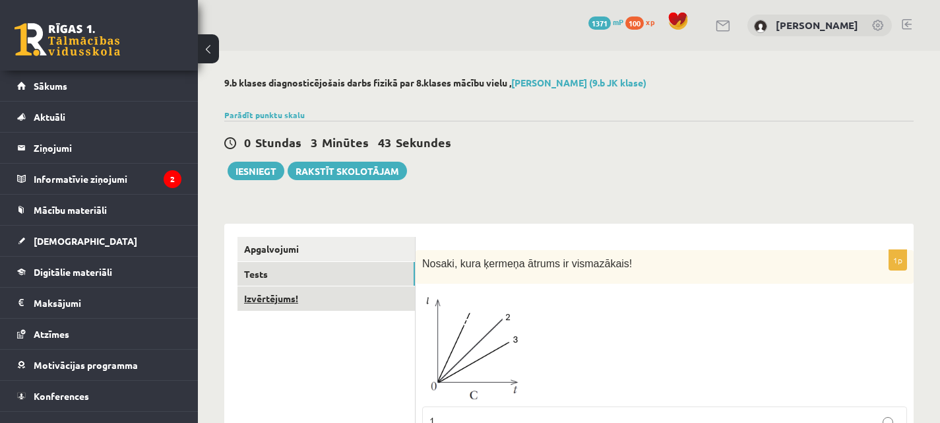
click at [288, 301] on link "Izvērtējums!" at bounding box center [325, 298] width 177 height 24
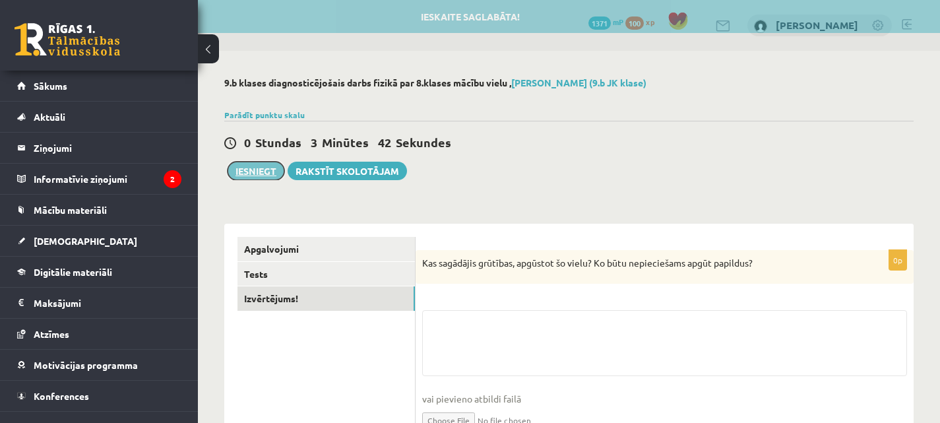
click at [266, 173] on button "Iesniegt" at bounding box center [255, 171] width 57 height 18
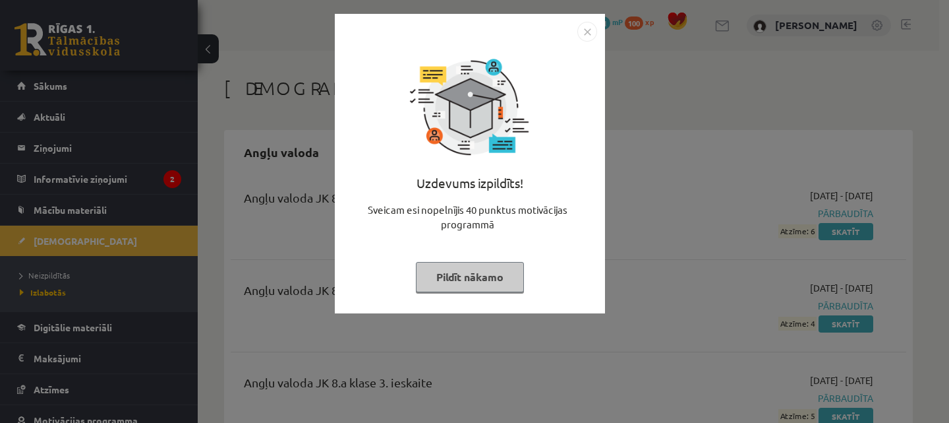
click at [591, 35] on img "Close" at bounding box center [588, 32] width 20 height 20
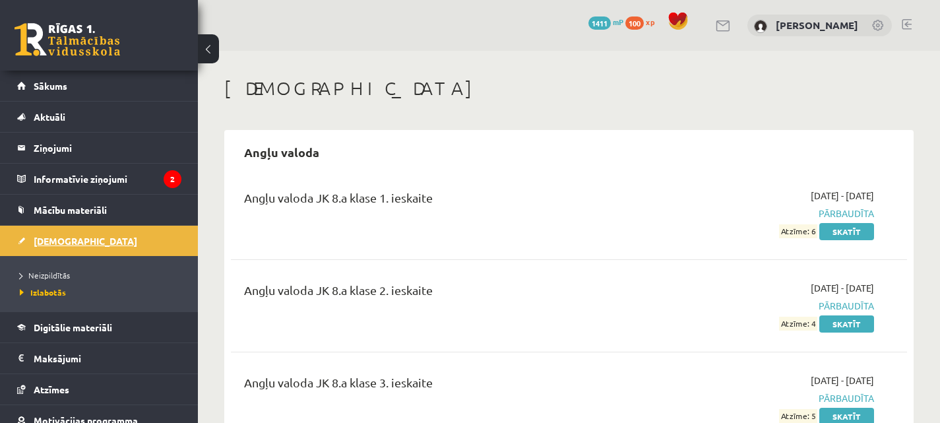
click at [63, 244] on span "[DEMOGRAPHIC_DATA]" at bounding box center [86, 241] width 104 height 12
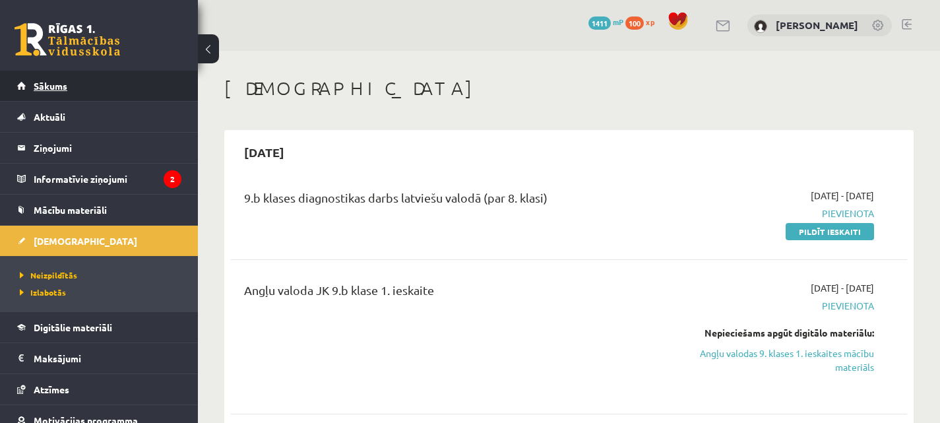
click at [80, 90] on link "Sākums" at bounding box center [99, 86] width 164 height 30
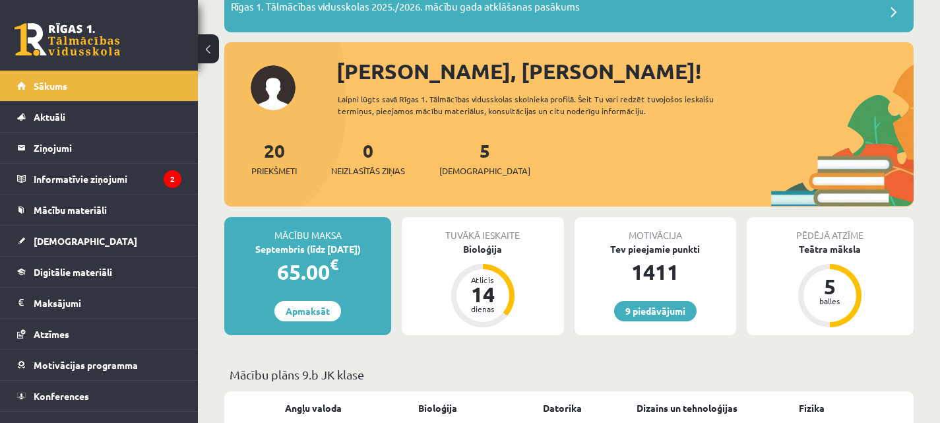
scroll to position [111, 0]
click at [675, 314] on link "9 piedāvājumi" at bounding box center [655, 310] width 82 height 20
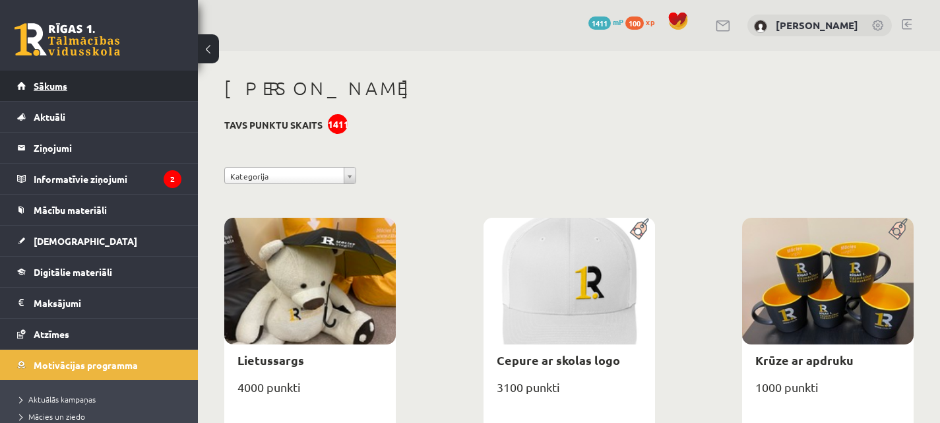
click at [64, 82] on span "Sākums" at bounding box center [51, 86] width 34 height 12
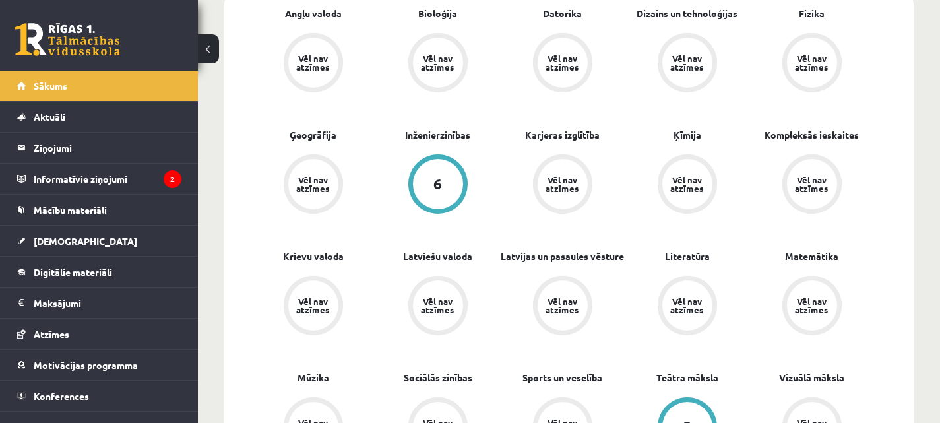
scroll to position [467, 0]
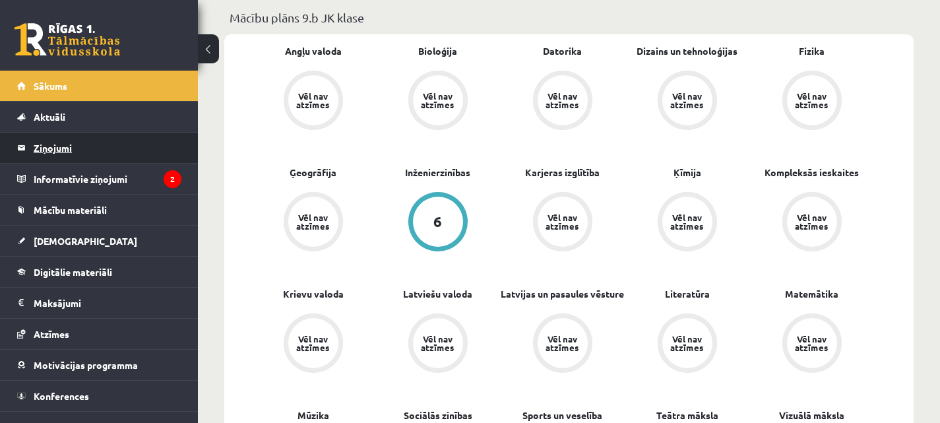
click at [64, 148] on legend "Ziņojumi 0" at bounding box center [108, 148] width 148 height 30
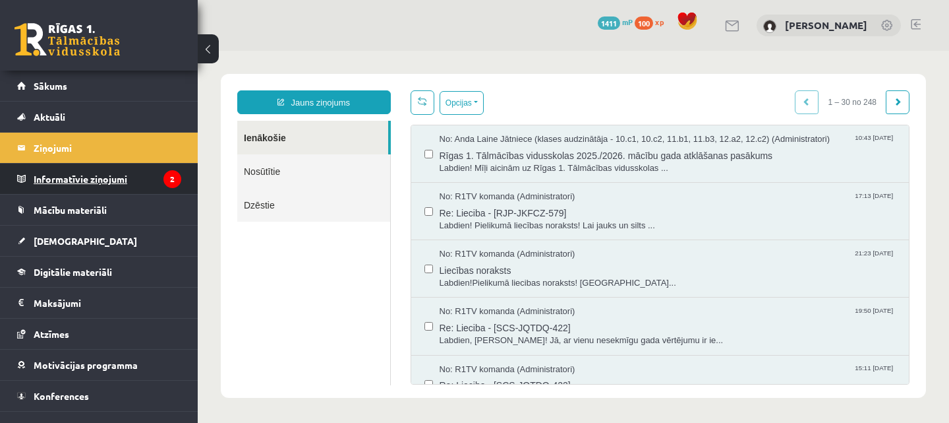
click at [125, 177] on legend "Informatīvie ziņojumi 2" at bounding box center [108, 179] width 148 height 30
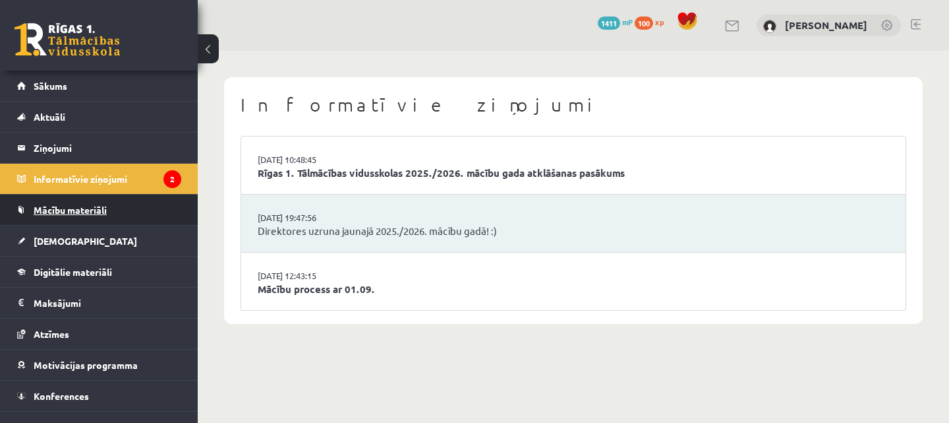
click at [136, 219] on link "Mācību materiāli" at bounding box center [99, 210] width 164 height 30
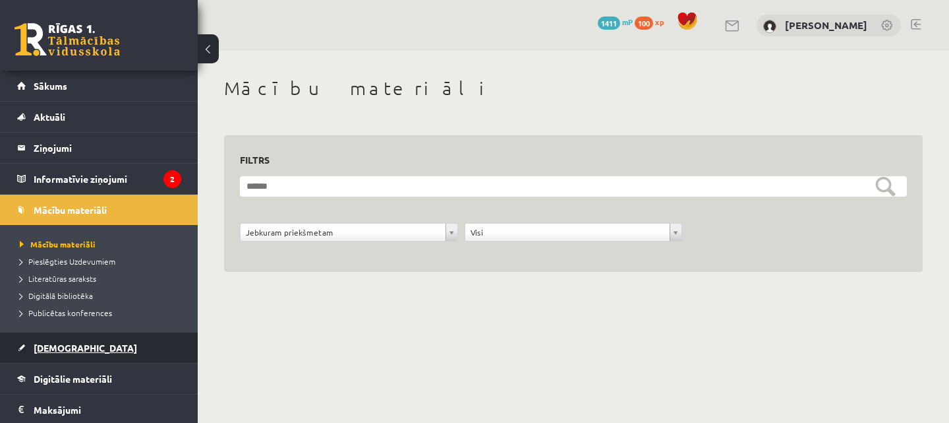
click at [67, 353] on link "[DEMOGRAPHIC_DATA]" at bounding box center [99, 347] width 164 height 30
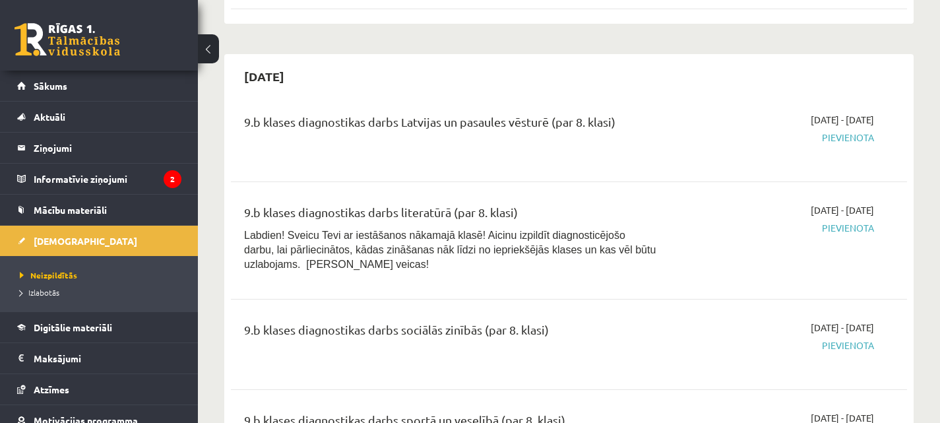
scroll to position [984, 0]
click at [55, 291] on span "Izlabotās" at bounding box center [40, 292] width 40 height 11
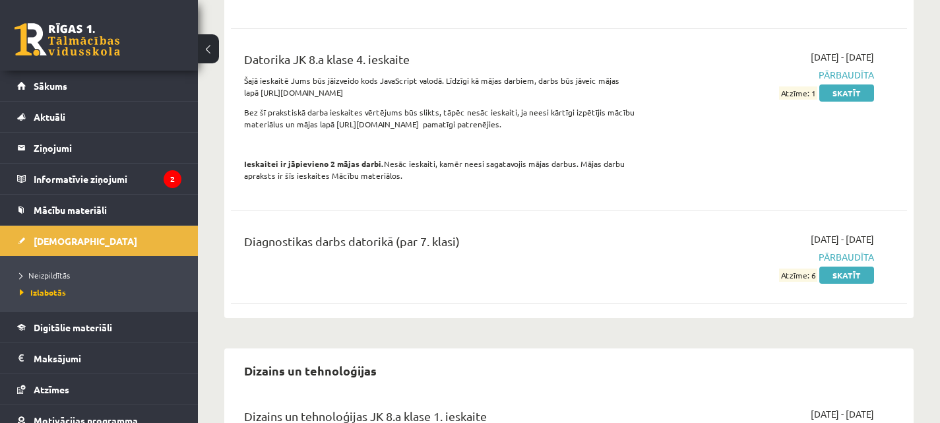
scroll to position [1818, 0]
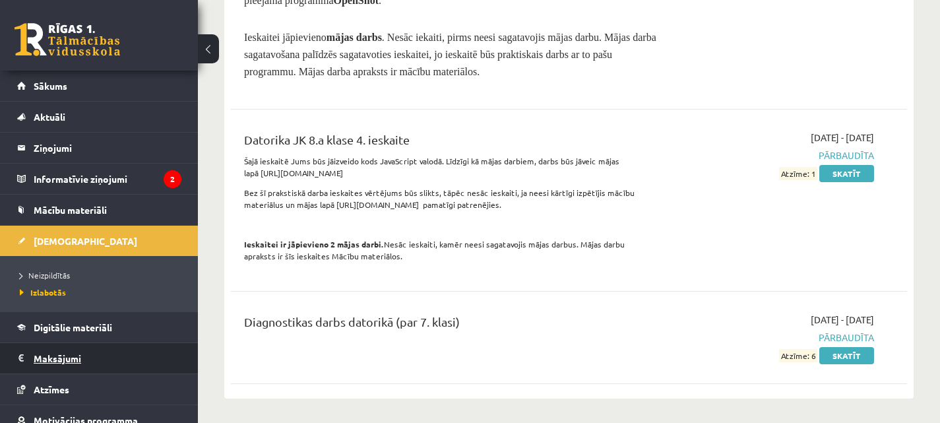
click at [71, 355] on legend "Maksājumi 0" at bounding box center [108, 358] width 148 height 30
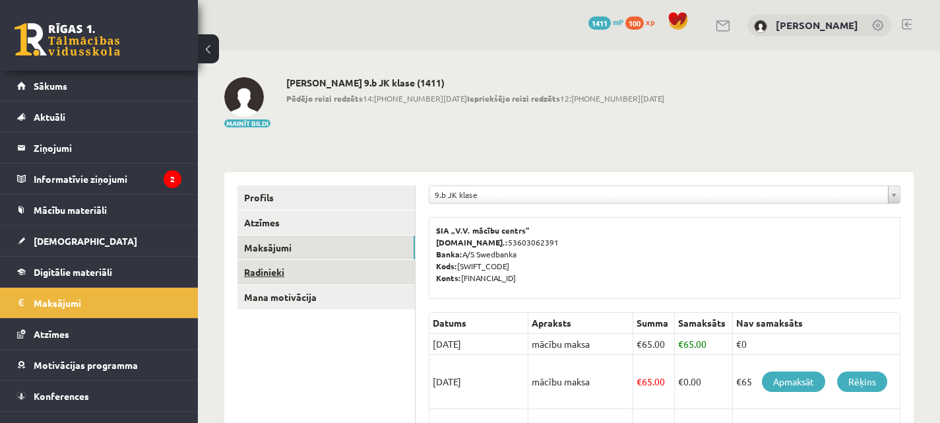
click at [270, 280] on link "Radinieki" at bounding box center [325, 272] width 177 height 24
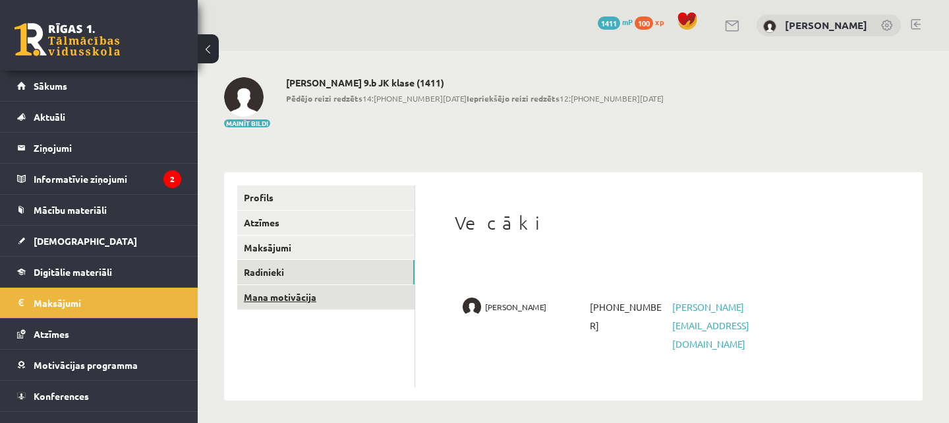
click at [286, 296] on link "Mana motivācija" at bounding box center [325, 297] width 177 height 24
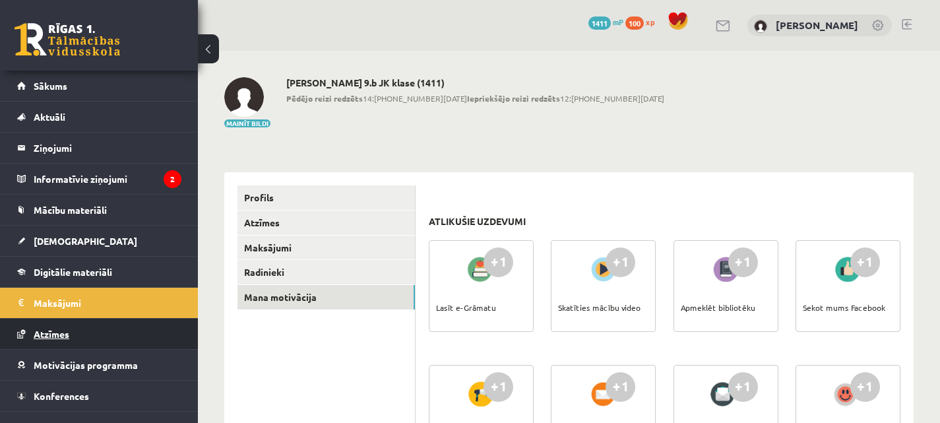
click at [92, 344] on link "Atzīmes" at bounding box center [99, 333] width 164 height 30
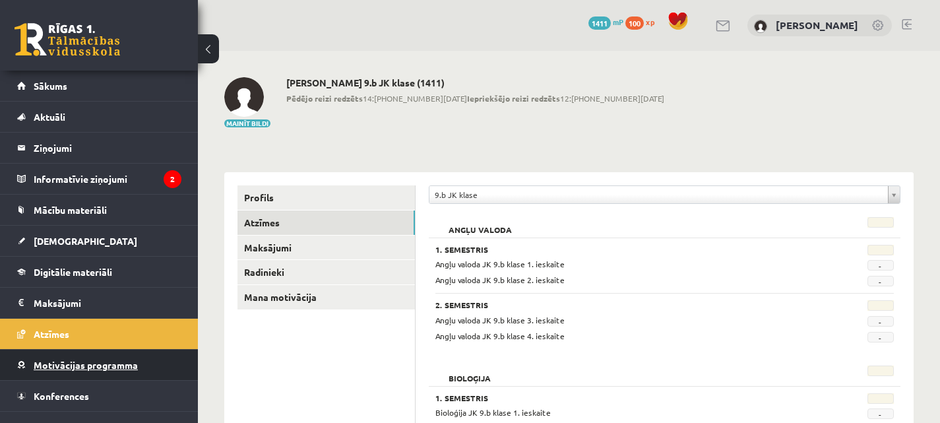
click at [90, 366] on span "Motivācijas programma" at bounding box center [86, 365] width 104 height 12
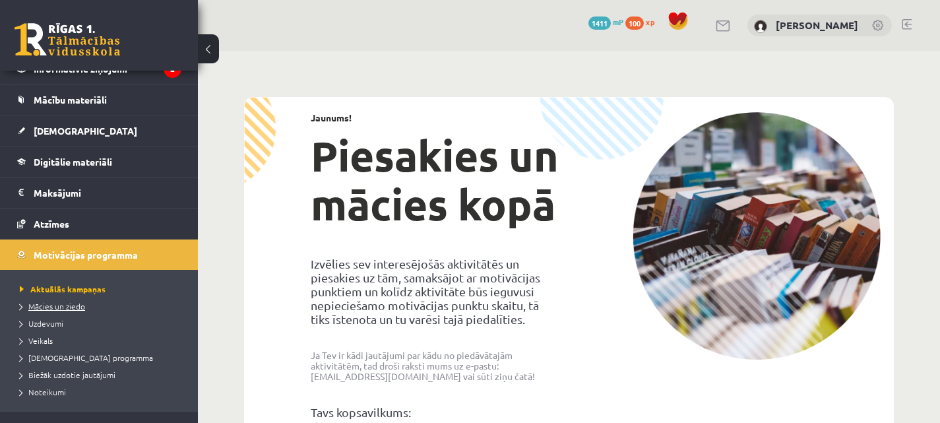
click at [72, 301] on span "Mācies un ziedo" at bounding box center [52, 306] width 65 height 11
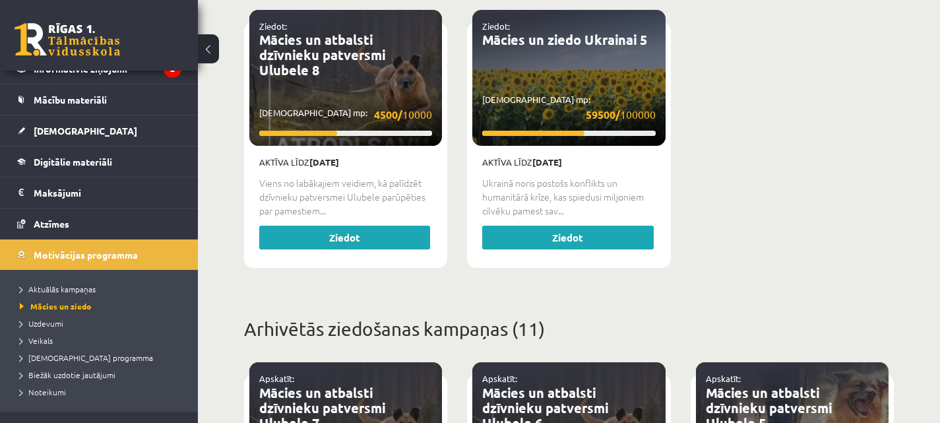
scroll to position [541, 0]
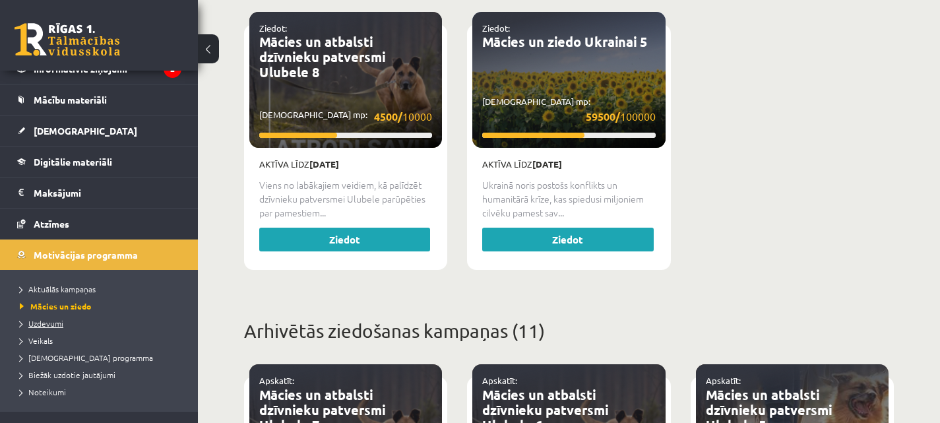
click at [47, 320] on span "Uzdevumi" at bounding box center [42, 323] width 44 height 11
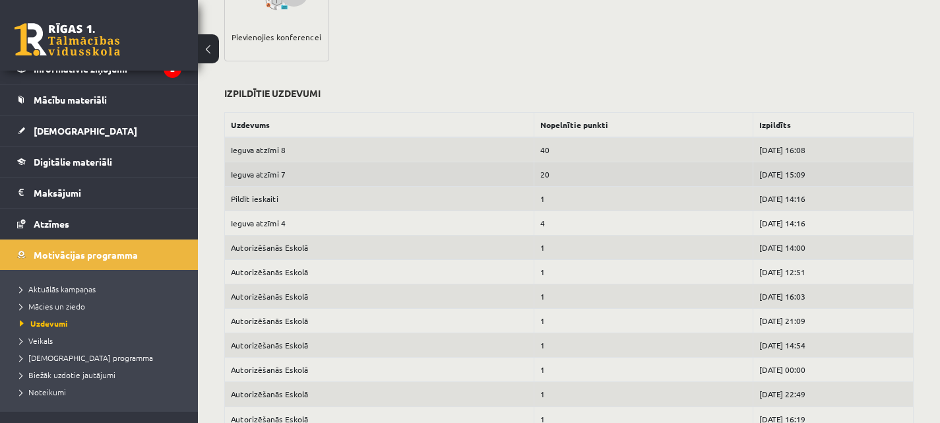
scroll to position [597, 0]
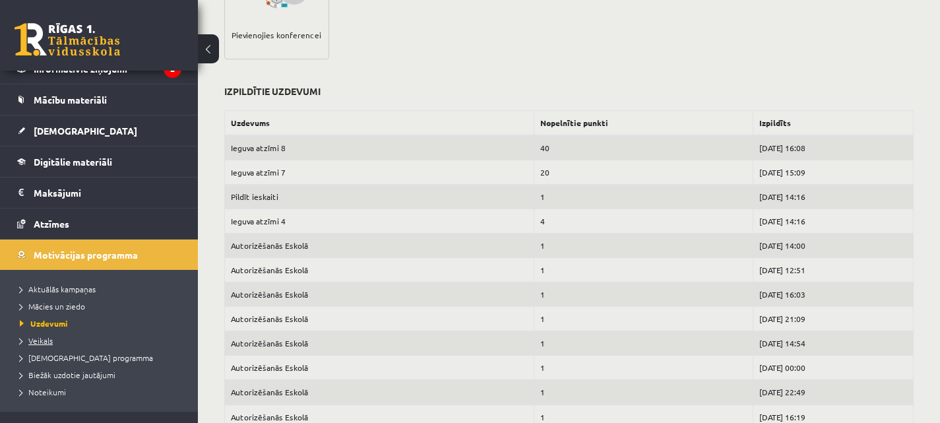
click at [38, 340] on span "Veikals" at bounding box center [36, 340] width 33 height 11
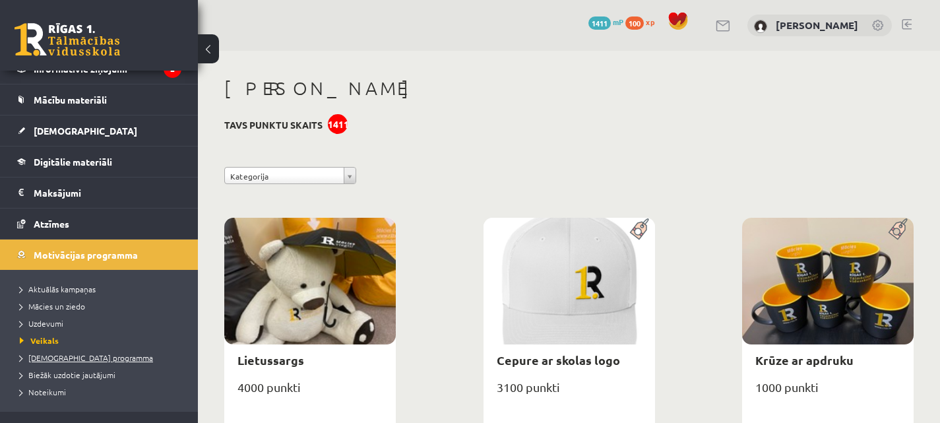
click at [51, 358] on span "[DEMOGRAPHIC_DATA] programma" at bounding box center [86, 357] width 133 height 11
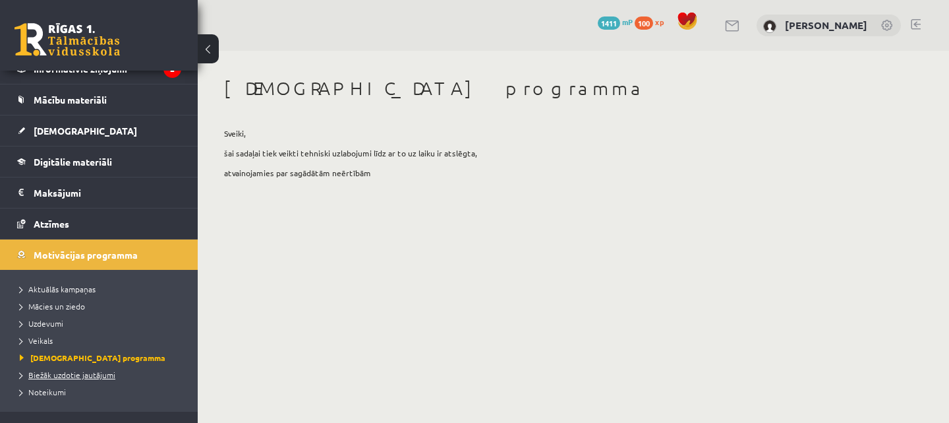
click at [71, 373] on span "Biežāk uzdotie jautājumi" at bounding box center [68, 374] width 96 height 11
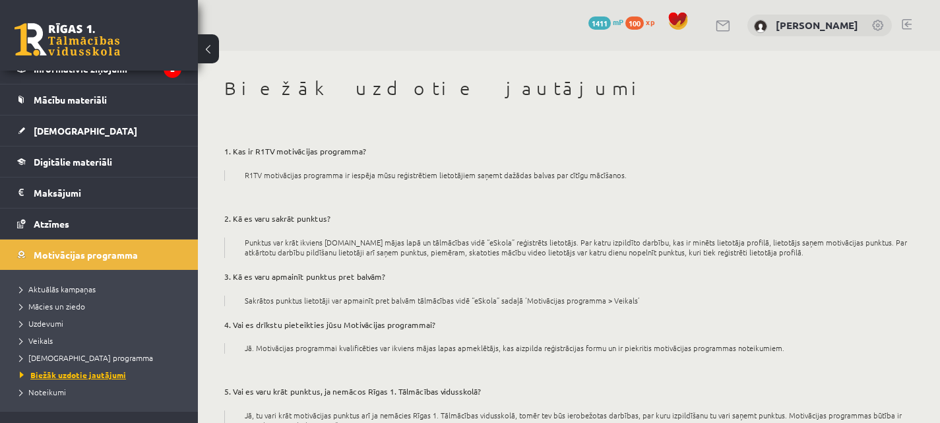
scroll to position [160, 0]
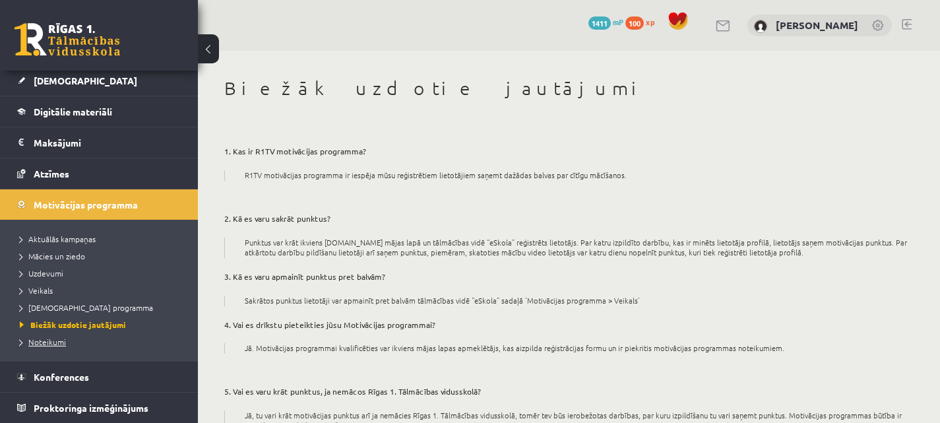
click at [46, 342] on span "Noteikumi" at bounding box center [43, 341] width 46 height 11
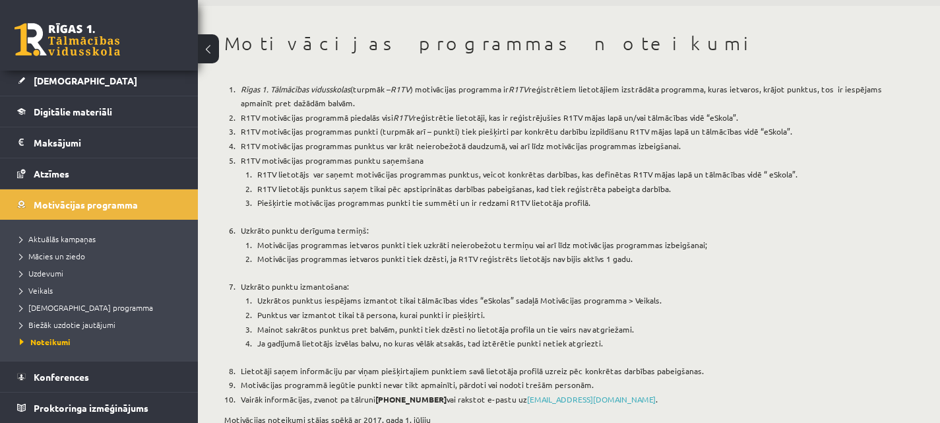
scroll to position [82, 0]
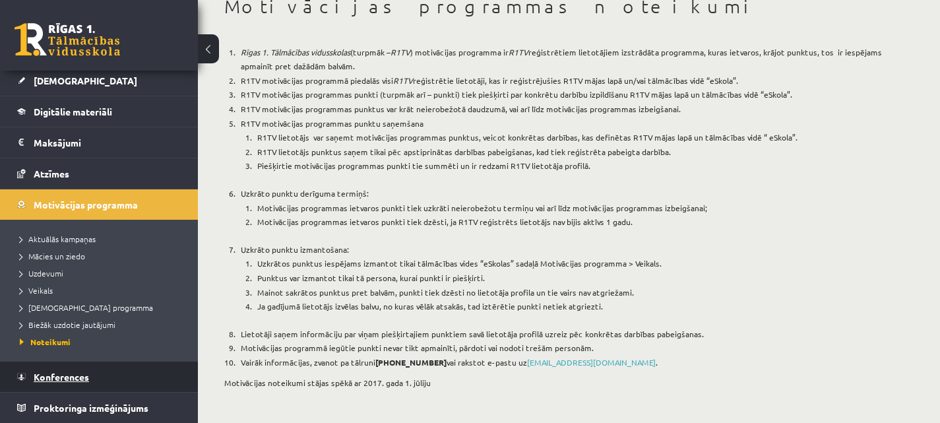
click at [61, 386] on link "Konferences" at bounding box center [99, 376] width 164 height 30
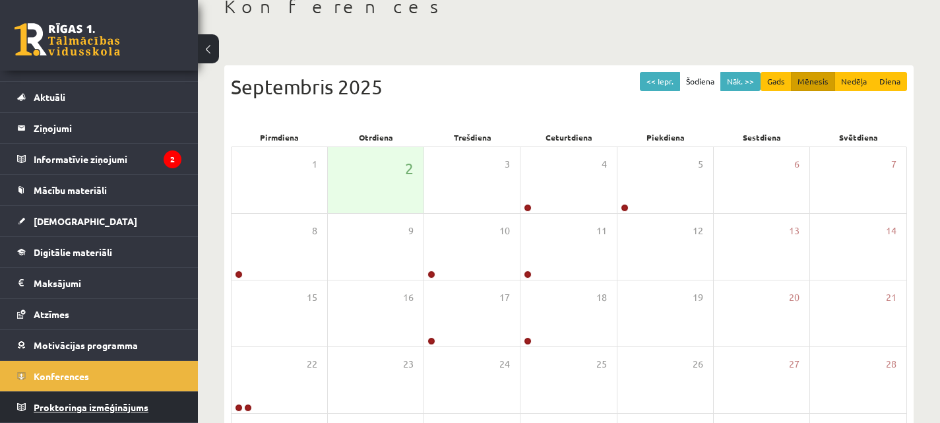
click at [110, 405] on span "Proktoringa izmēģinājums" at bounding box center [91, 407] width 115 height 12
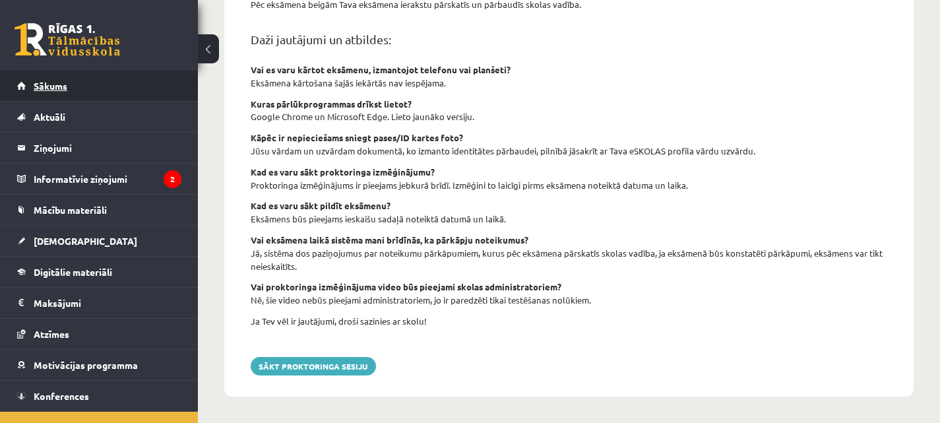
click at [78, 98] on link "Sākums" at bounding box center [99, 86] width 164 height 30
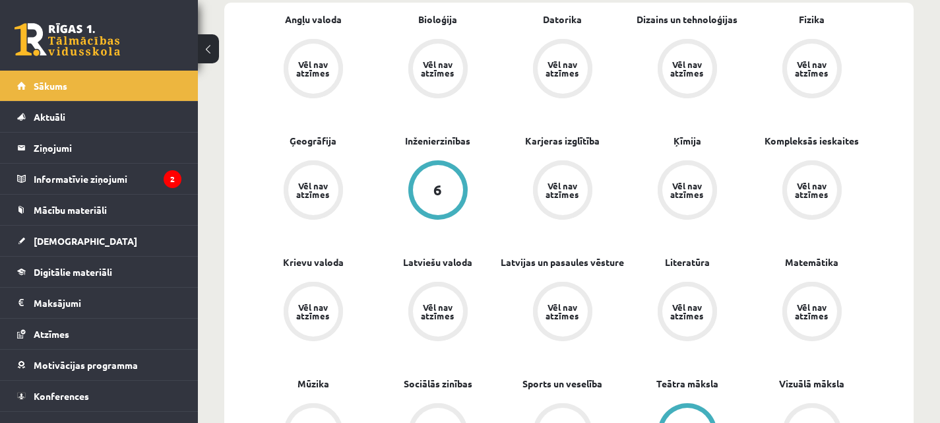
scroll to position [499, 0]
click at [43, 237] on span "[DEMOGRAPHIC_DATA]" at bounding box center [86, 241] width 104 height 12
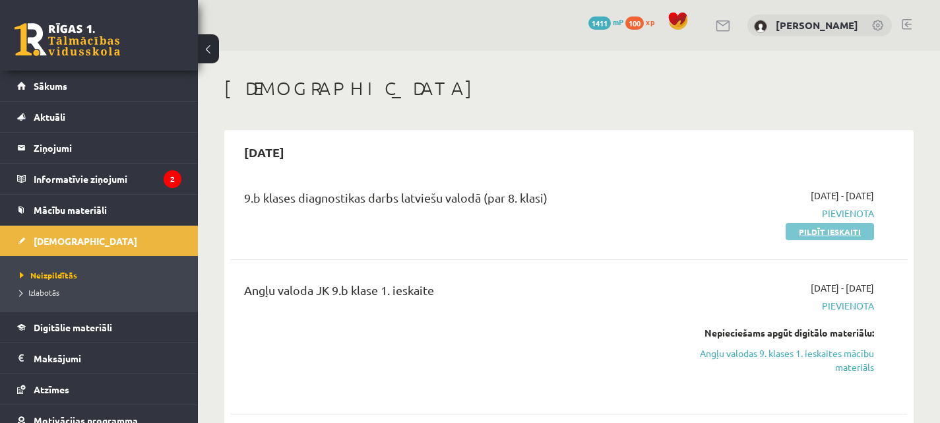
click at [820, 234] on link "Pildīt ieskaiti" at bounding box center [829, 231] width 88 height 17
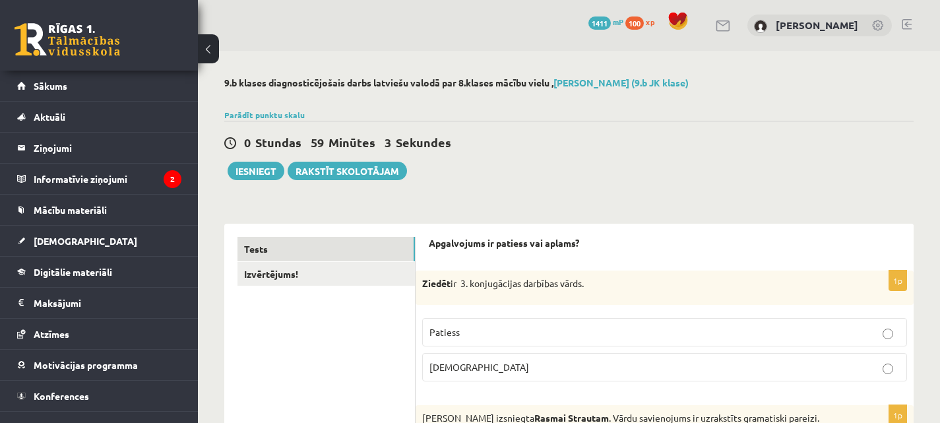
click at [506, 332] on p "Patiess" at bounding box center [664, 332] width 470 height 14
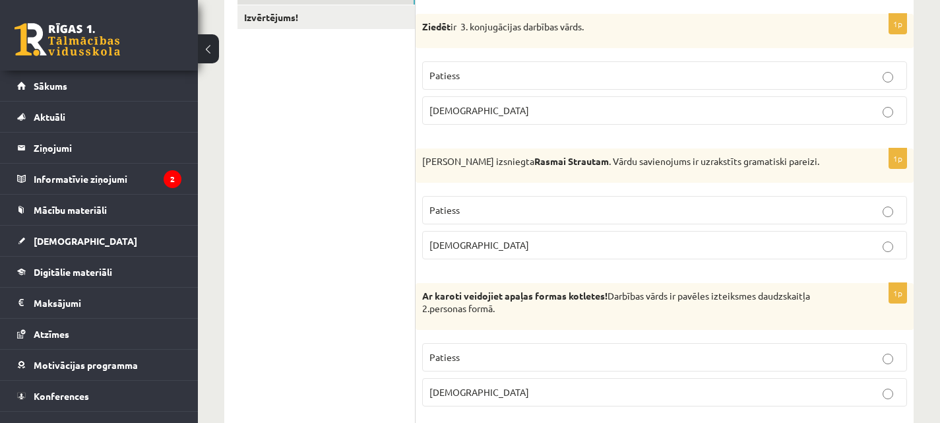
scroll to position [260, 0]
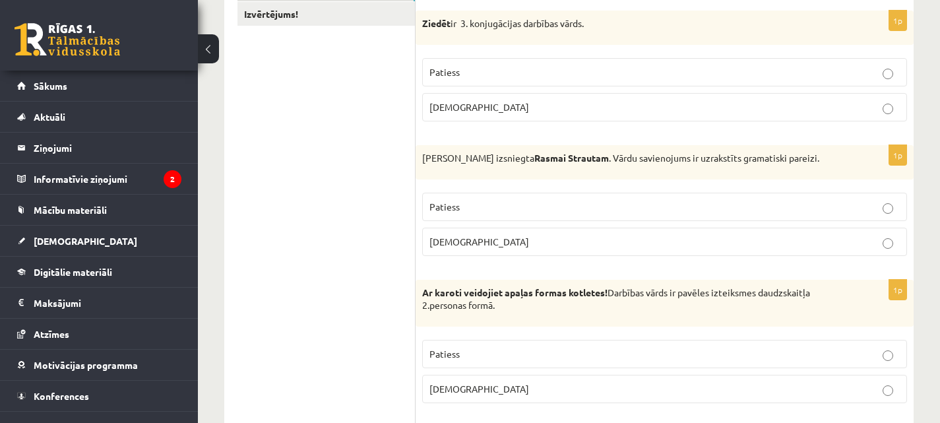
click at [603, 244] on p "[DEMOGRAPHIC_DATA]" at bounding box center [664, 242] width 470 height 14
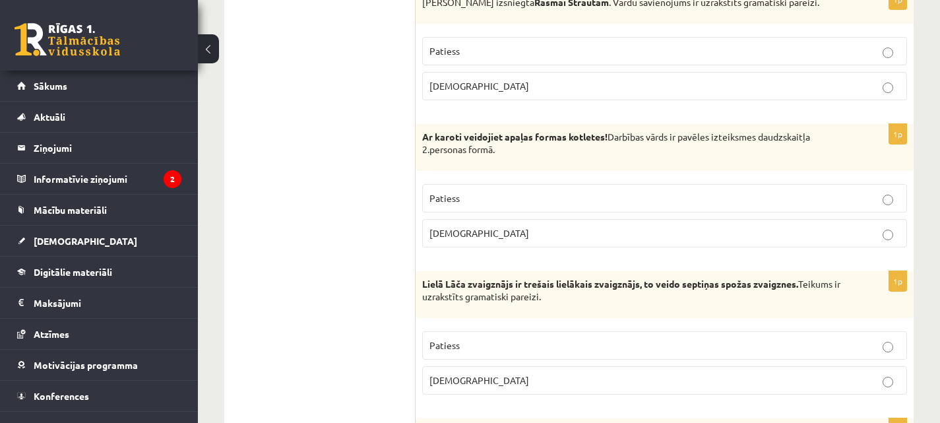
scroll to position [420, 0]
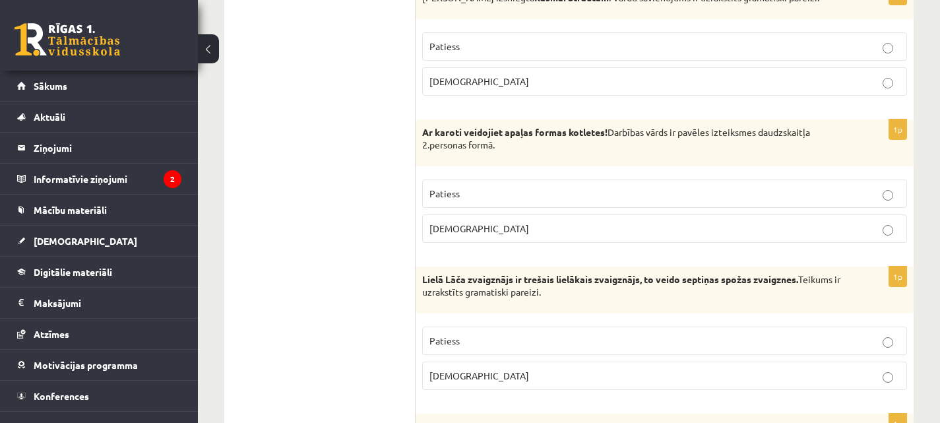
click at [676, 186] on label "Patiess" at bounding box center [664, 193] width 485 height 28
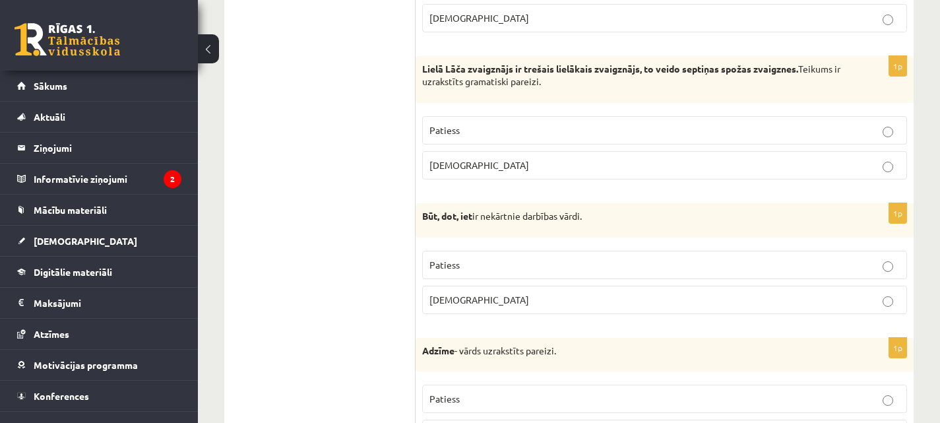
scroll to position [631, 0]
click at [675, 122] on label "Patiess" at bounding box center [664, 129] width 485 height 28
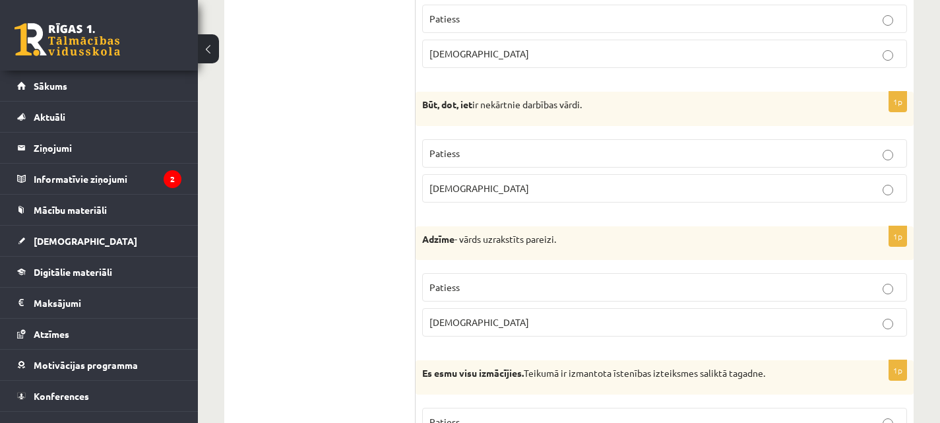
scroll to position [745, 0]
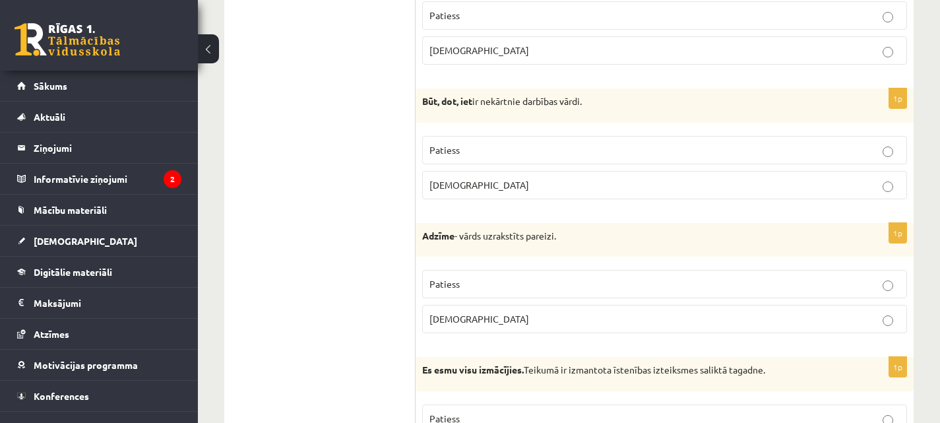
click at [681, 148] on p "Patiess" at bounding box center [664, 150] width 470 height 14
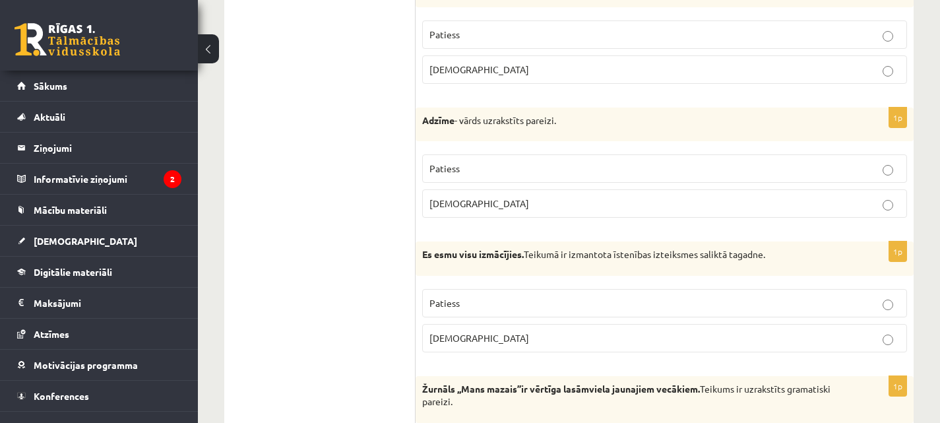
scroll to position [862, 0]
click at [626, 210] on label "Aplams" at bounding box center [664, 202] width 485 height 28
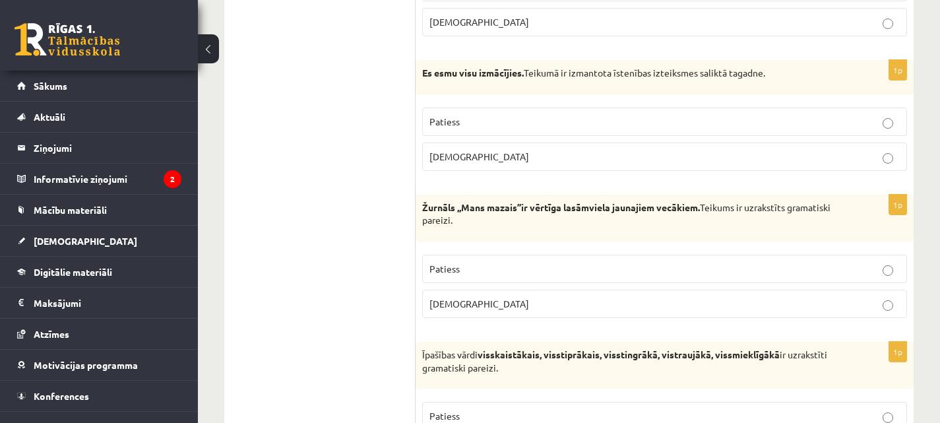
scroll to position [1044, 0]
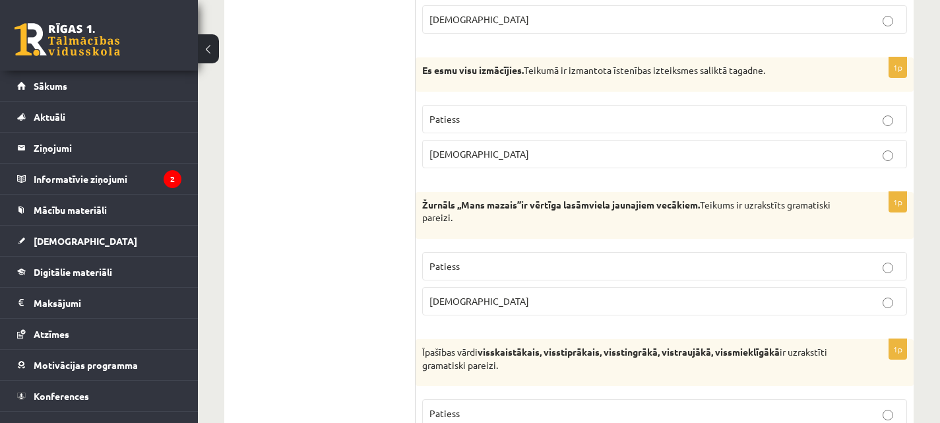
click at [617, 119] on p "Patiess" at bounding box center [664, 119] width 470 height 14
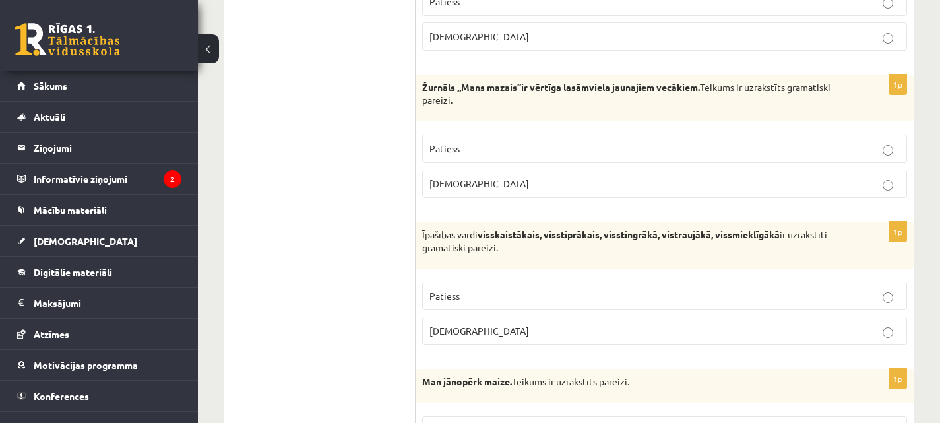
scroll to position [1165, 0]
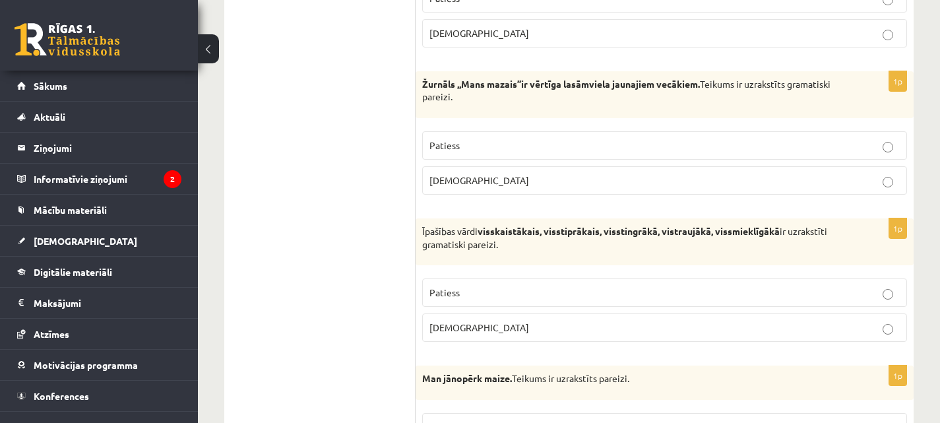
click at [612, 144] on p "Patiess" at bounding box center [664, 145] width 470 height 14
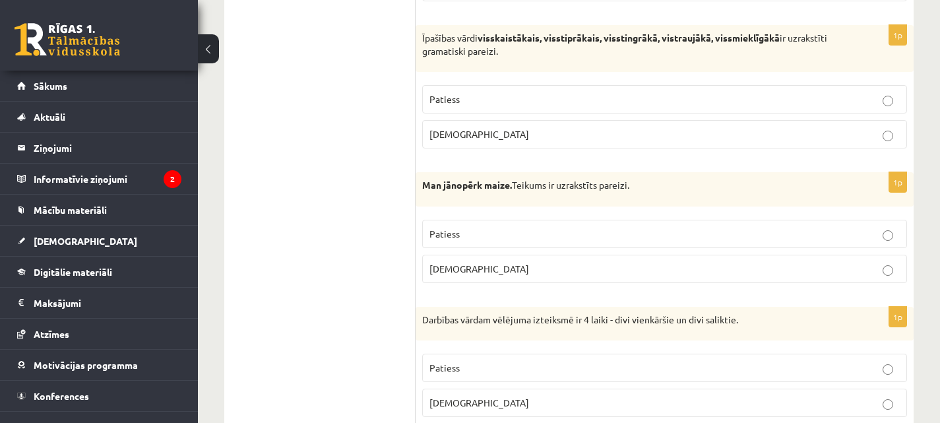
scroll to position [1359, 0]
click at [552, 131] on p "Aplams" at bounding box center [664, 134] width 470 height 14
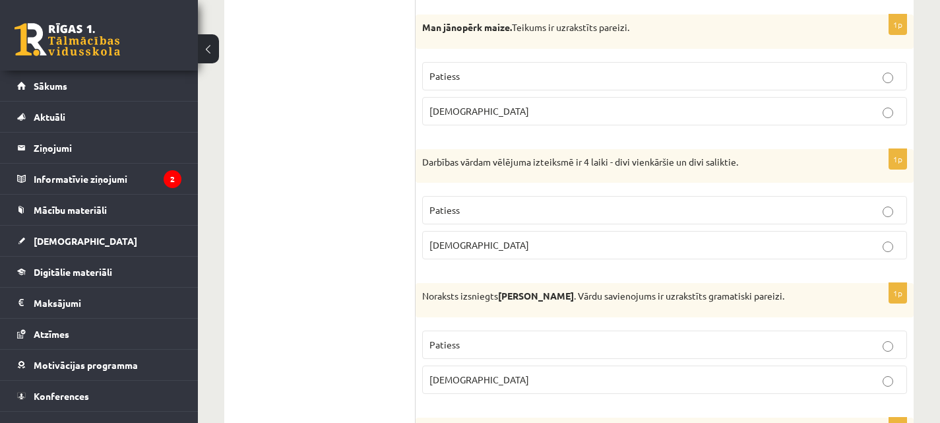
scroll to position [1513, 0]
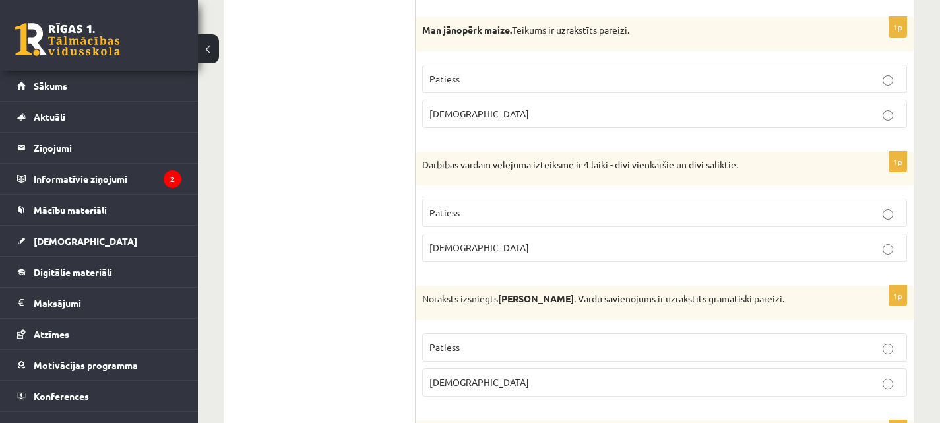
click at [527, 73] on p "Patiess" at bounding box center [664, 79] width 470 height 14
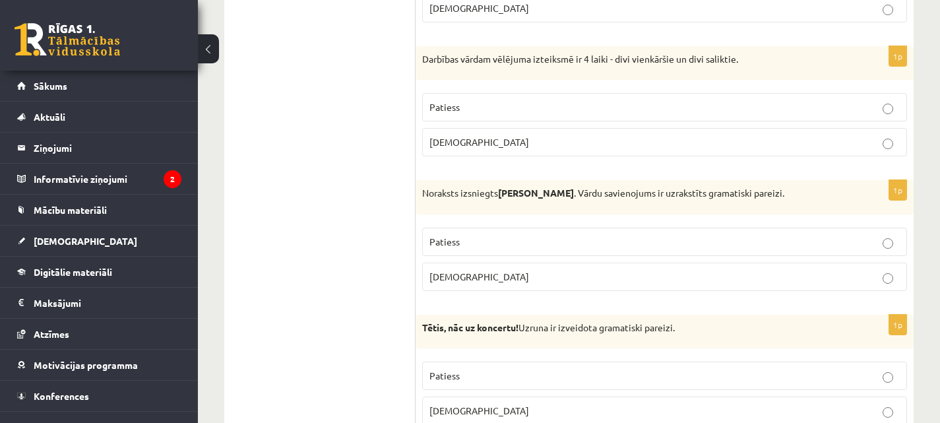
scroll to position [1620, 0]
click at [555, 111] on p "Patiess" at bounding box center [664, 106] width 470 height 14
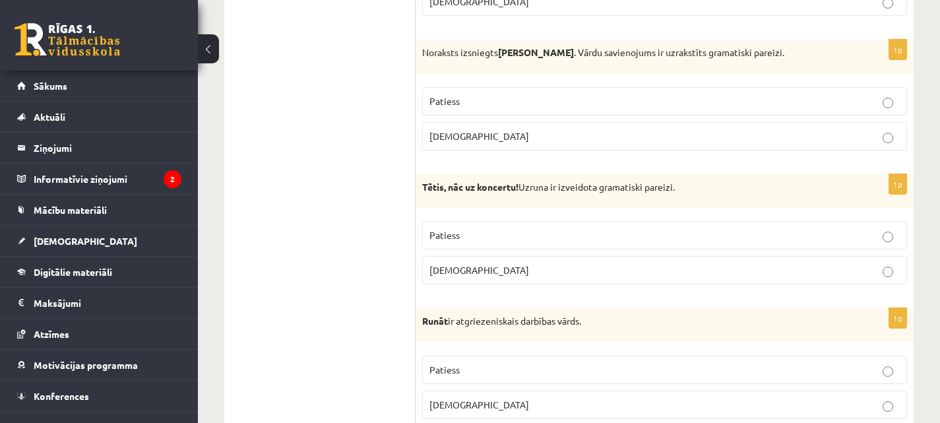
scroll to position [1760, 0]
click at [585, 146] on label "Aplams" at bounding box center [664, 135] width 485 height 28
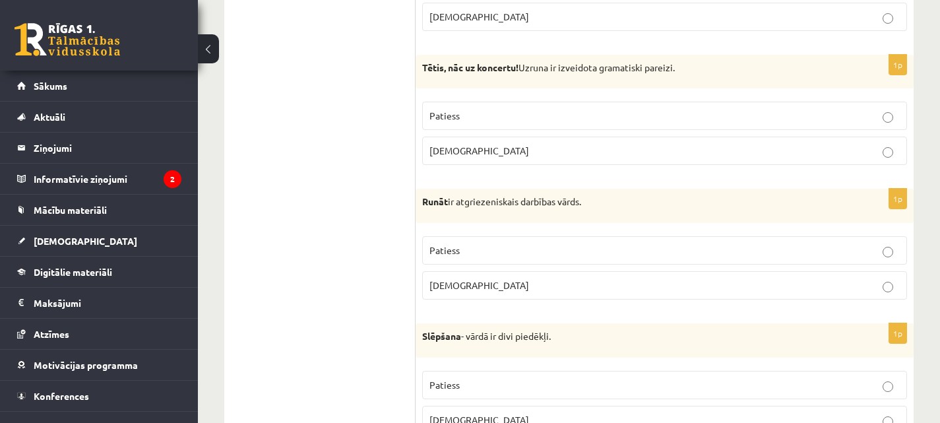
scroll to position [1887, 0]
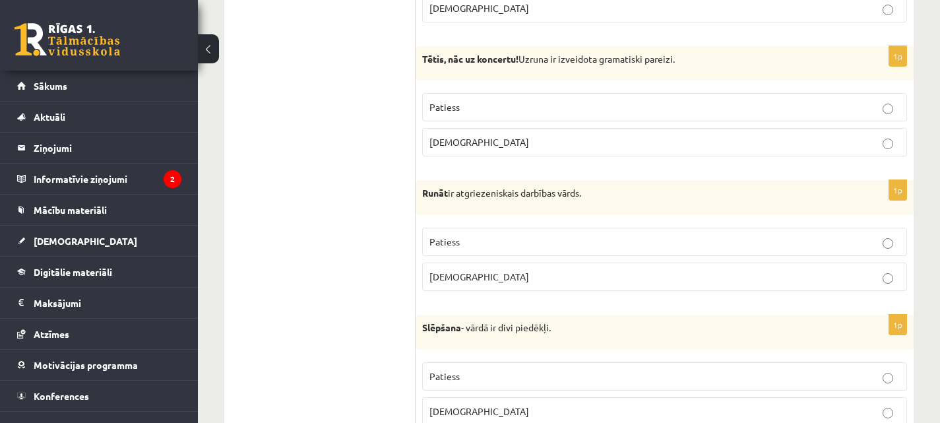
click at [617, 104] on p "Patiess" at bounding box center [664, 107] width 470 height 14
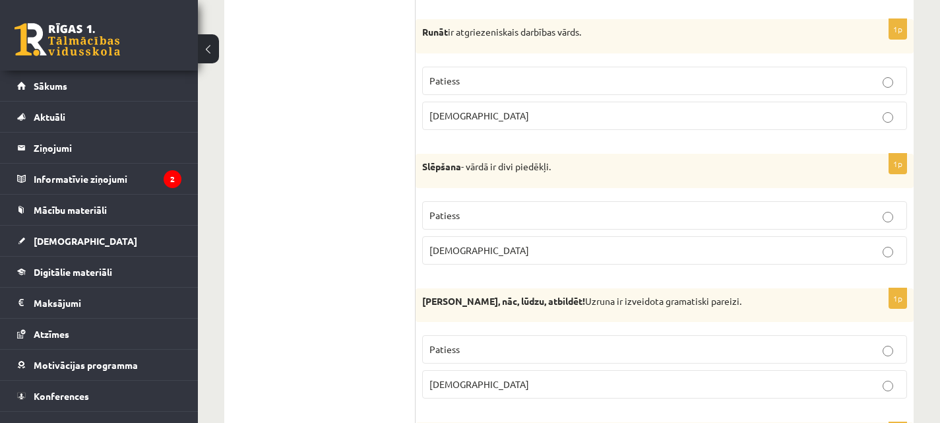
scroll to position [2050, 0]
click at [662, 117] on p "Aplams" at bounding box center [664, 114] width 470 height 14
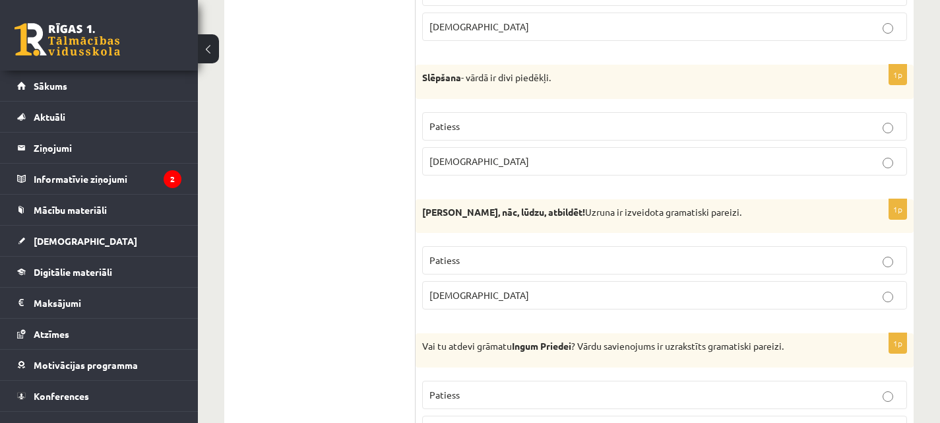
scroll to position [2142, 0]
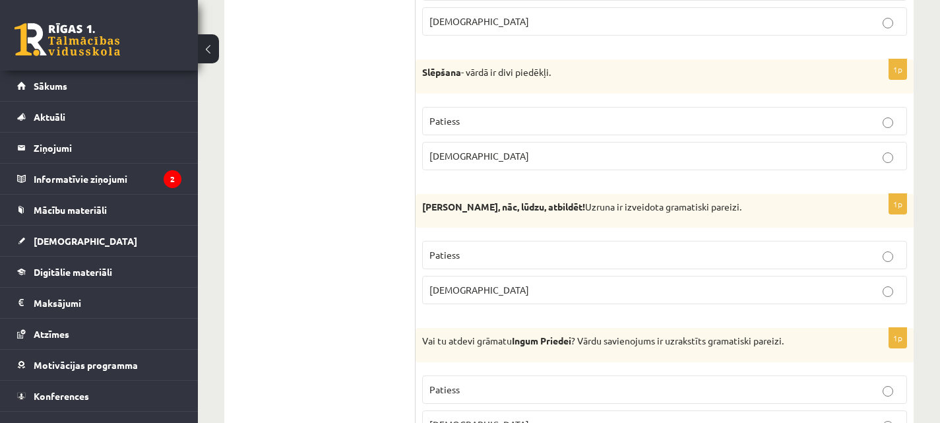
click at [636, 163] on label "Aplams" at bounding box center [664, 156] width 485 height 28
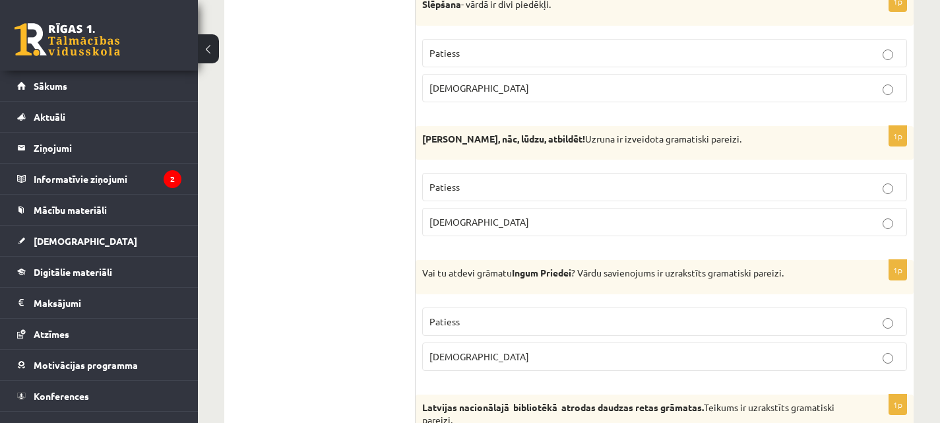
scroll to position [2212, 0]
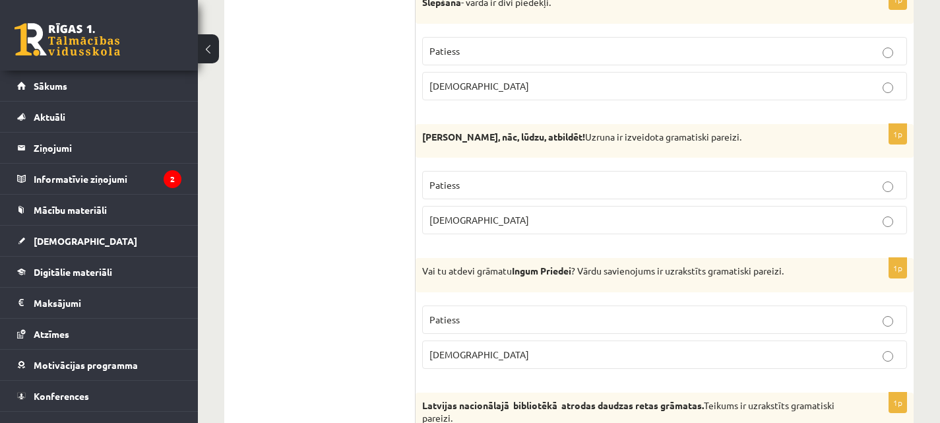
click at [649, 180] on p "Patiess" at bounding box center [664, 185] width 470 height 14
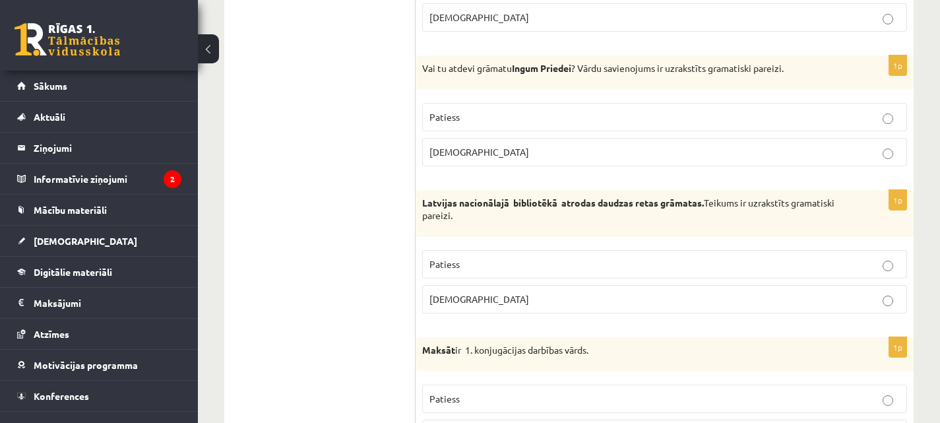
scroll to position [2418, 0]
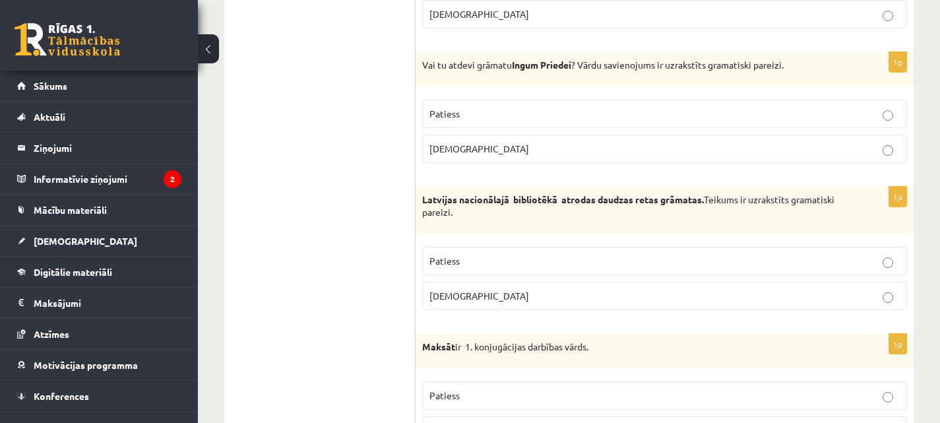
click at [618, 119] on p "Patiess" at bounding box center [664, 114] width 470 height 14
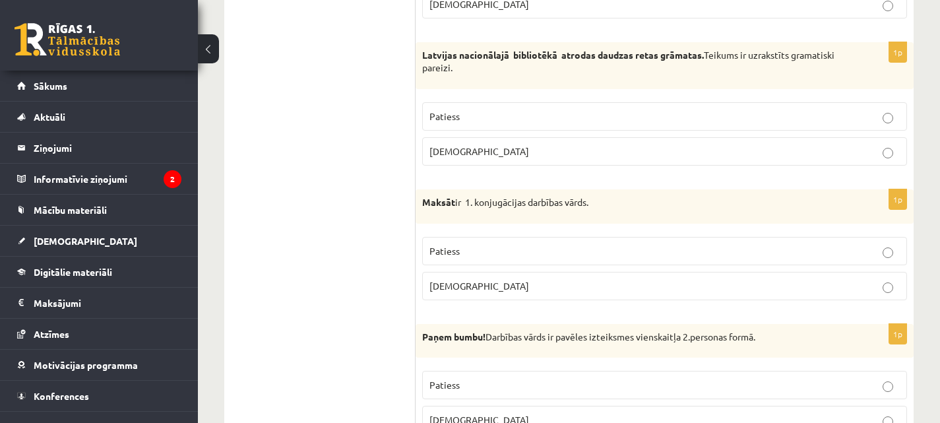
scroll to position [2563, 0]
click at [638, 115] on p "Patiess" at bounding box center [664, 116] width 470 height 14
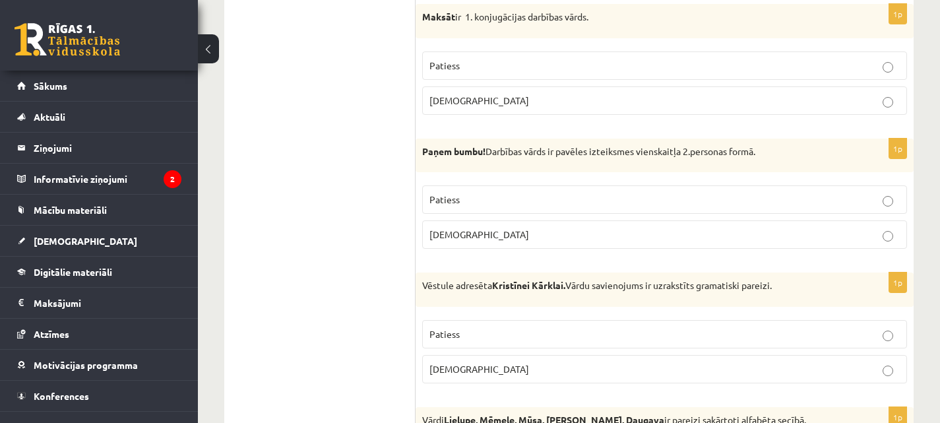
scroll to position [2739, 0]
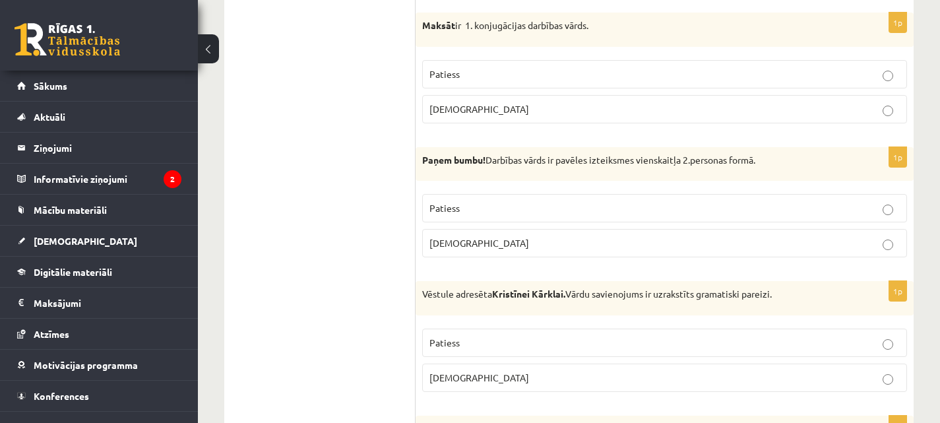
click at [635, 67] on label "Patiess" at bounding box center [664, 74] width 485 height 28
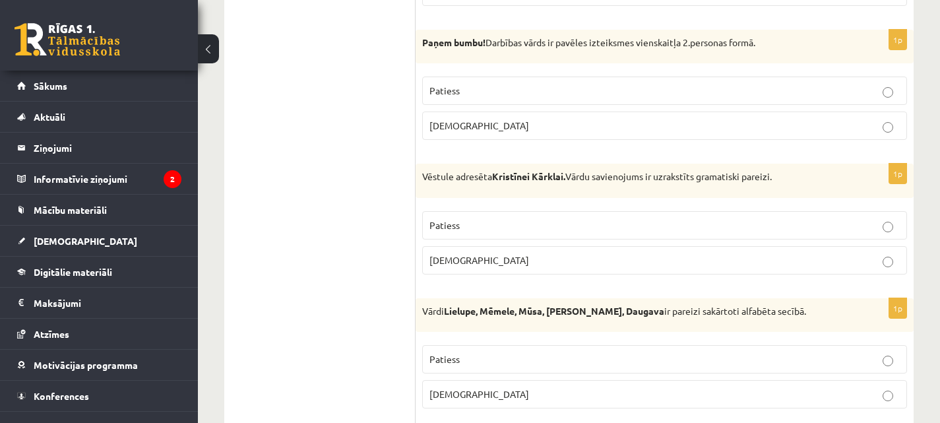
scroll to position [2859, 0]
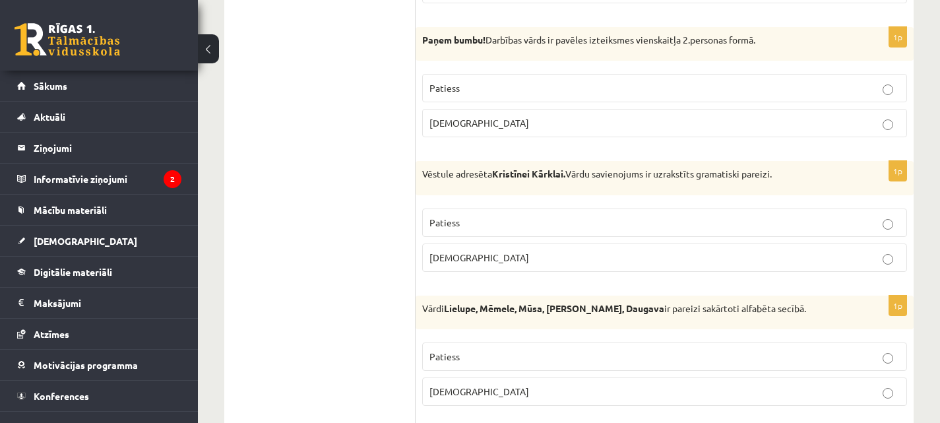
click at [670, 94] on p "Patiess" at bounding box center [664, 88] width 470 height 14
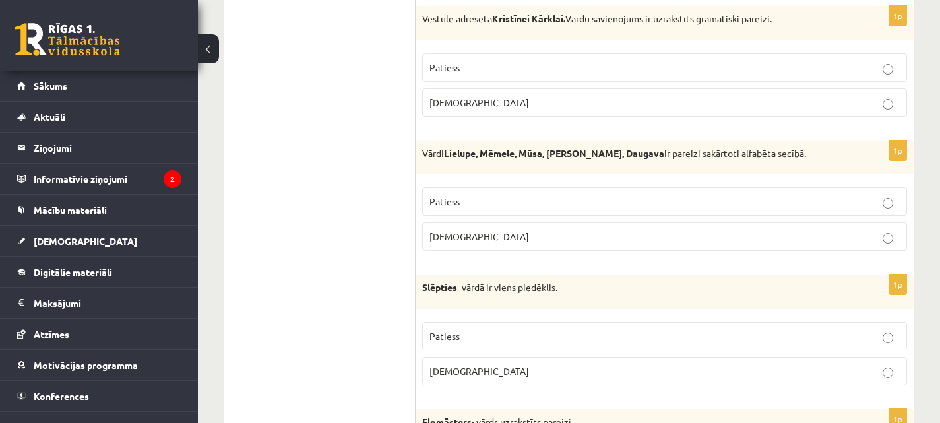
scroll to position [3013, 0]
click at [690, 72] on p "Patiess" at bounding box center [664, 68] width 470 height 14
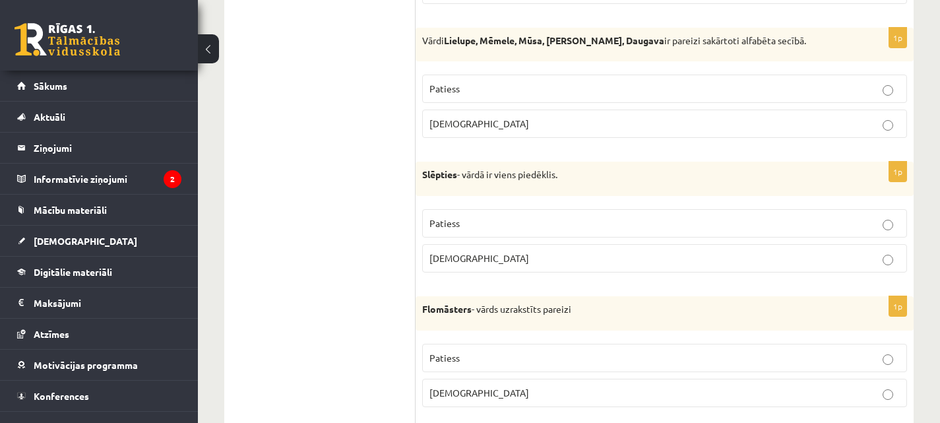
scroll to position [3124, 0]
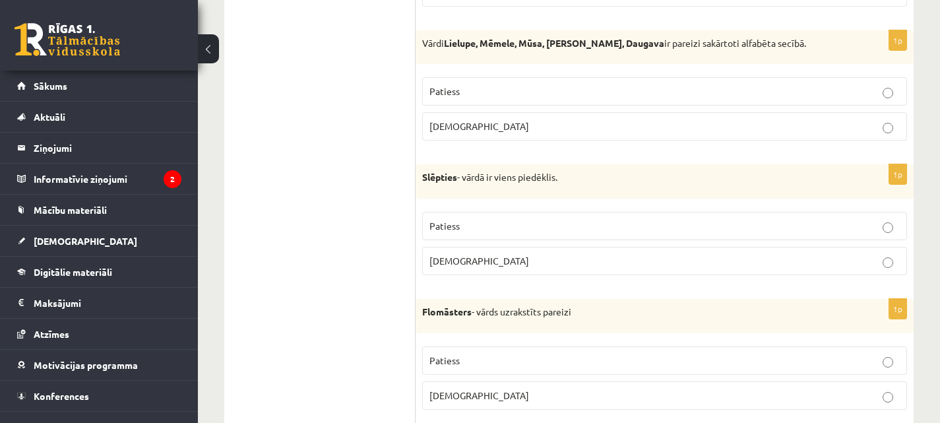
click at [683, 130] on p "Aplams" at bounding box center [664, 126] width 470 height 14
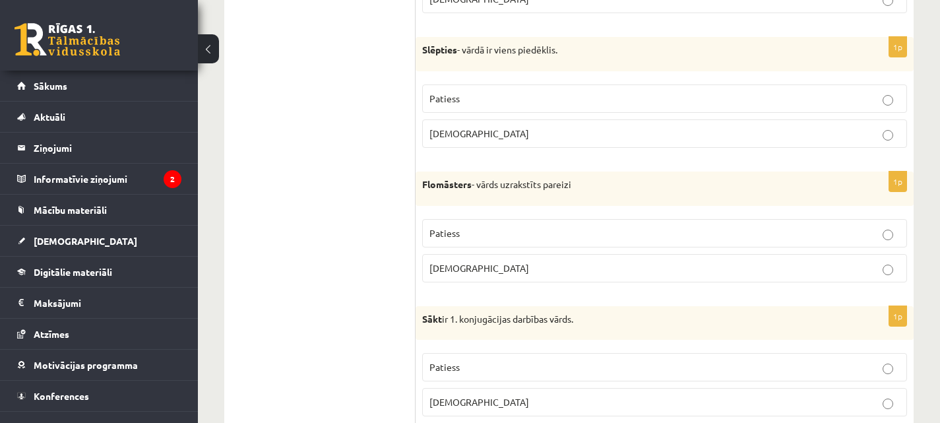
scroll to position [3253, 0]
click at [651, 107] on label "Patiess" at bounding box center [664, 97] width 485 height 28
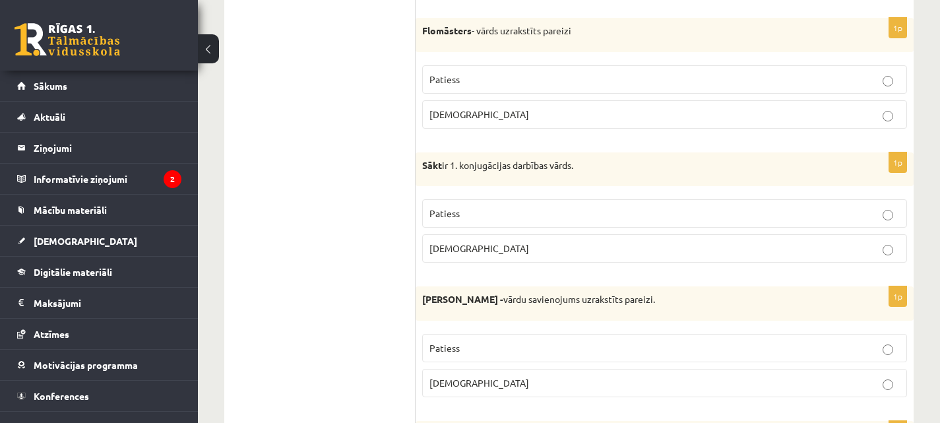
scroll to position [3406, 0]
click at [578, 83] on p "Patiess" at bounding box center [664, 79] width 470 height 14
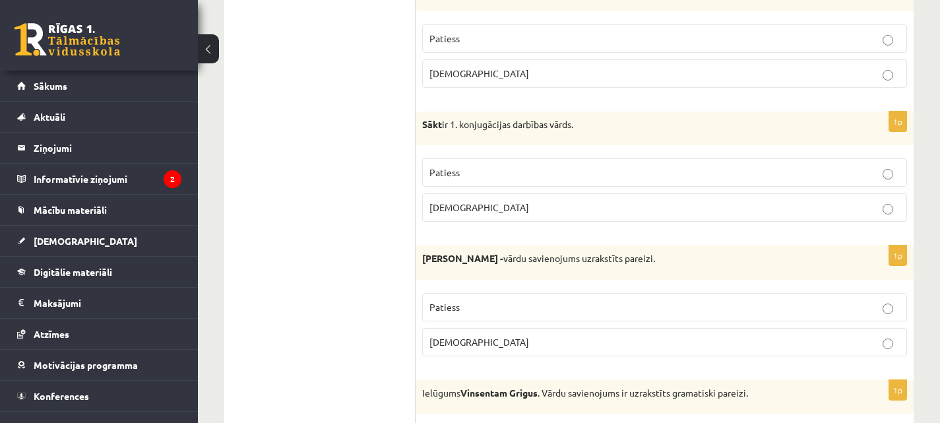
scroll to position [3438, 0]
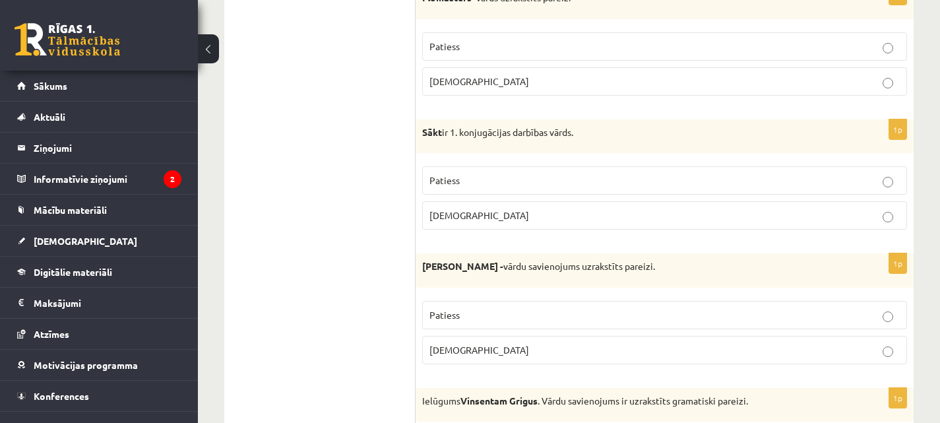
click at [568, 222] on p "Aplams" at bounding box center [664, 215] width 470 height 14
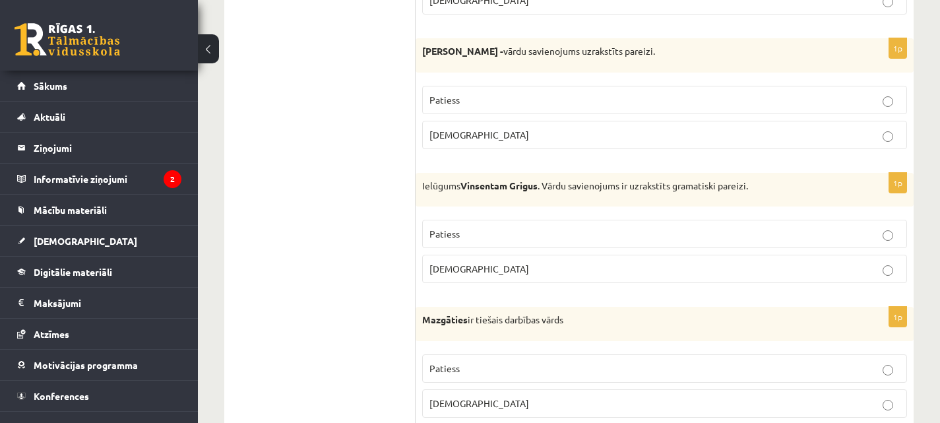
scroll to position [3653, 0]
click at [535, 100] on p "Patiess" at bounding box center [664, 99] width 470 height 14
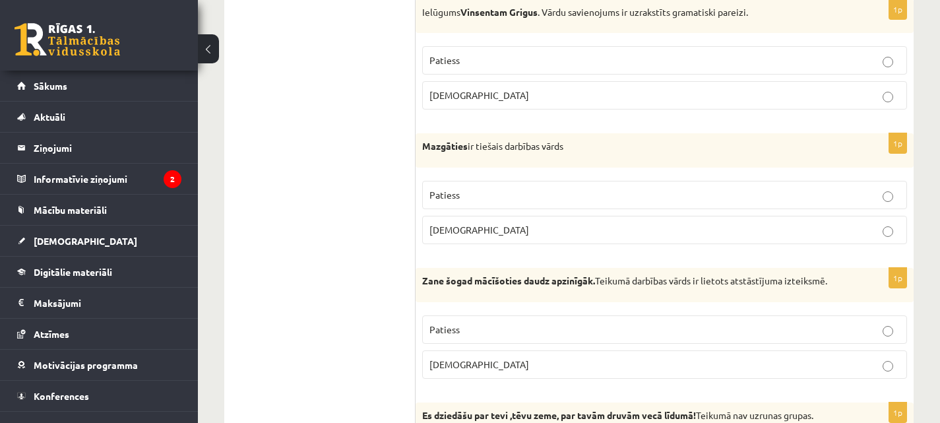
scroll to position [3826, 0]
click at [533, 91] on p "Aplams" at bounding box center [664, 96] width 470 height 14
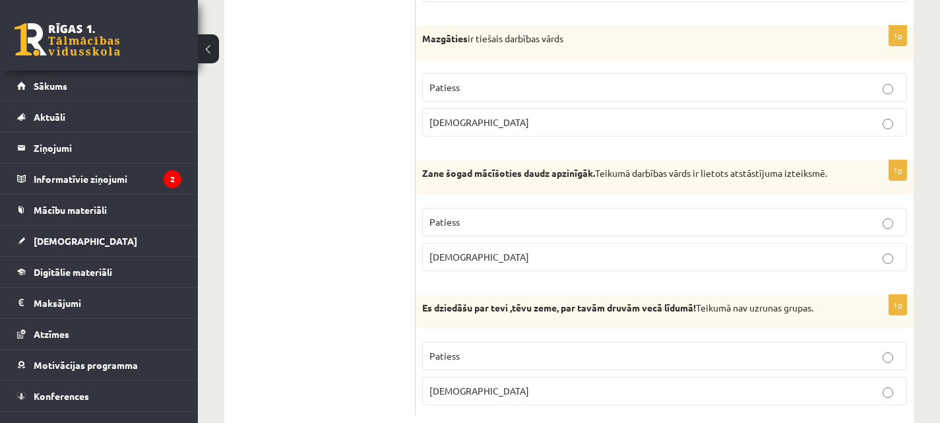
scroll to position [3934, 0]
click at [585, 131] on label "Aplams" at bounding box center [664, 122] width 485 height 28
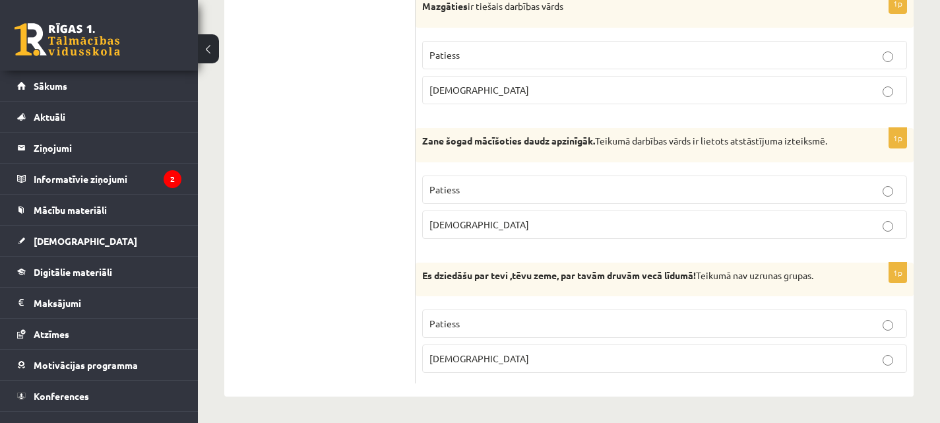
click at [500, 233] on label "Aplams" at bounding box center [664, 224] width 485 height 28
click at [489, 330] on p "Patiess" at bounding box center [664, 323] width 470 height 14
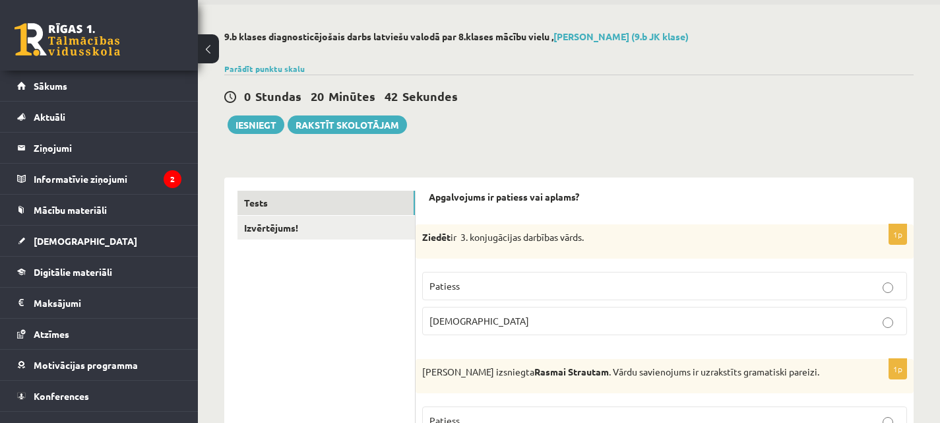
scroll to position [0, 0]
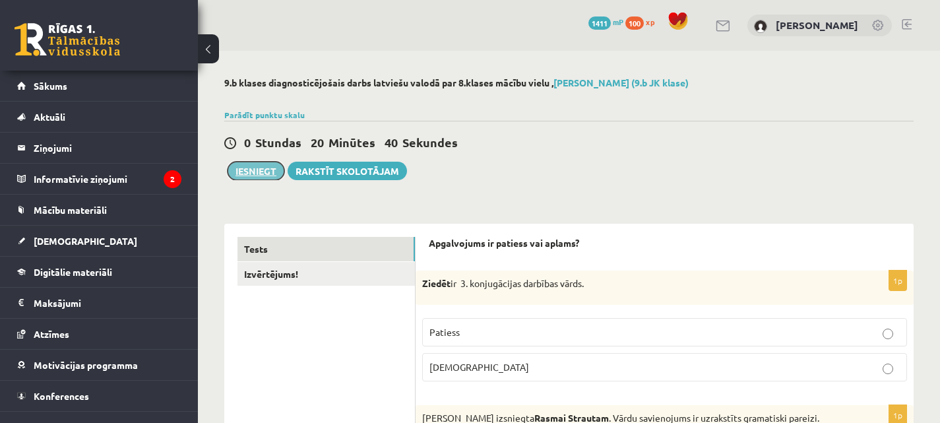
click at [263, 172] on button "Iesniegt" at bounding box center [255, 171] width 57 height 18
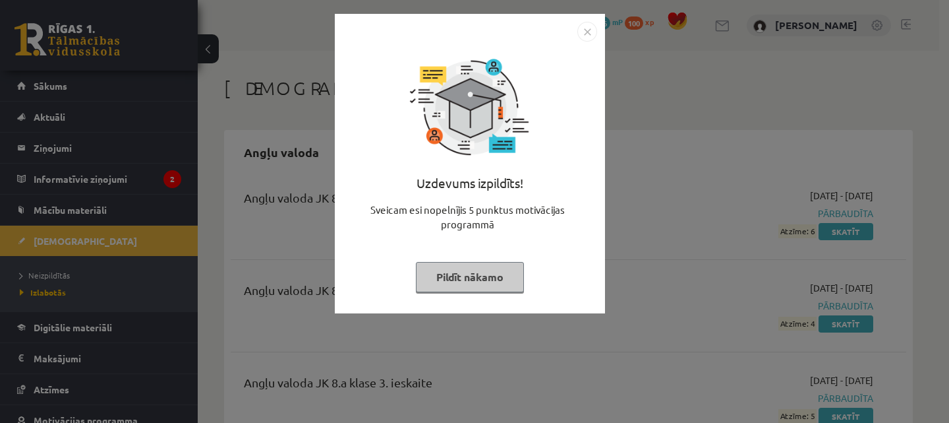
click at [494, 280] on button "Pildīt nākamo" at bounding box center [470, 277] width 108 height 30
